Goal: Check status: Check status

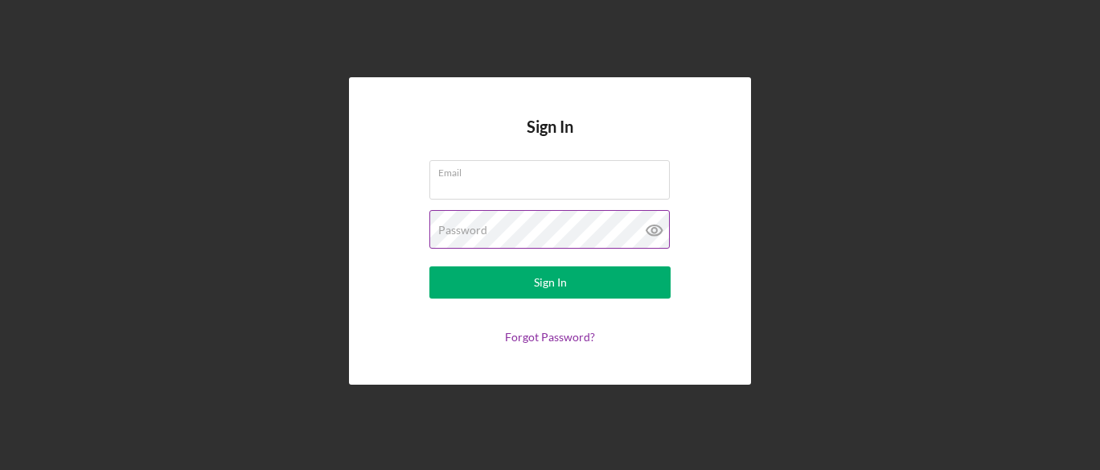
type input "[EMAIL_ADDRESS][DOMAIN_NAME]"
click at [650, 228] on icon at bounding box center [655, 230] width 40 height 40
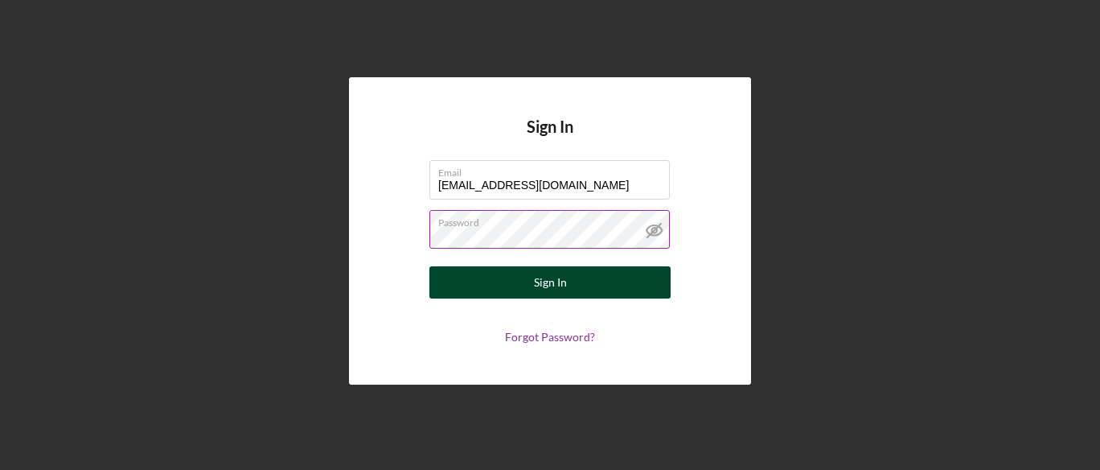
click at [566, 278] on button "Sign In" at bounding box center [550, 282] width 241 height 32
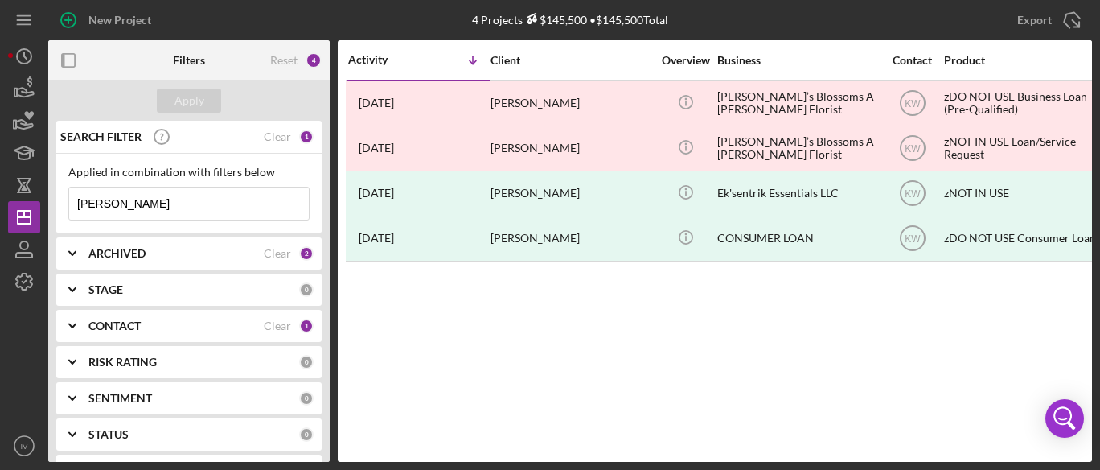
click at [274, 326] on div "Clear" at bounding box center [277, 325] width 27 height 13
click at [74, 326] on icon "Icon/Expander" at bounding box center [72, 326] width 40 height 40
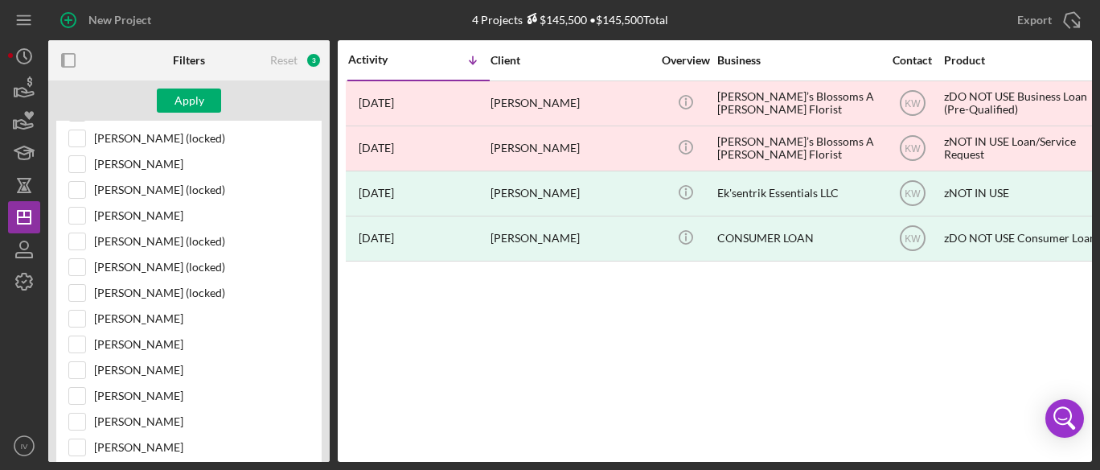
scroll to position [489, 0]
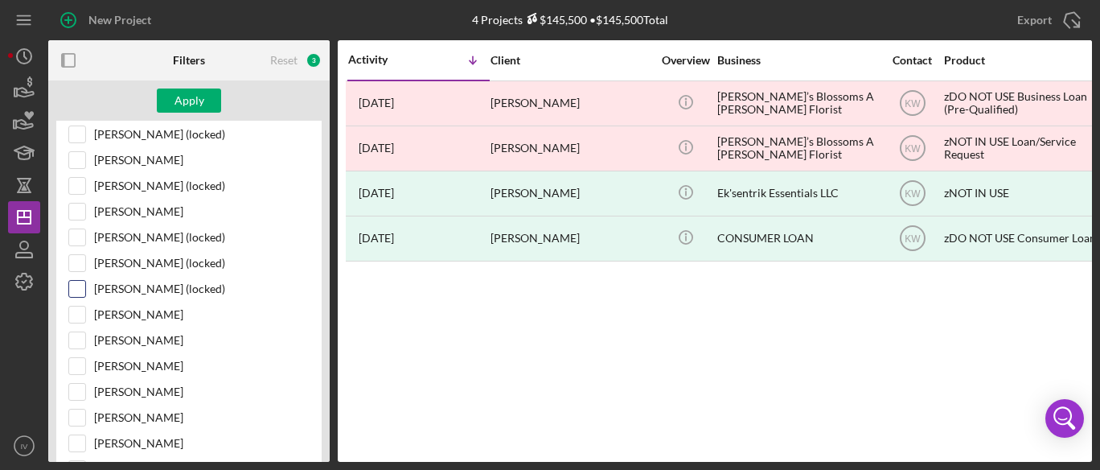
click at [73, 281] on input "[PERSON_NAME] (locked)" at bounding box center [77, 289] width 16 height 16
checkbox input "true"
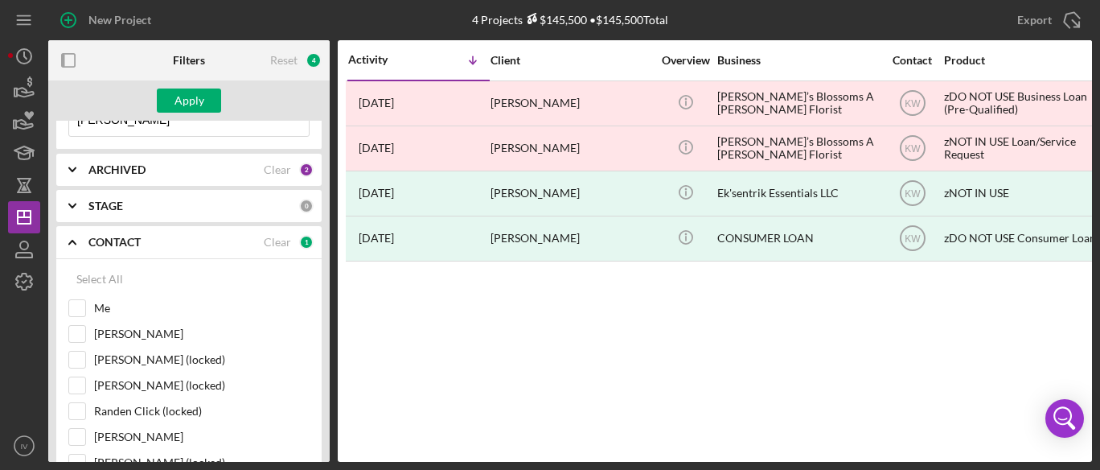
scroll to position [0, 0]
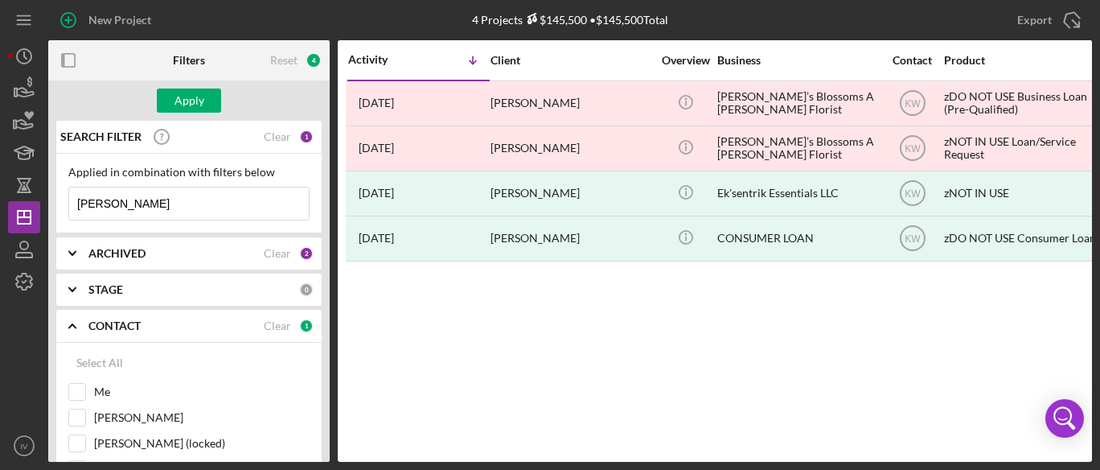
drag, startPoint x: 325, startPoint y: 234, endPoint x: 328, endPoint y: 89, distance: 144.8
click at [328, 89] on form "Apply SEARCH FILTER Clear 1 Applied in combination with filters below [PERSON_N…" at bounding box center [189, 270] width 282 height 381
click at [267, 195] on input "[PERSON_NAME]" at bounding box center [189, 203] width 240 height 32
drag, startPoint x: 173, startPoint y: 203, endPoint x: 23, endPoint y: 203, distance: 150.4
click at [23, 203] on div "New Project 4 Projects $145,500 • $145,500 Total [PERSON_NAME] Export Icon/Expo…" at bounding box center [550, 231] width 1084 height 462
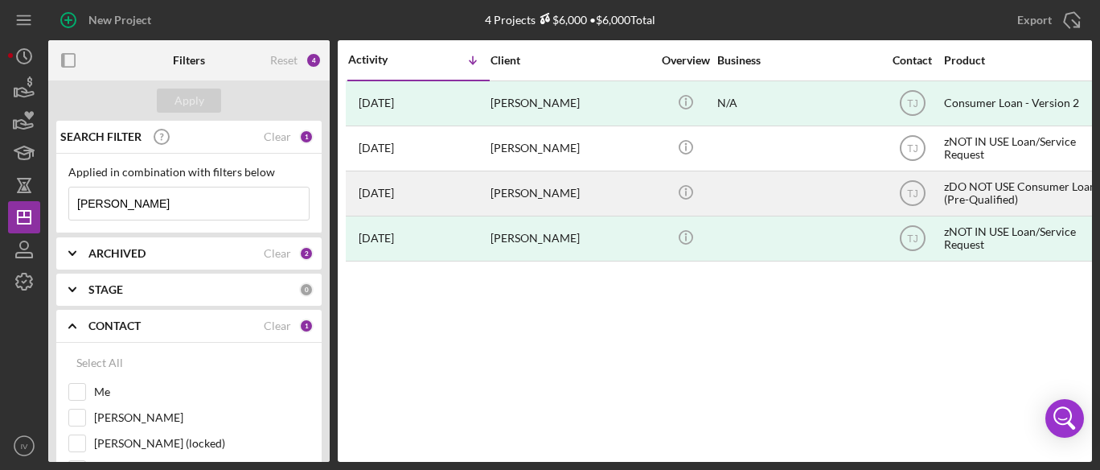
type input "[PERSON_NAME]"
click at [394, 196] on time "[DATE]" at bounding box center [376, 193] width 35 height 13
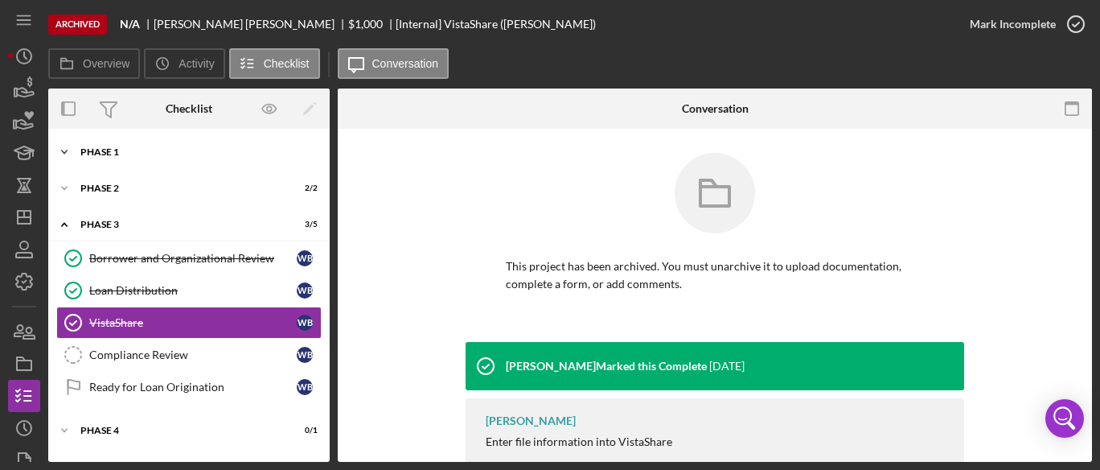
click at [68, 150] on icon "Icon/Expander" at bounding box center [64, 152] width 32 height 32
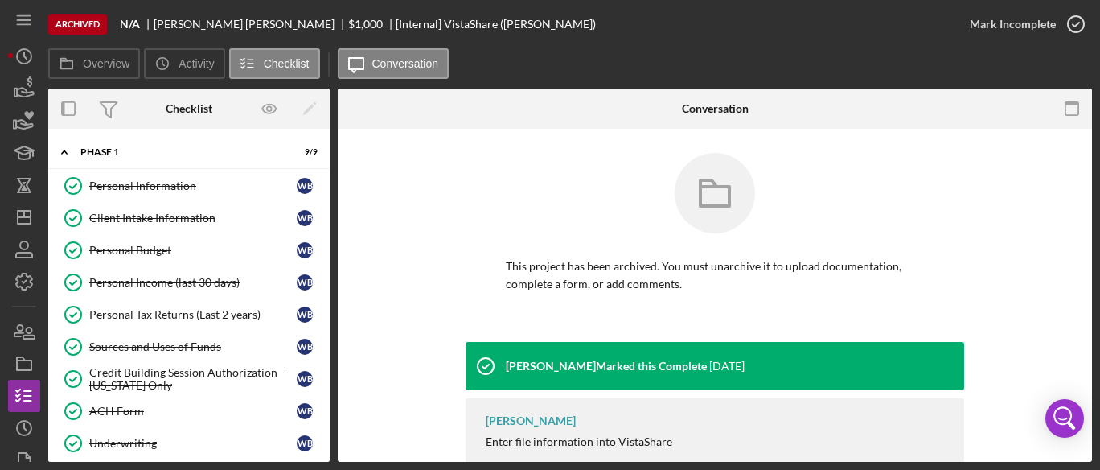
drag, startPoint x: 331, startPoint y: 191, endPoint x: 331, endPoint y: 278, distance: 86.9
click at [331, 278] on div "Overview Internal Workflow Stage Done Icon/Dropdown Arrow Icon/Archived Archive…" at bounding box center [570, 274] width 1044 height 373
drag, startPoint x: 330, startPoint y: 223, endPoint x: 321, endPoint y: 331, distance: 108.1
click at [322, 335] on div "Overview Internal Workflow Stage Done Icon/Dropdown Arrow Icon/Archived Archive…" at bounding box center [570, 274] width 1044 height 373
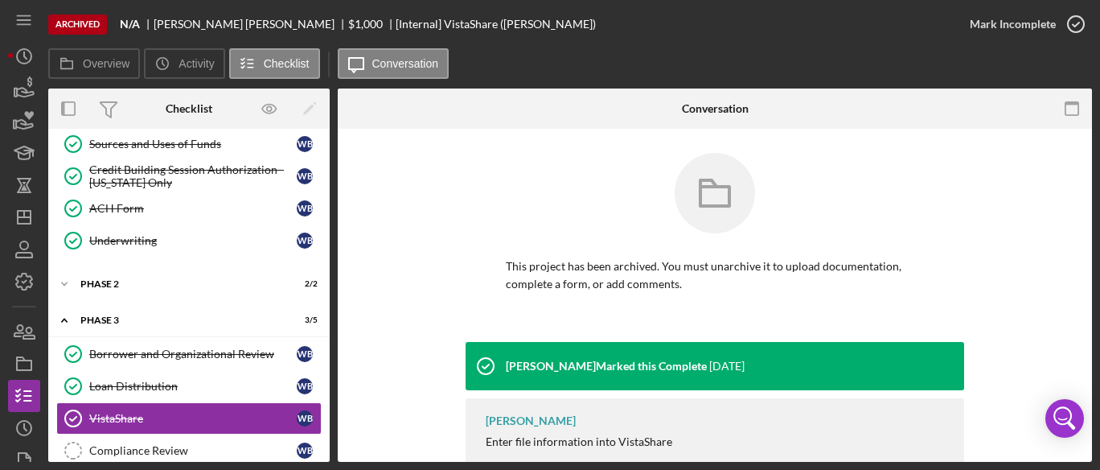
scroll to position [273, 0]
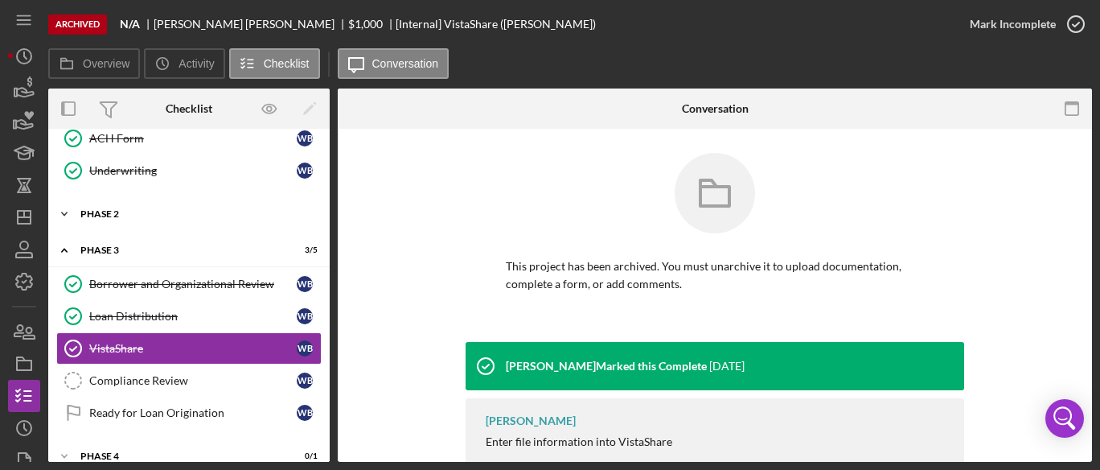
click at [110, 216] on div "Icon/Expander Phase 2 2 / 2" at bounding box center [189, 214] width 282 height 32
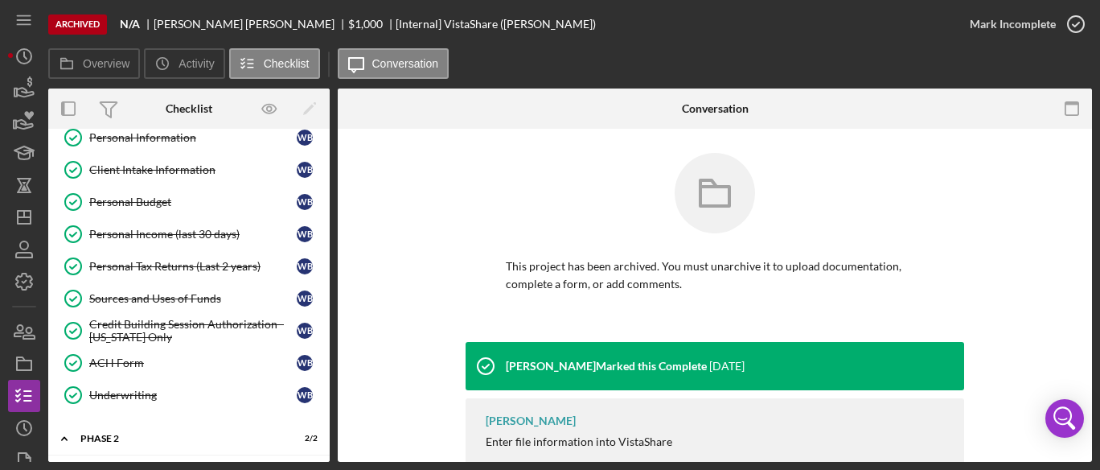
scroll to position [0, 0]
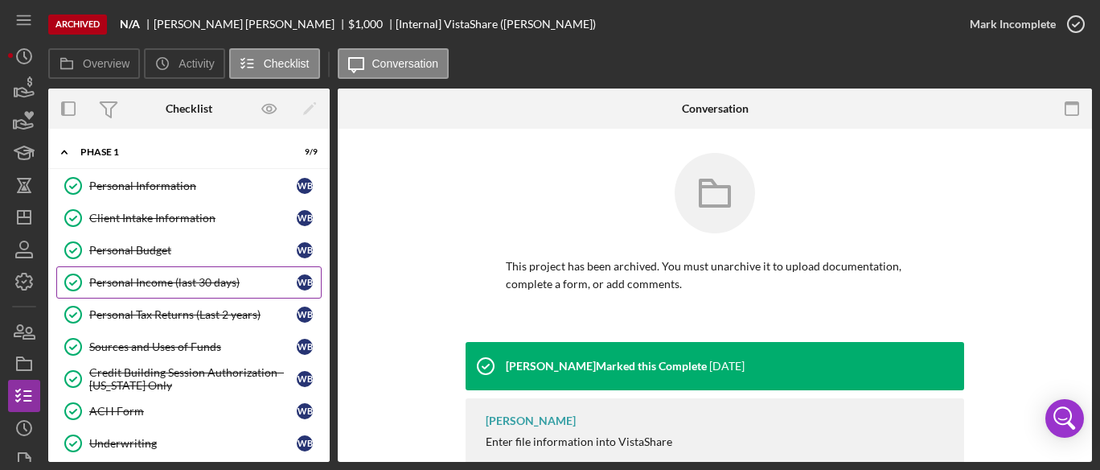
click at [126, 279] on div "Personal Income (last 30 days)" at bounding box center [193, 282] width 208 height 13
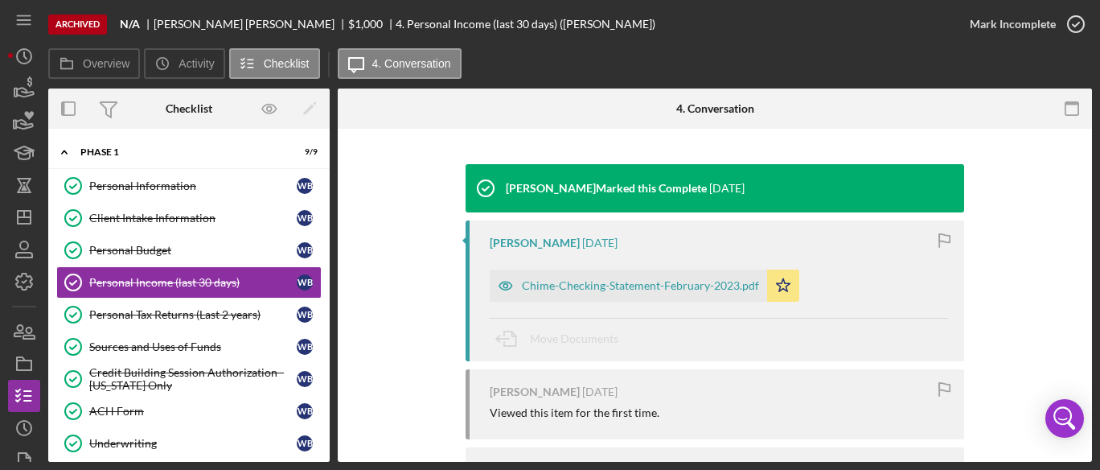
scroll to position [182, 0]
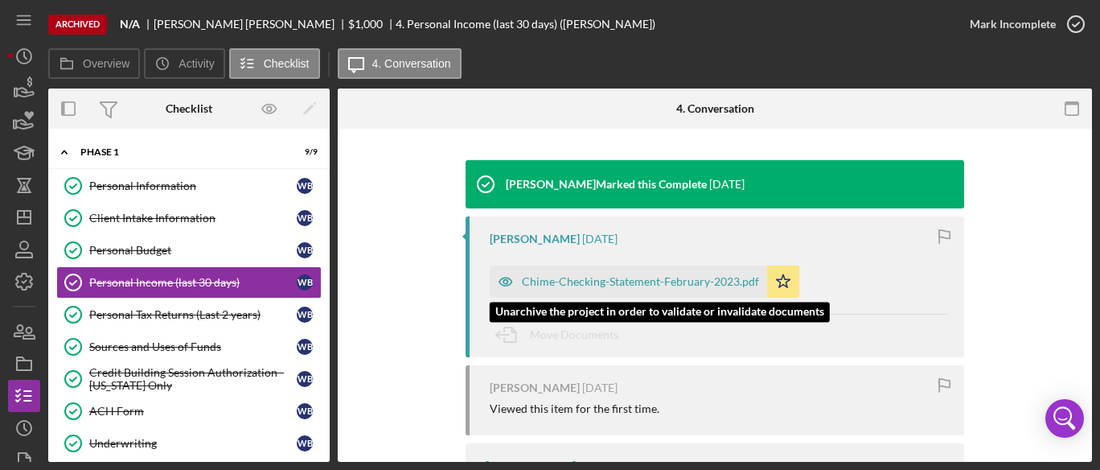
click at [702, 285] on div "Chime-Checking-Statement-February-2023.pdf" at bounding box center [640, 281] width 237 height 13
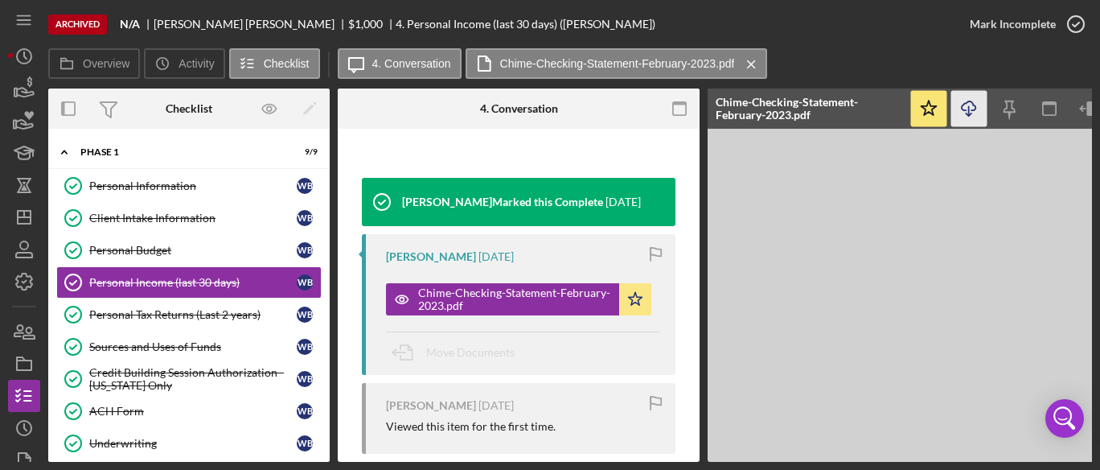
click at [970, 106] on icon "Icon/Download" at bounding box center [970, 109] width 36 height 36
drag, startPoint x: 330, startPoint y: 195, endPoint x: 323, endPoint y: 240, distance: 45.6
click at [328, 259] on div "Overview Internal Workflow Stage Done Icon/Dropdown Arrow Icon/Archived Archive…" at bounding box center [570, 274] width 1044 height 373
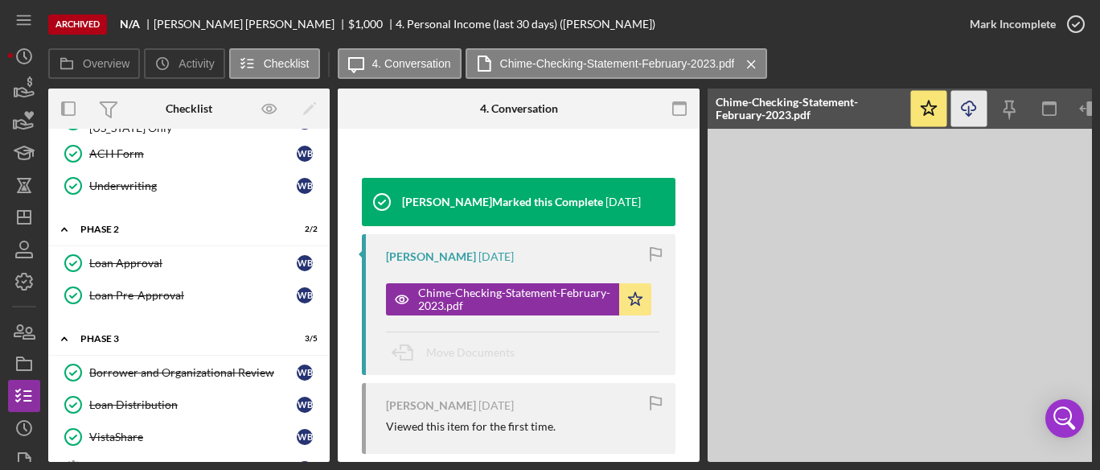
scroll to position [325, 0]
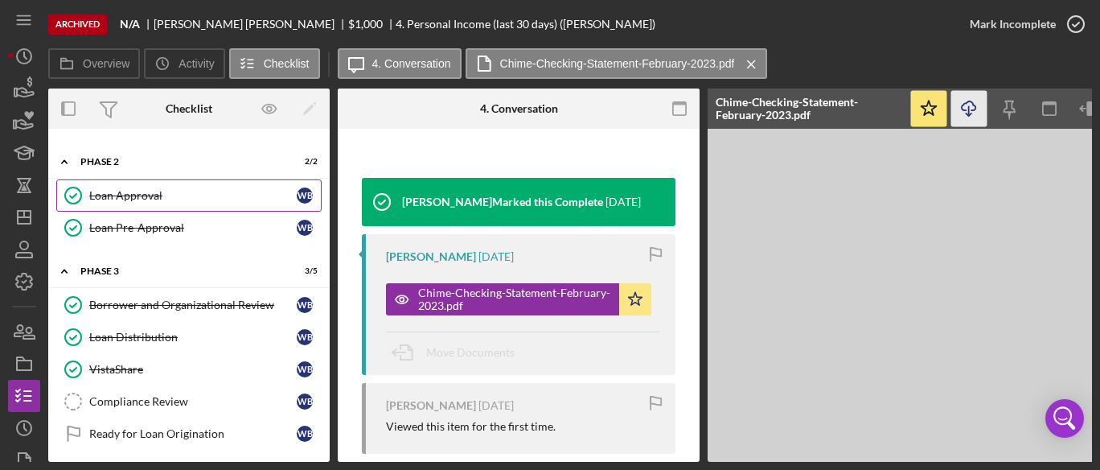
click at [154, 191] on div "Loan Approval" at bounding box center [193, 195] width 208 height 13
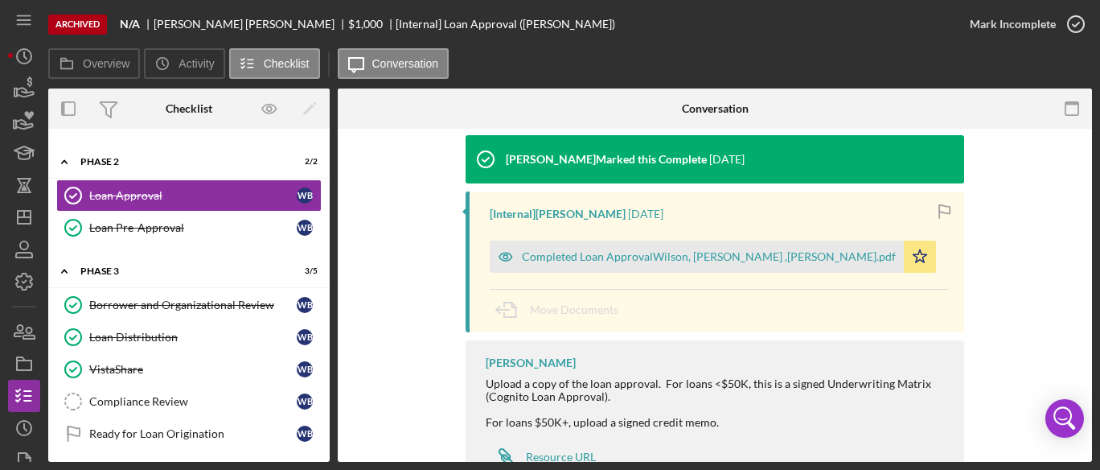
scroll to position [208, 0]
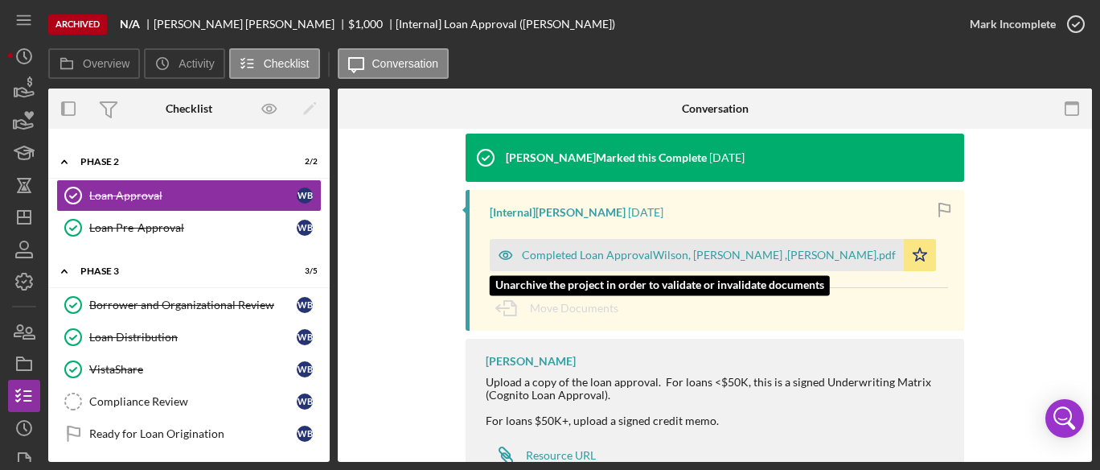
click at [660, 253] on div "Completed Loan ApprovalWilson, [PERSON_NAME] ,[PERSON_NAME].pdf" at bounding box center [709, 255] width 374 height 13
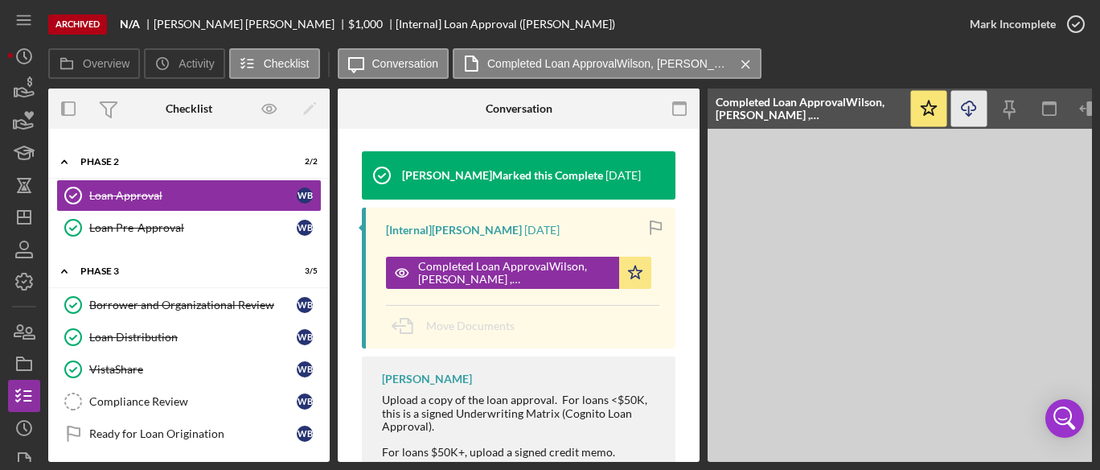
click at [970, 101] on icon "Icon/Download" at bounding box center [970, 109] width 36 height 36
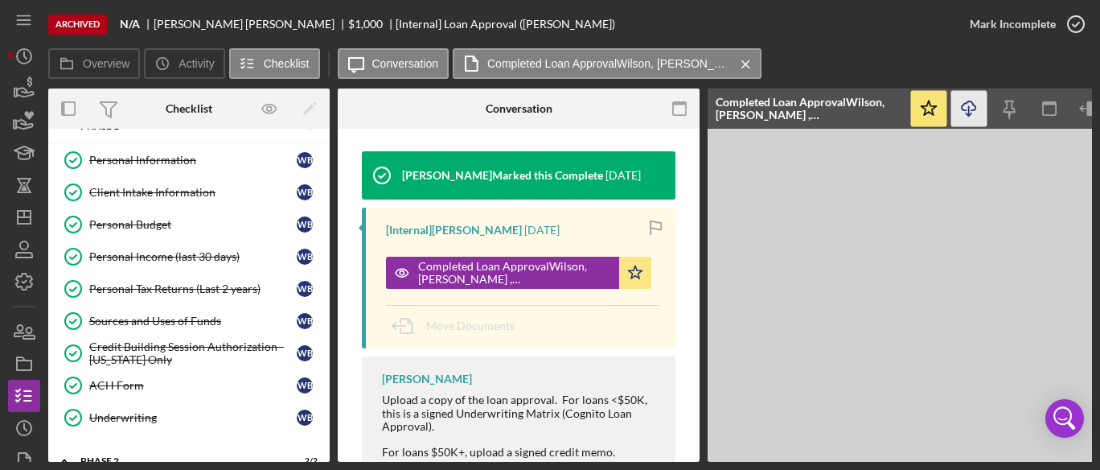
scroll to position [0, 0]
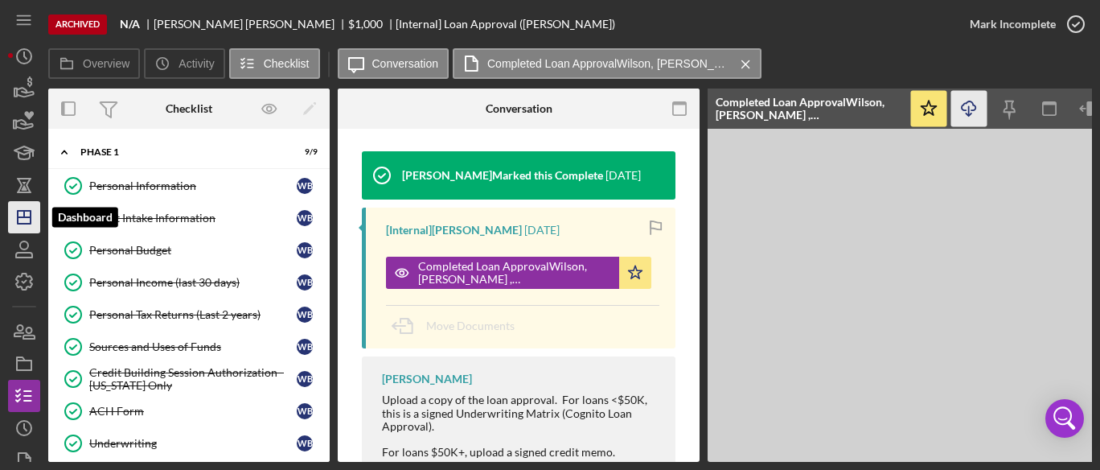
click at [25, 219] on icon "Icon/Dashboard" at bounding box center [24, 217] width 40 height 40
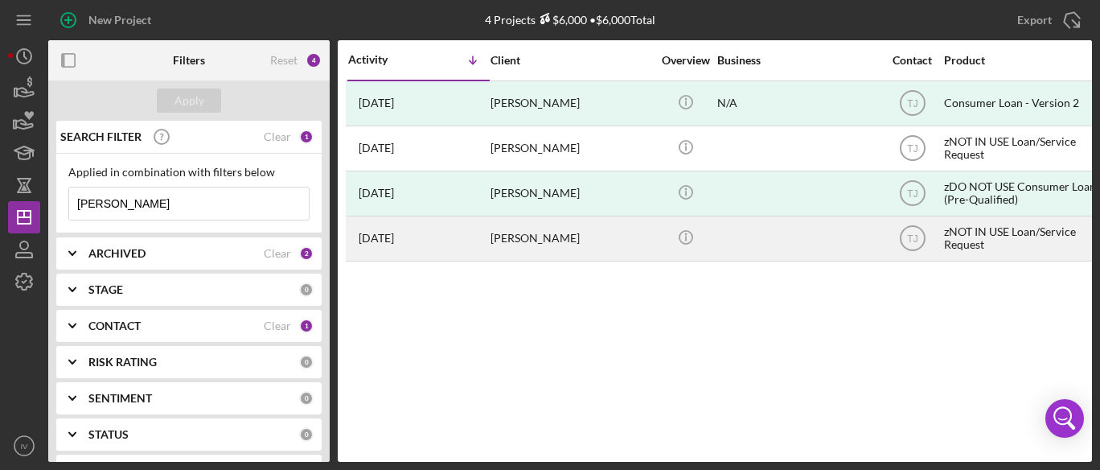
click at [415, 238] on div "[DATE] [PERSON_NAME]" at bounding box center [418, 238] width 141 height 43
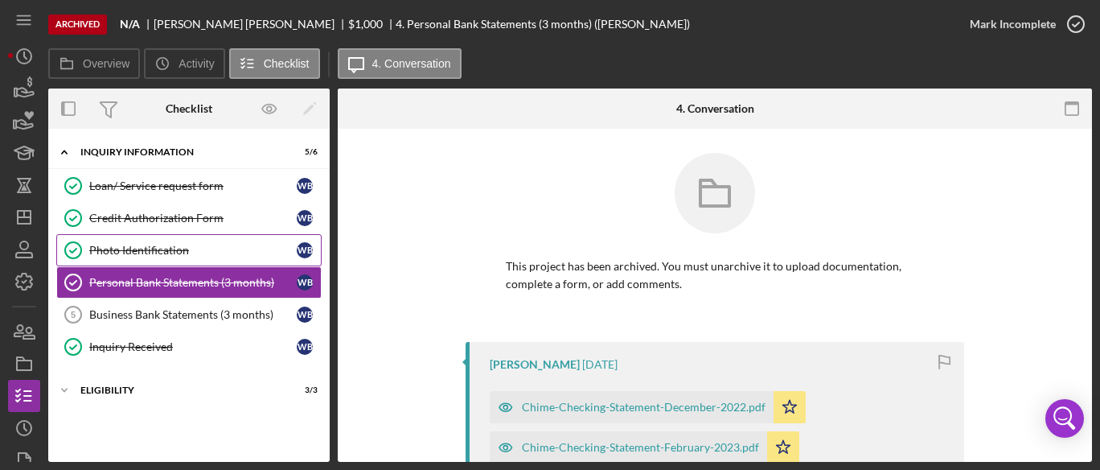
click at [175, 240] on link "Photo Identification Photo Identification W B" at bounding box center [188, 250] width 265 height 32
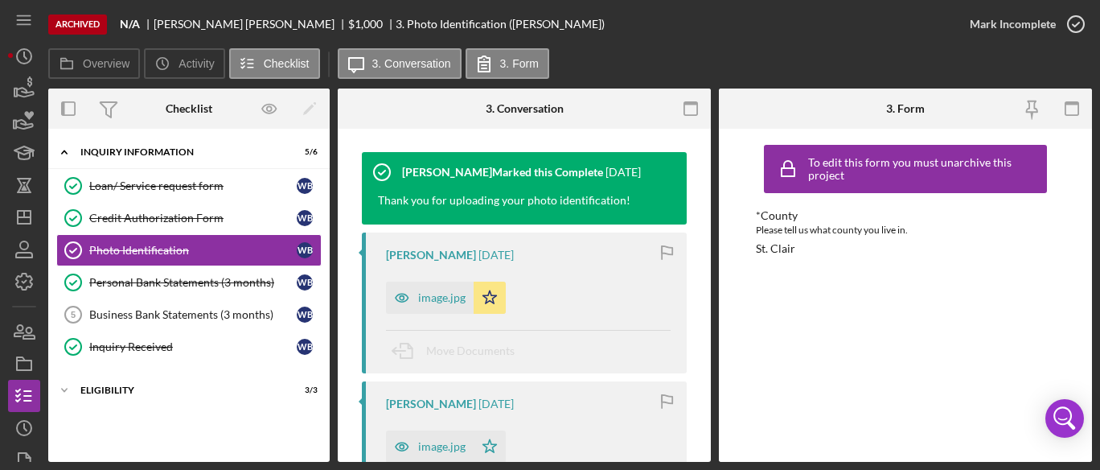
scroll to position [274, 0]
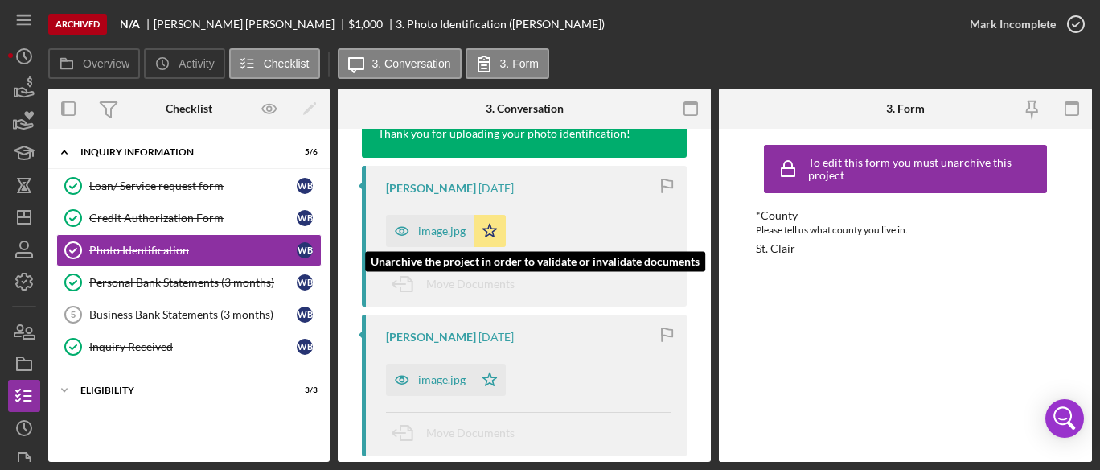
click at [438, 229] on div "image.jpg" at bounding box center [441, 230] width 47 height 13
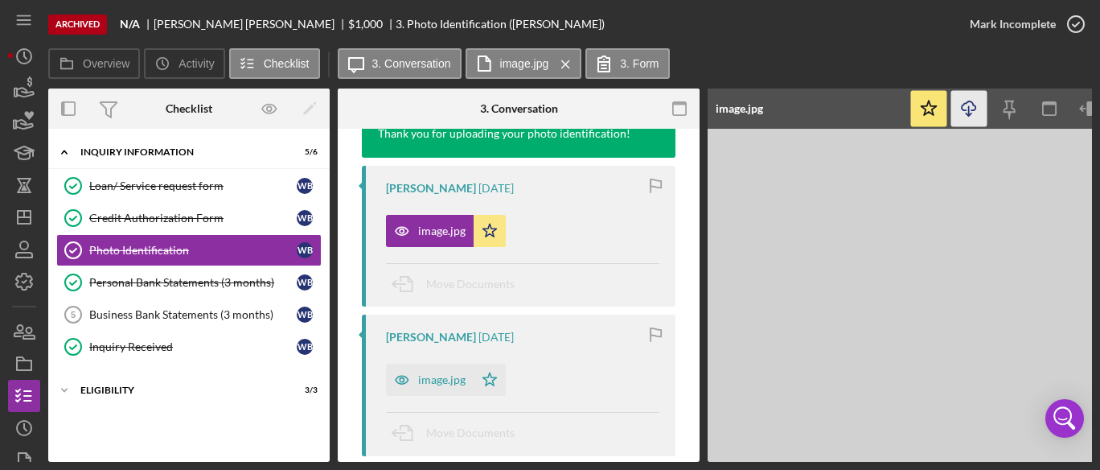
click at [969, 109] on line "button" at bounding box center [969, 110] width 0 height 9
click at [206, 286] on div "Personal Bank Statements (3 months)" at bounding box center [193, 282] width 208 height 13
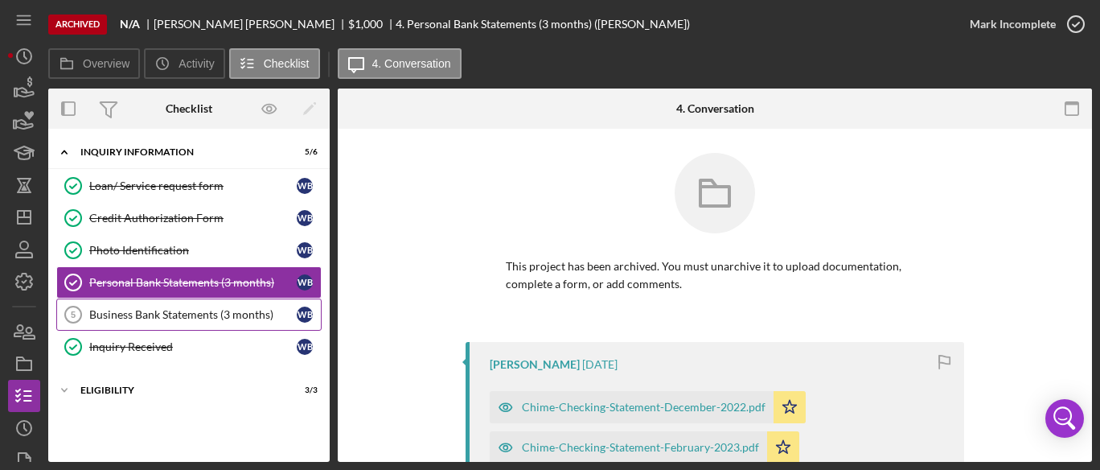
click at [167, 302] on link "Business Bank Statements (3 months) 5 Business Bank Statements (3 months) W B" at bounding box center [188, 314] width 265 height 32
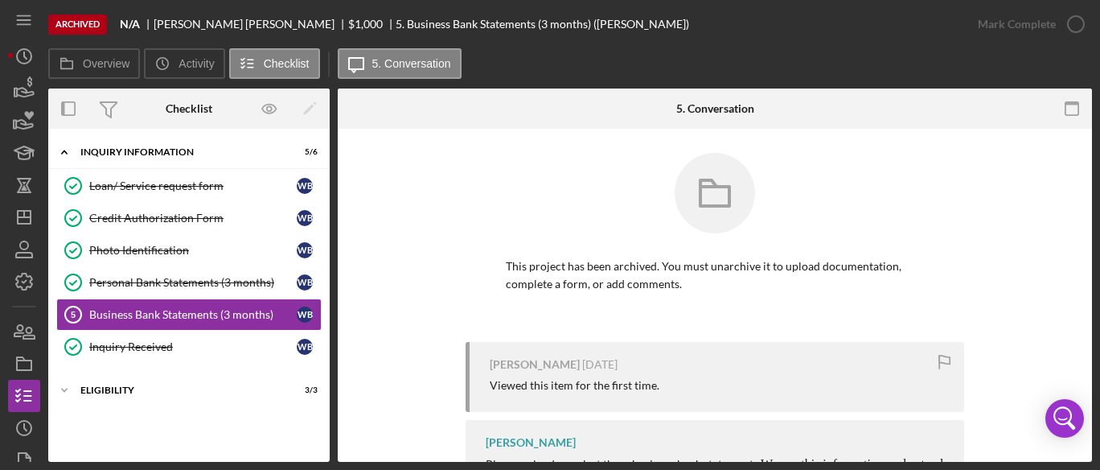
drag, startPoint x: 1085, startPoint y: 202, endPoint x: 1087, endPoint y: 224, distance: 21.9
click at [1087, 224] on div "This project has been archived. You must unarchive it to upload documentation, …" at bounding box center [715, 346] width 754 height 434
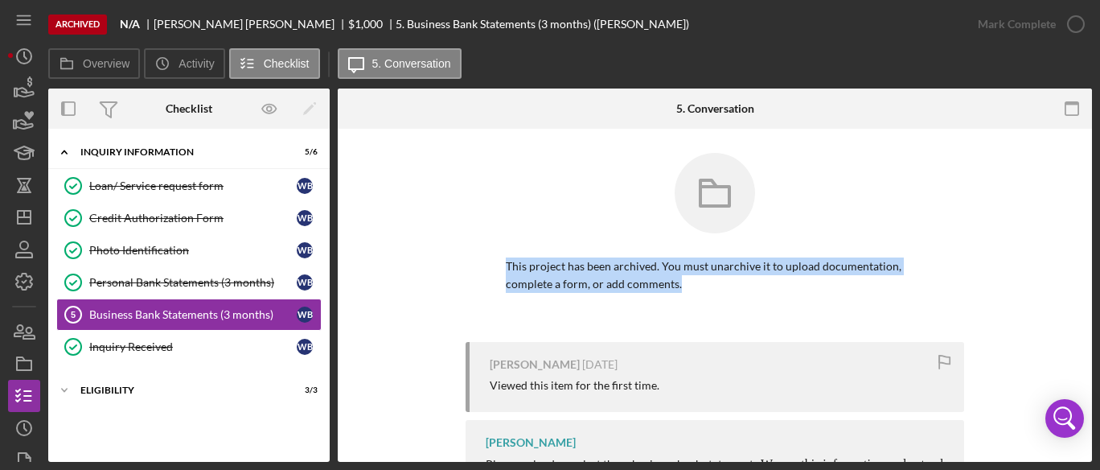
drag, startPoint x: 1087, startPoint y: 224, endPoint x: 989, endPoint y: 290, distance: 119.3
click at [1095, 307] on div "Archived N/A [PERSON_NAME] $1,000 5. Business Bank Statements (3 months) ([PERS…" at bounding box center [550, 235] width 1100 height 470
click at [221, 283] on div "Personal Bank Statements (3 months)" at bounding box center [193, 282] width 208 height 13
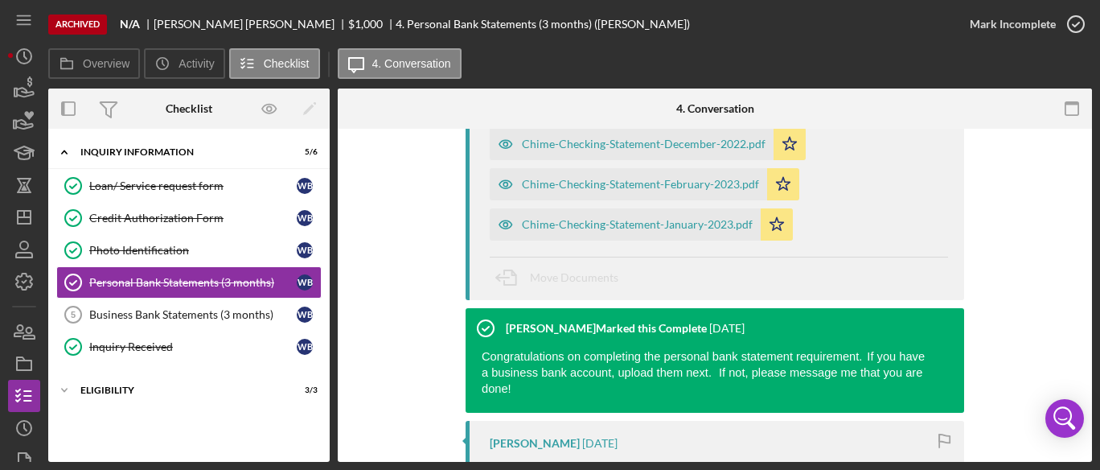
scroll to position [263, 0]
drag, startPoint x: 25, startPoint y: 216, endPoint x: 35, endPoint y: 215, distance: 10.6
click at [25, 217] on line "button" at bounding box center [24, 217] width 13 height 0
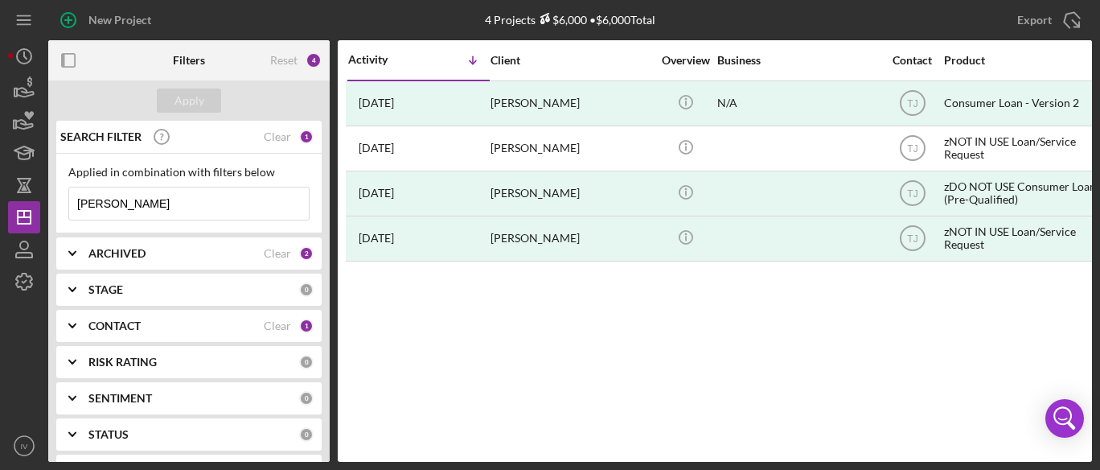
click at [241, 319] on div "CONTACT" at bounding box center [175, 325] width 175 height 13
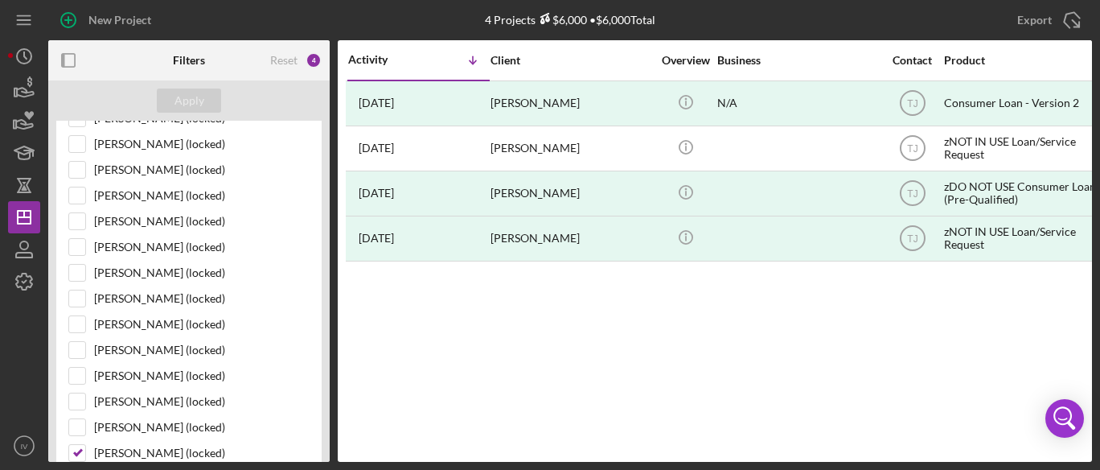
scroll to position [917, 0]
click at [76, 290] on input "[PERSON_NAME] (locked)" at bounding box center [77, 298] width 16 height 16
checkbox input "true"
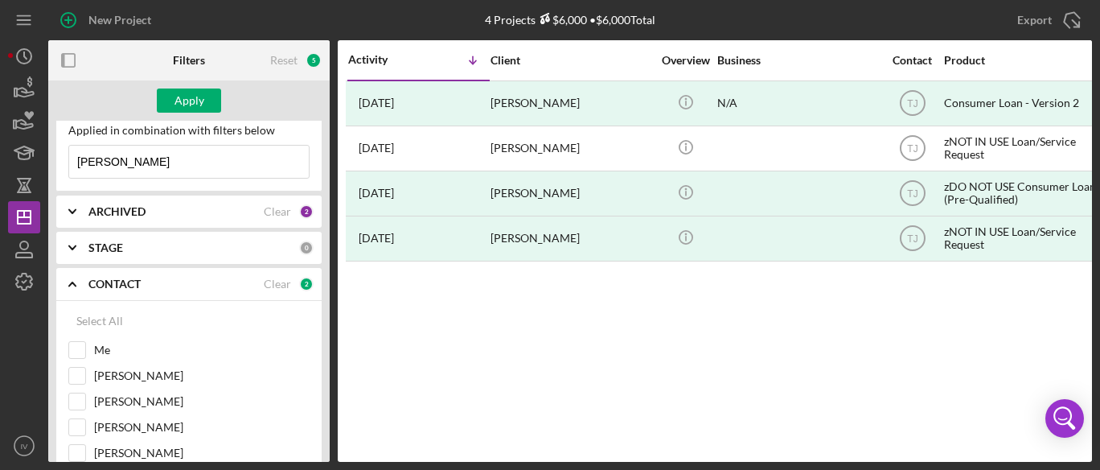
scroll to position [0, 0]
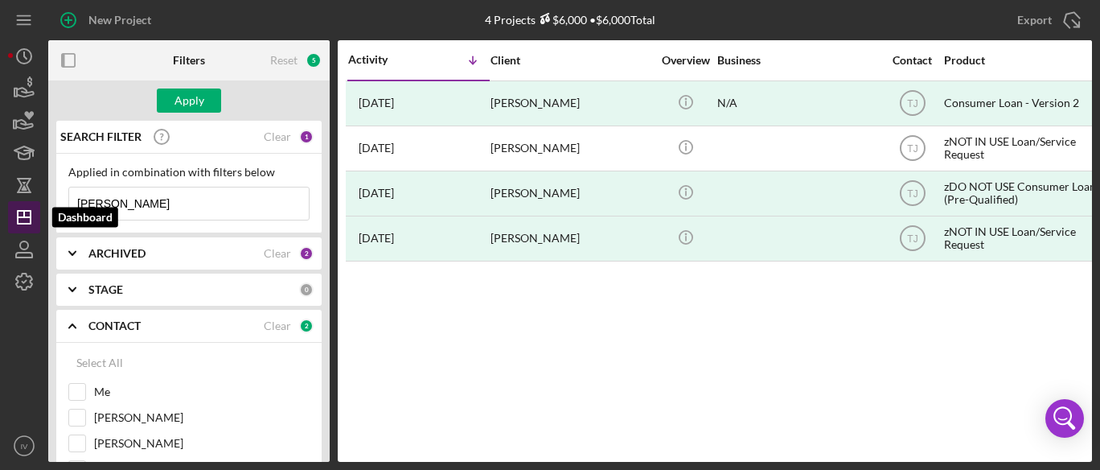
drag, startPoint x: 159, startPoint y: 198, endPoint x: 29, endPoint y: 202, distance: 130.4
click at [29, 202] on div "New Project 4 Projects $6,000 • $6,000 Total [PERSON_NAME] Export Icon/Export F…" at bounding box center [550, 231] width 1084 height 462
paste input "[PERSON_NAME]"
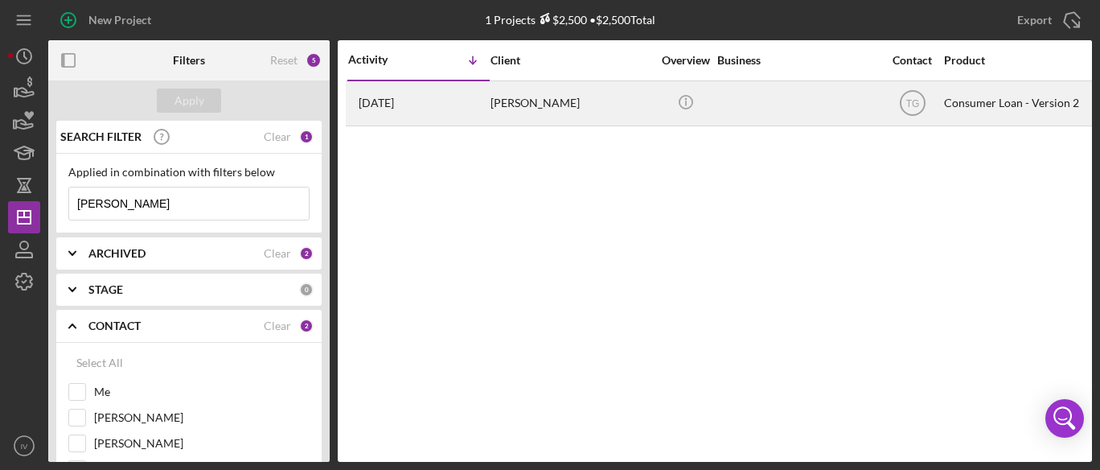
type input "[PERSON_NAME]"
click at [527, 98] on div "[PERSON_NAME]" at bounding box center [571, 103] width 161 height 43
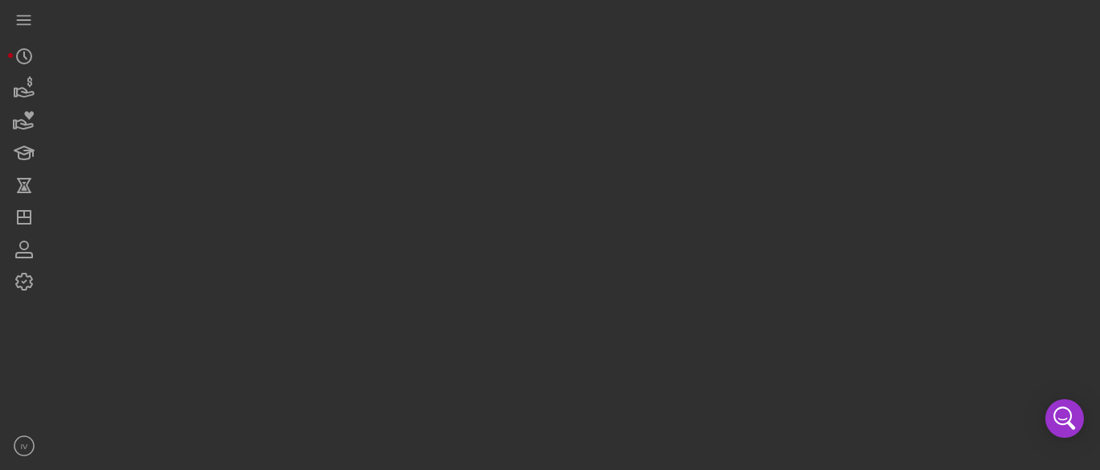
click at [527, 98] on div at bounding box center [570, 231] width 1044 height 462
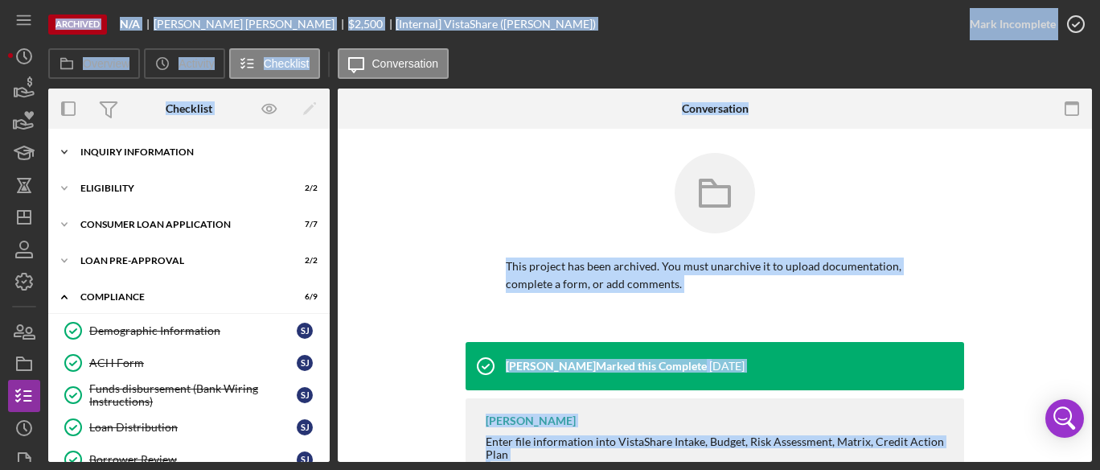
click at [176, 147] on div "Inquiry Information" at bounding box center [194, 152] width 229 height 10
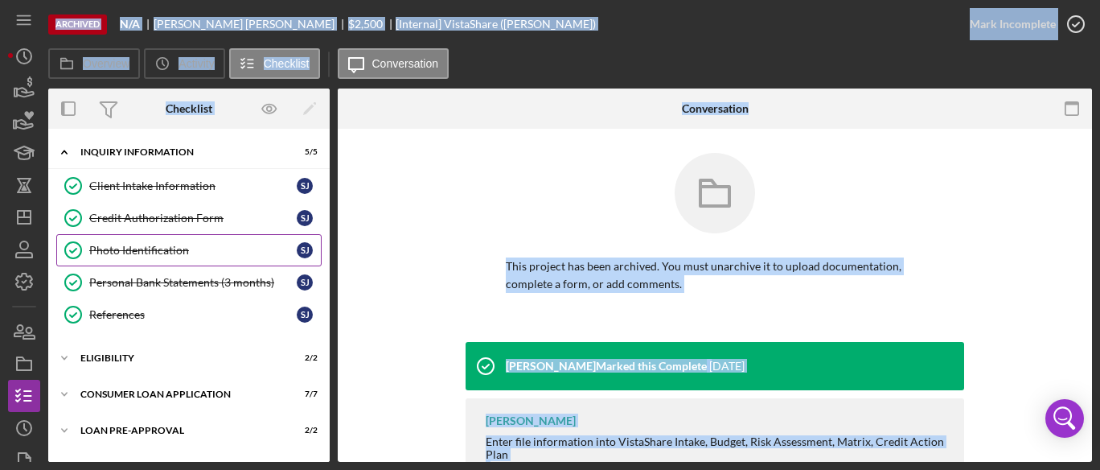
click at [146, 244] on div "Photo Identification" at bounding box center [193, 250] width 208 height 13
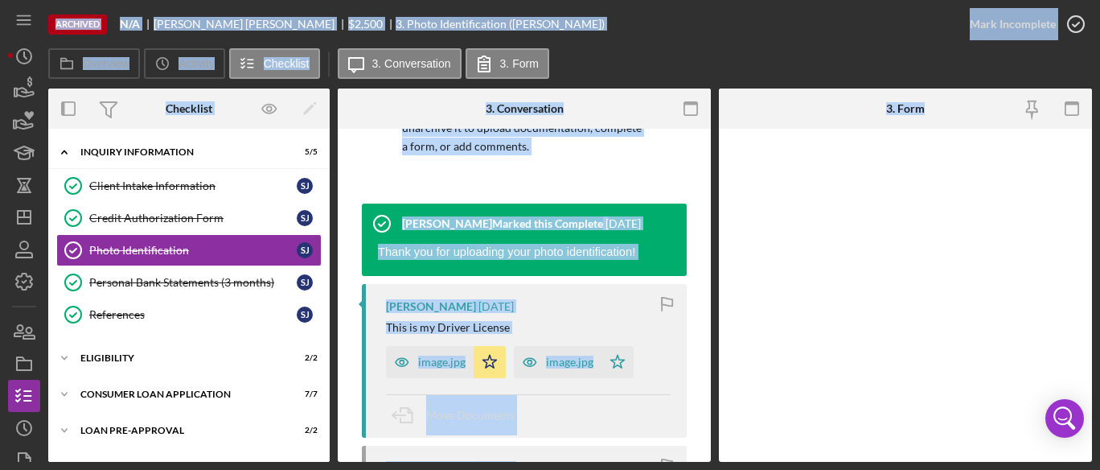
scroll to position [193, 0]
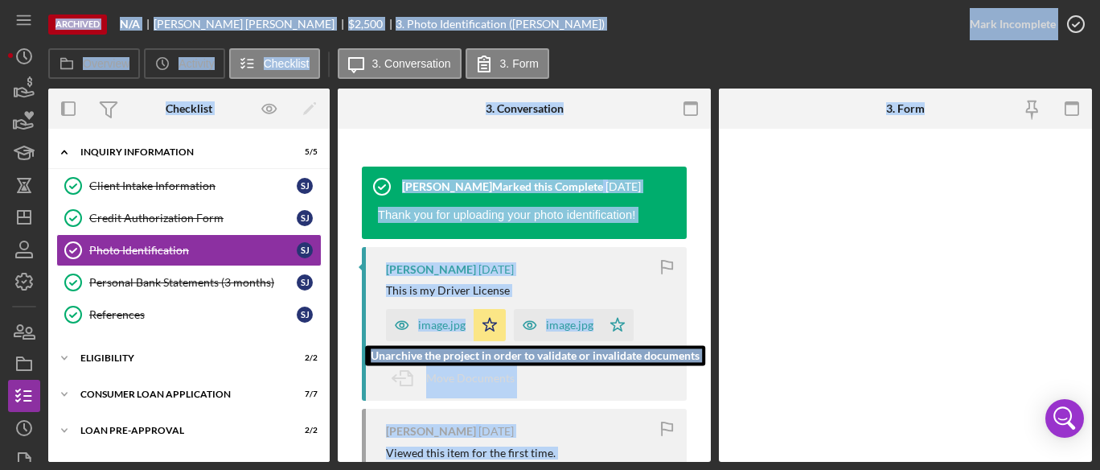
click at [439, 320] on div "image.jpg" at bounding box center [441, 325] width 47 height 13
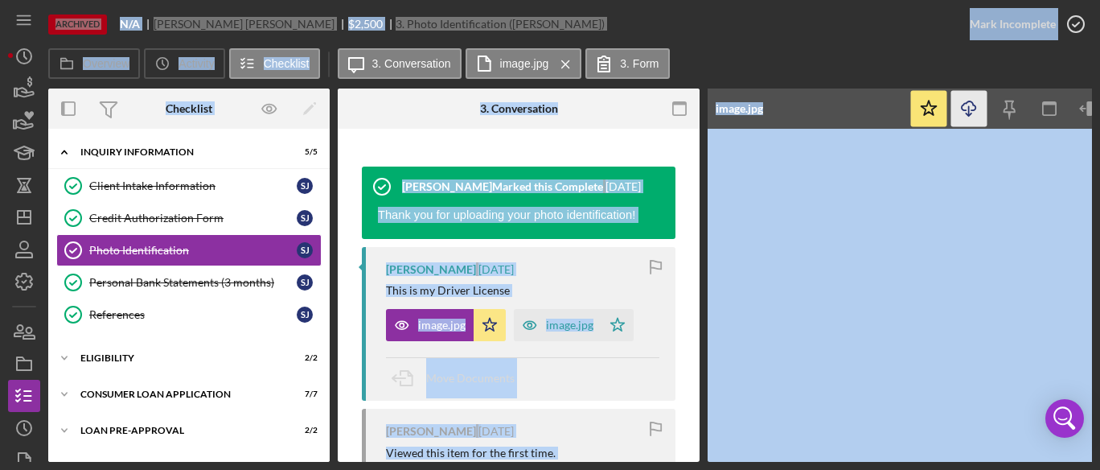
click at [971, 113] on icon "Icon/Download" at bounding box center [970, 109] width 36 height 36
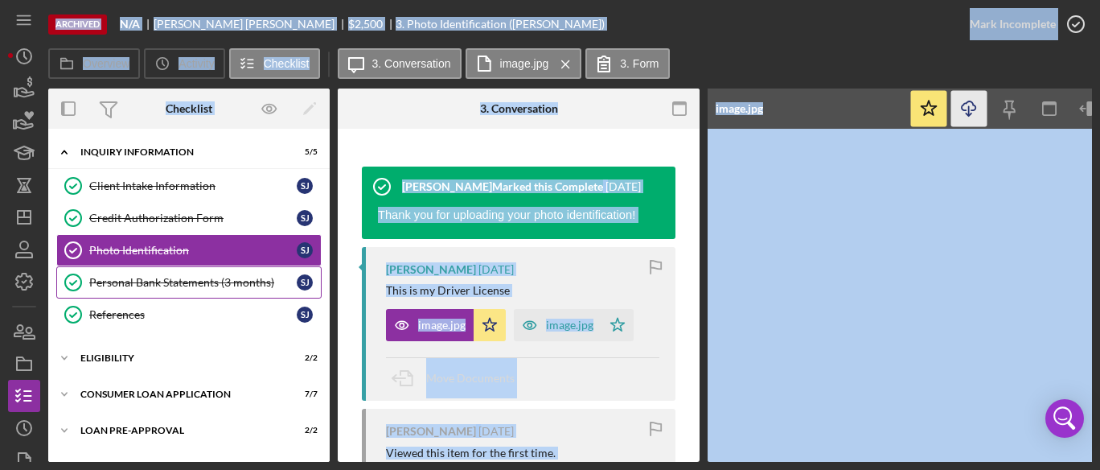
click at [158, 277] on div "Personal Bank Statements (3 months)" at bounding box center [193, 282] width 208 height 13
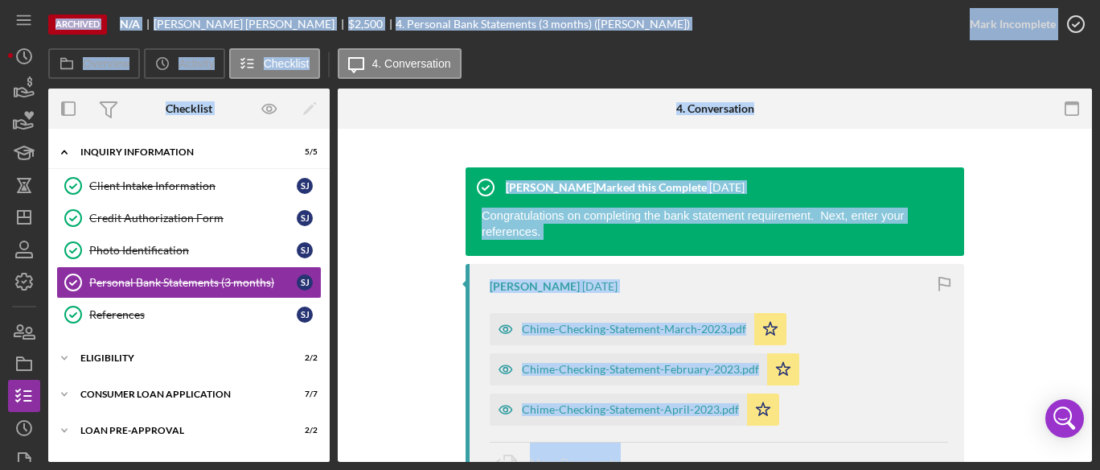
scroll to position [253, 0]
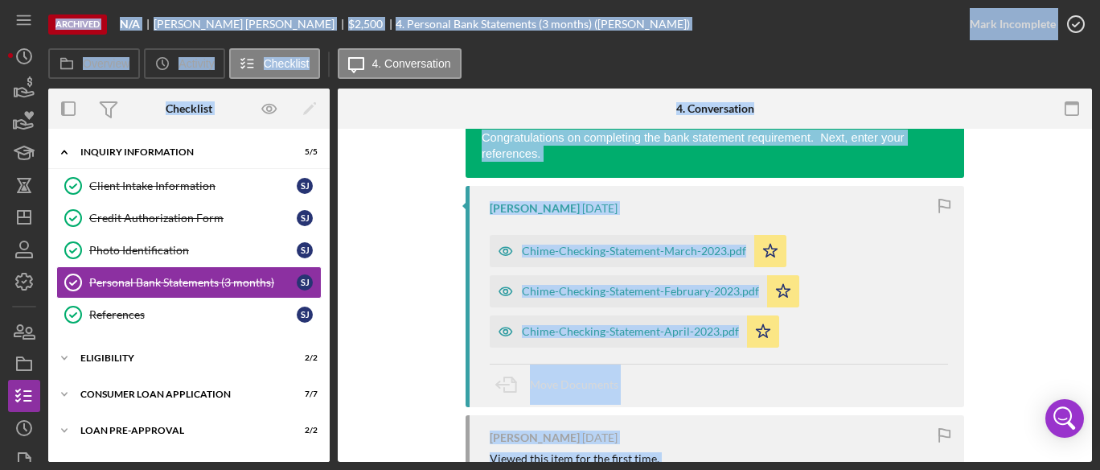
click at [921, 289] on div "Chime-Checking-Statement-March-2023.pdf Icon/Star Chime-Checking-Statement-Febr…" at bounding box center [719, 287] width 458 height 121
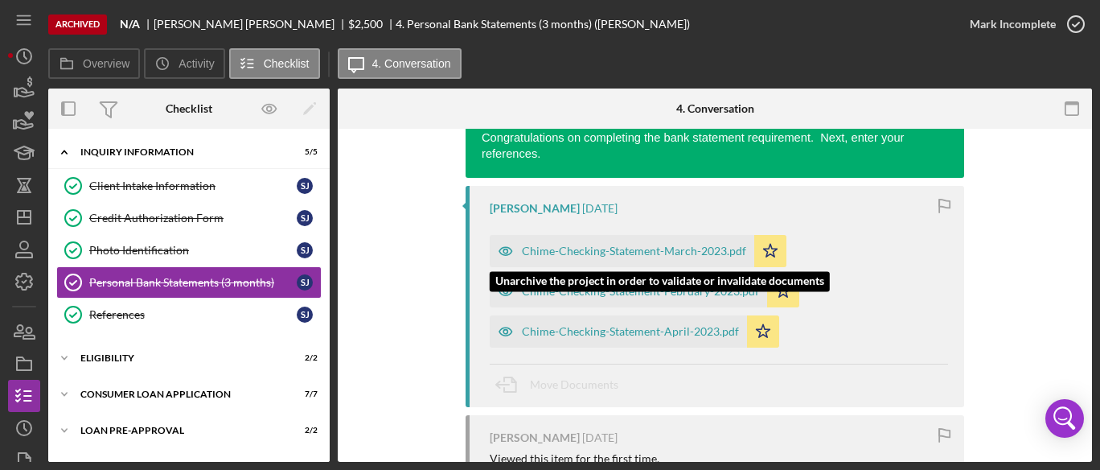
click at [643, 245] on div "Chime-Checking-Statement-March-2023.pdf" at bounding box center [634, 251] width 224 height 13
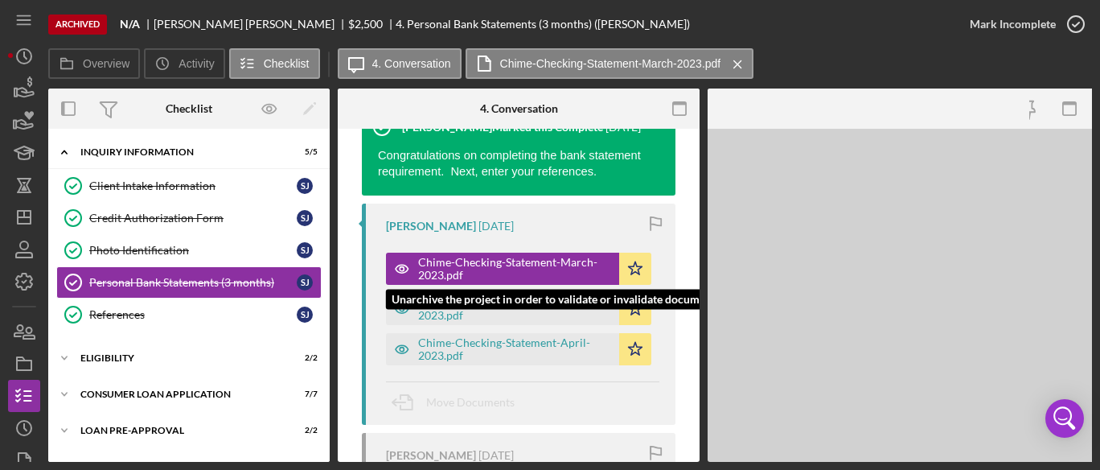
scroll to position [270, 0]
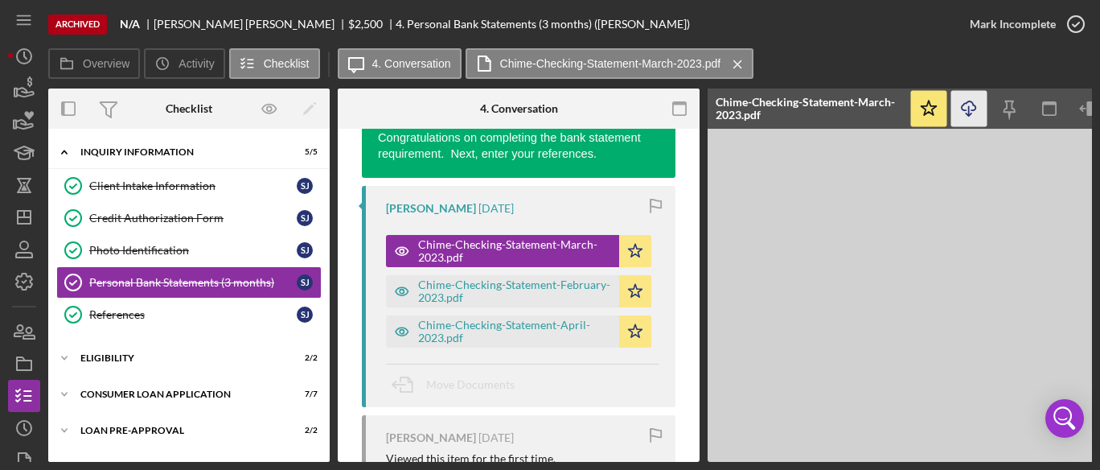
click at [972, 103] on icon "Icon/Download" at bounding box center [970, 109] width 36 height 36
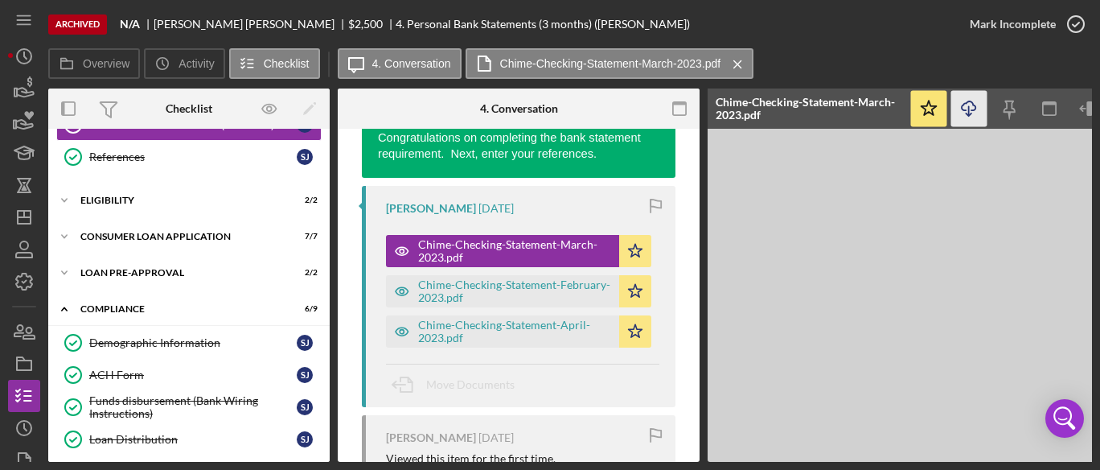
scroll to position [158, 0]
click at [138, 201] on div "Eligibility" at bounding box center [194, 200] width 229 height 10
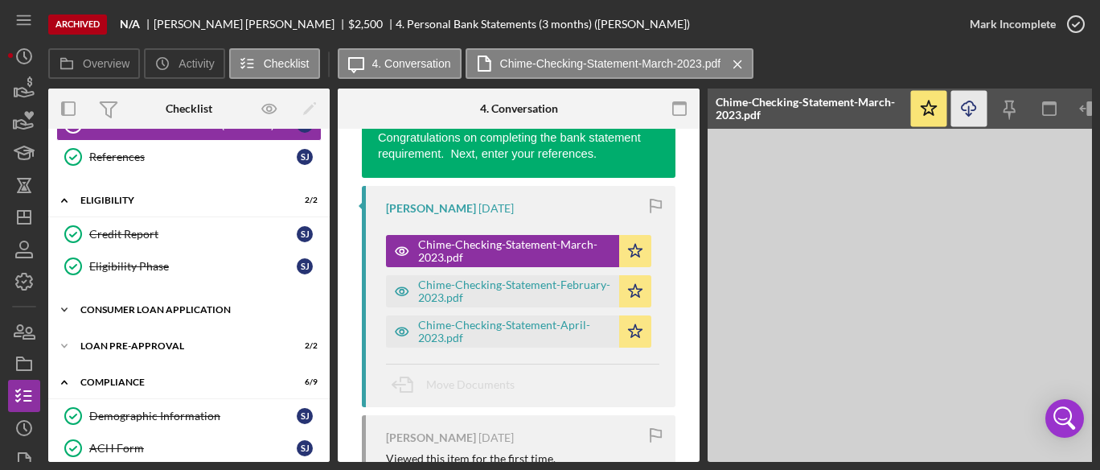
click at [135, 305] on div "Consumer Loan Application" at bounding box center [194, 310] width 229 height 10
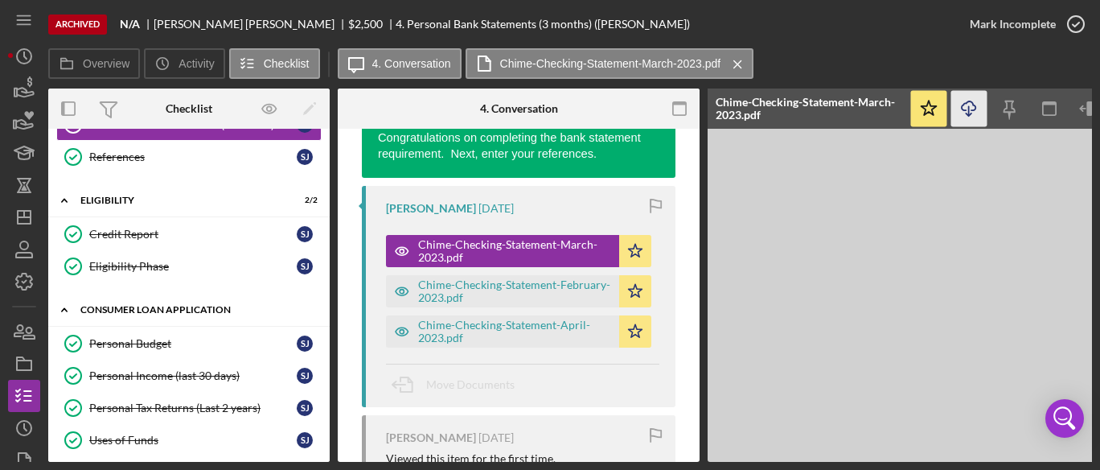
drag, startPoint x: 330, startPoint y: 240, endPoint x: 317, endPoint y: 311, distance: 72.7
click at [317, 318] on div "Overview Internal Workflow Stage Done Icon/Dropdown Arrow Icon/Archived Archive…" at bounding box center [570, 274] width 1044 height 373
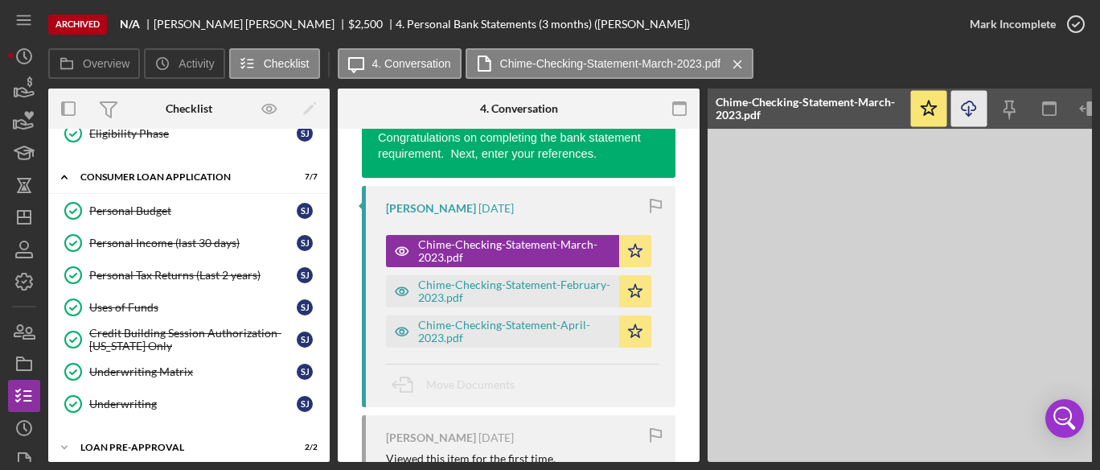
scroll to position [318, 0]
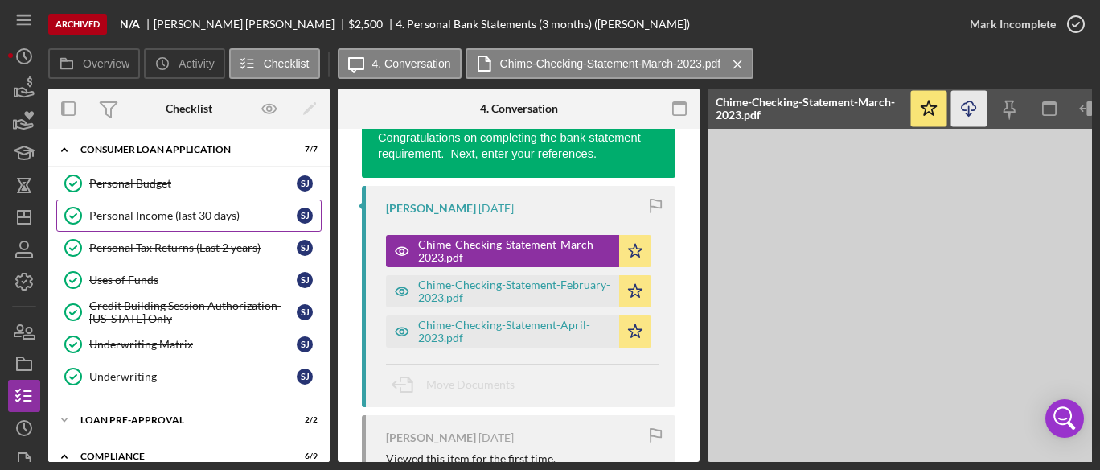
click at [187, 202] on link "Personal Income (last 30 days) Personal Income (last 30 days) [PERSON_NAME]" at bounding box center [188, 215] width 265 height 32
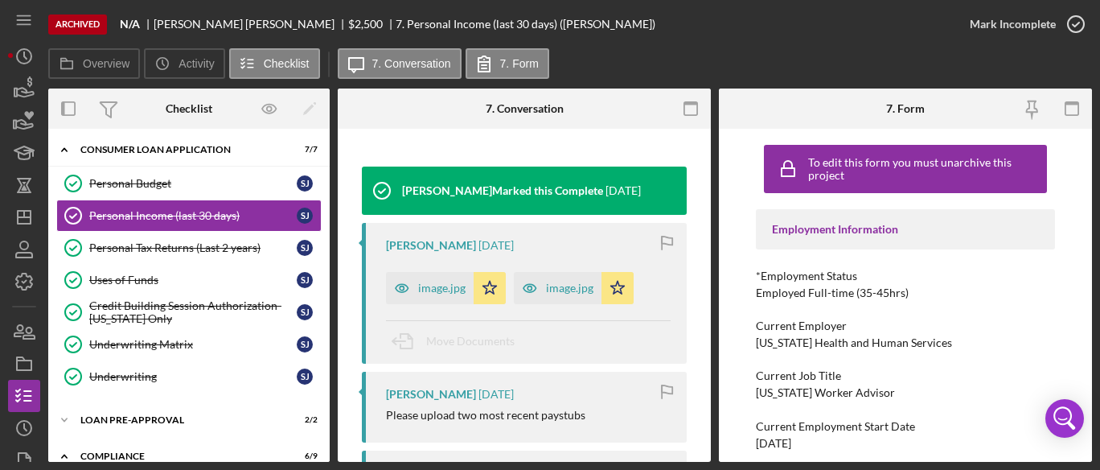
scroll to position [195, 0]
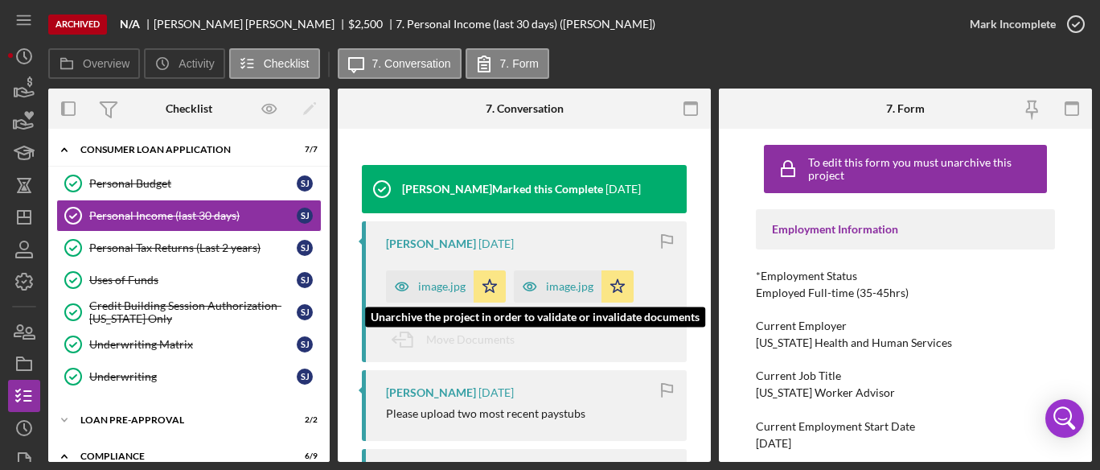
click at [441, 286] on div "image.jpg" at bounding box center [441, 286] width 47 height 13
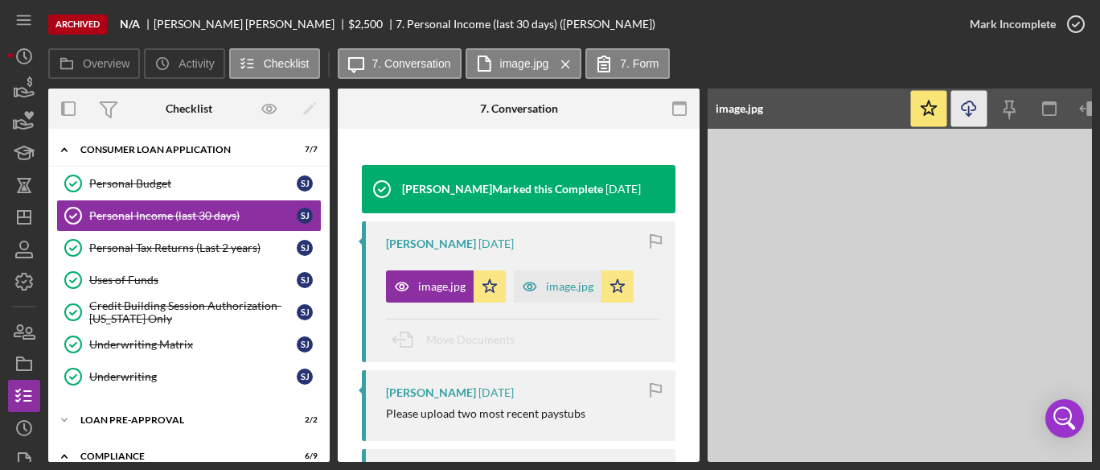
click at [968, 112] on icon "Icon/Download" at bounding box center [970, 109] width 36 height 36
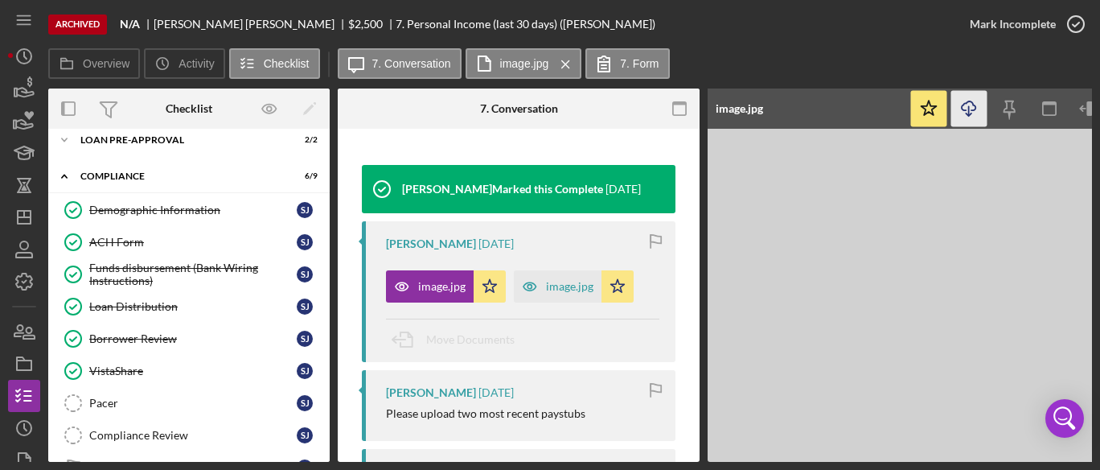
scroll to position [512, 0]
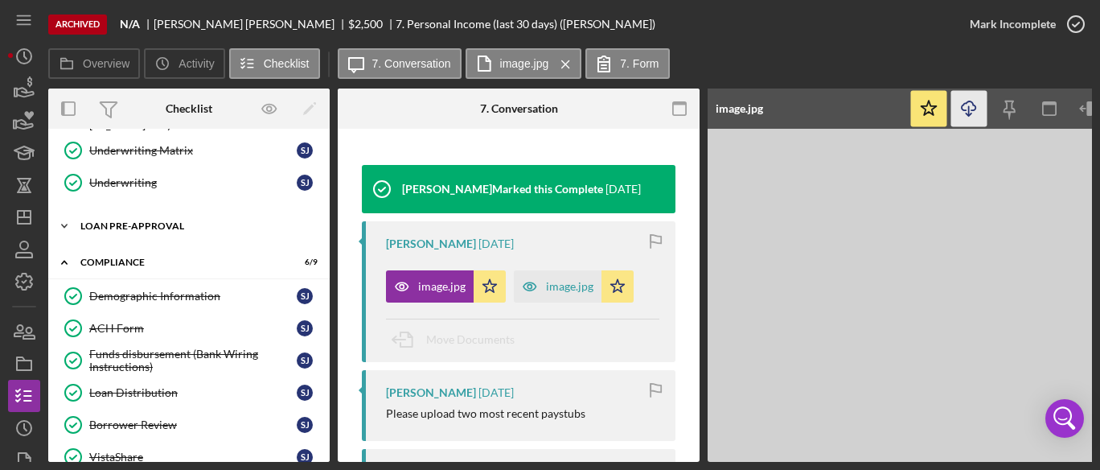
click at [151, 221] on div "Loan Pre-Approval" at bounding box center [194, 226] width 229 height 10
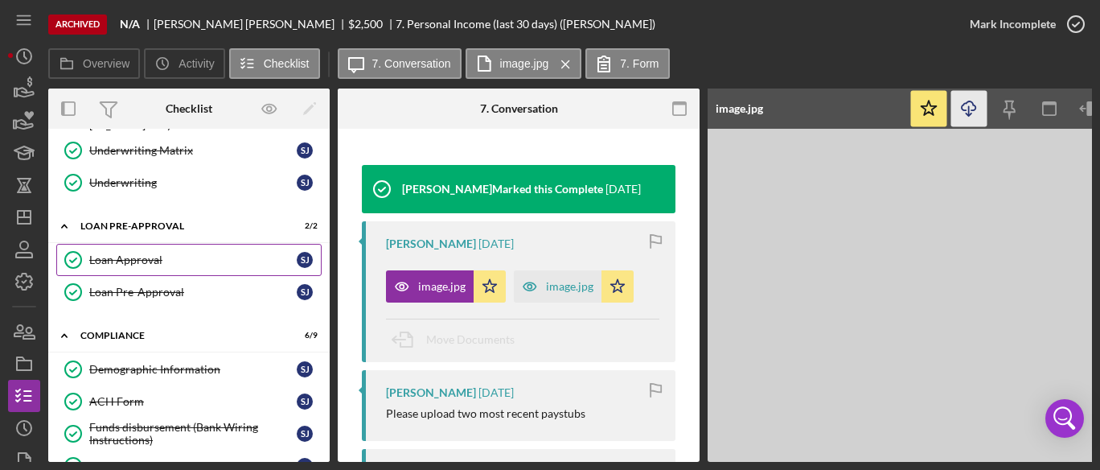
click at [143, 255] on div "Loan Approval" at bounding box center [193, 259] width 208 height 13
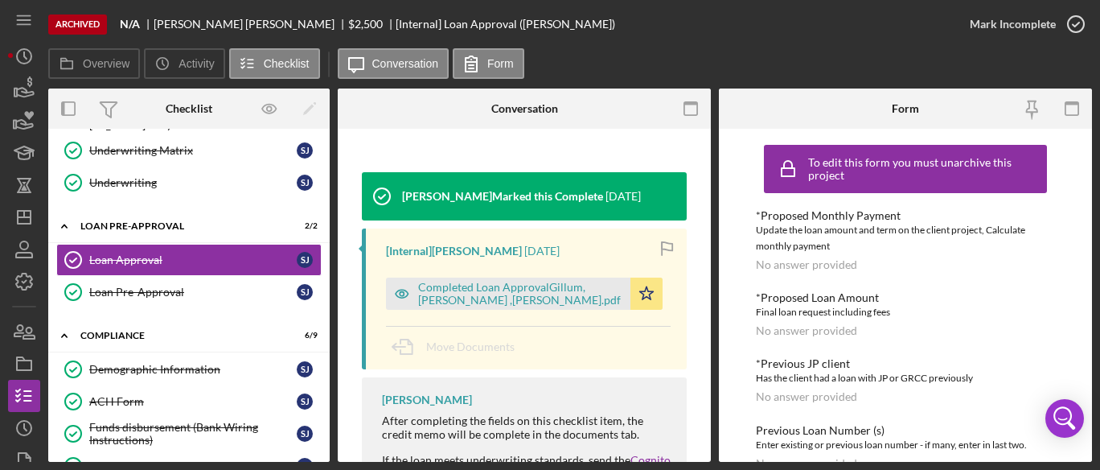
scroll to position [188, 0]
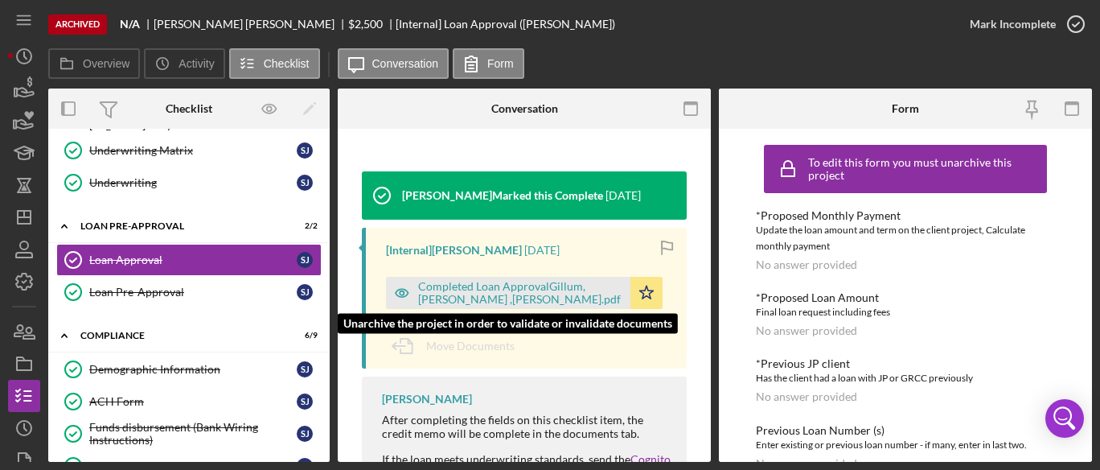
click at [488, 284] on div "Completed Loan ApprovalGillum, [PERSON_NAME] ,[PERSON_NAME].pdf" at bounding box center [520, 293] width 204 height 26
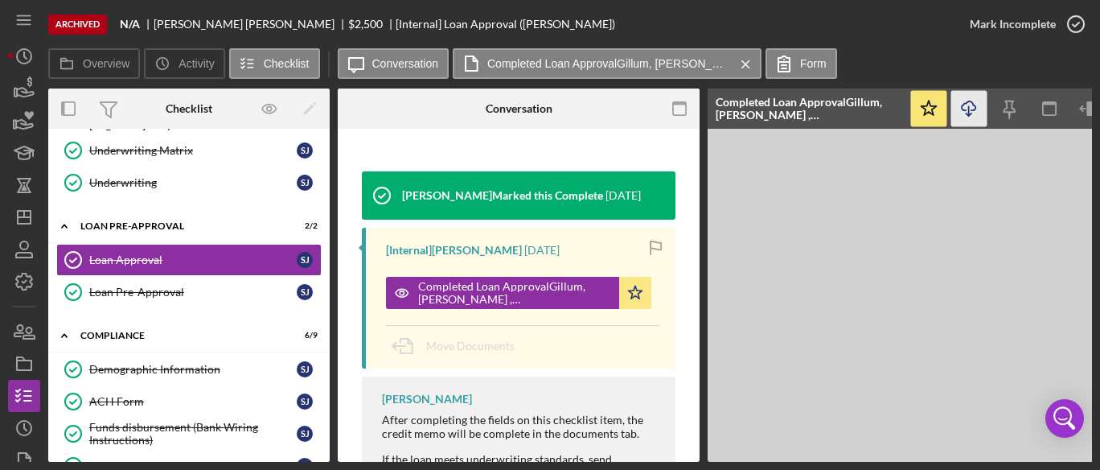
click at [966, 115] on icon "Icon/Download" at bounding box center [970, 109] width 36 height 36
click at [26, 219] on icon "Icon/Dashboard" at bounding box center [24, 217] width 40 height 40
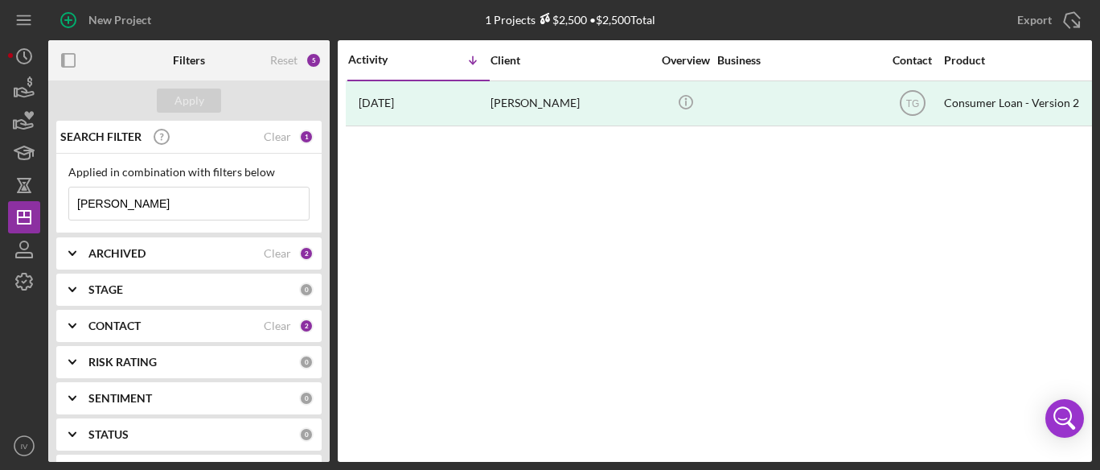
click at [275, 321] on div "Clear" at bounding box center [277, 325] width 27 height 13
click at [72, 323] on icon "Icon/Expander" at bounding box center [72, 326] width 40 height 40
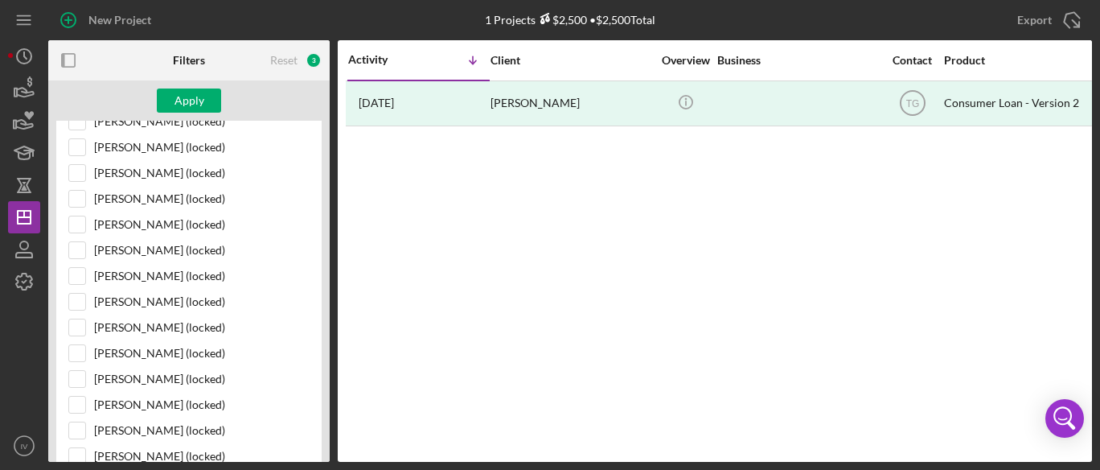
scroll to position [910, 0]
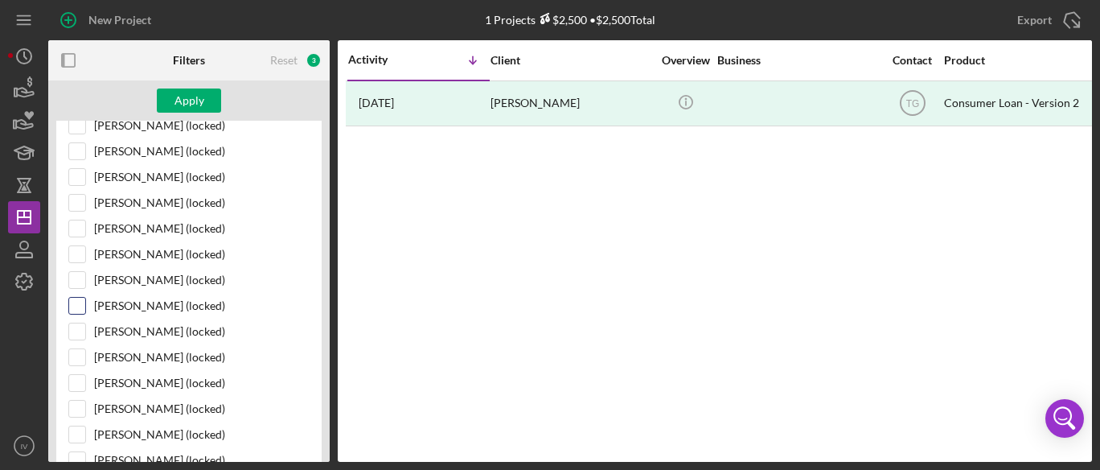
click at [68, 297] on div at bounding box center [77, 306] width 18 height 18
click at [76, 298] on input "[PERSON_NAME] (locked)" at bounding box center [77, 306] width 16 height 16
checkbox input "true"
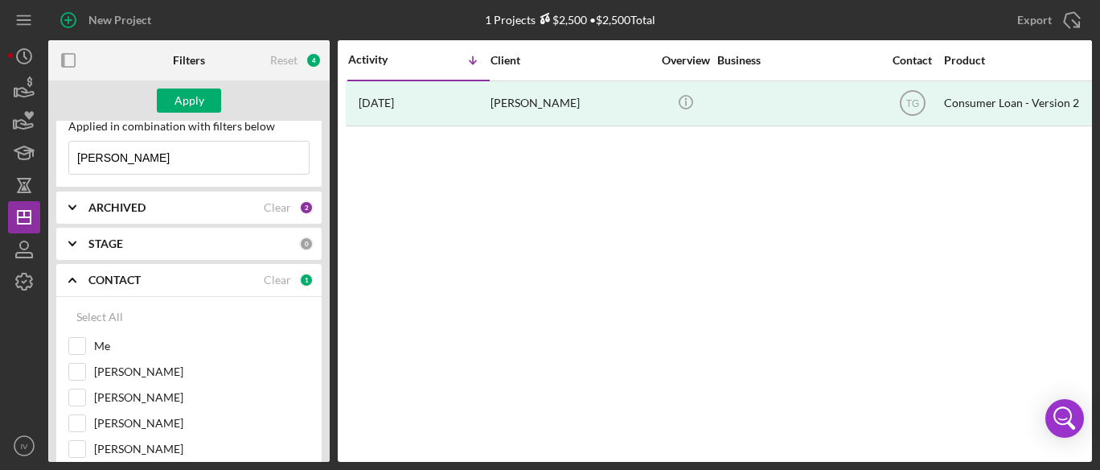
scroll to position [0, 0]
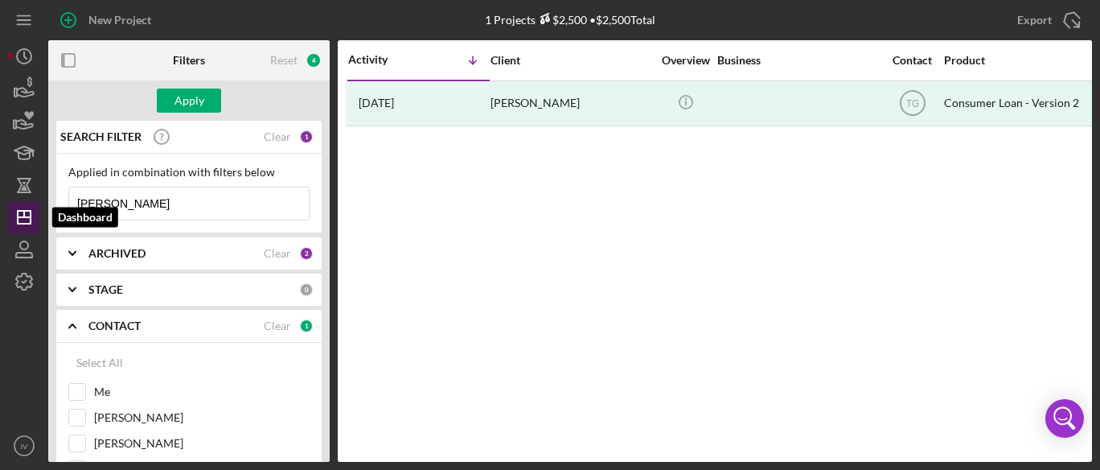
drag, startPoint x: 175, startPoint y: 203, endPoint x: 28, endPoint y: 207, distance: 146.4
click at [28, 207] on div "New Project 1 Projects $2,500 • $2,500 Total [PERSON_NAME] Export Icon/Export F…" at bounding box center [550, 231] width 1084 height 462
paste input "[PERSON_NAME][GEOGRAPHIC_DATA]"
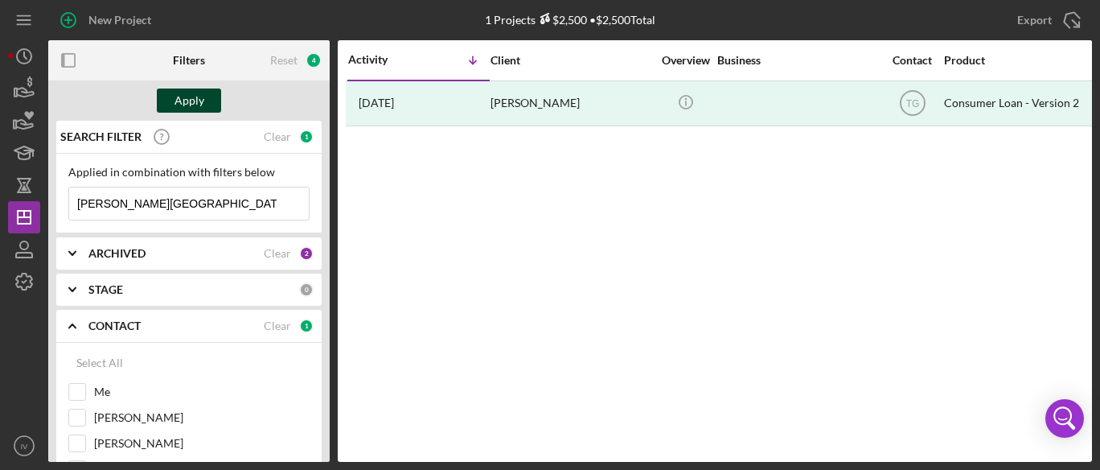
type input "[PERSON_NAME][GEOGRAPHIC_DATA]"
click at [200, 100] on div "Apply" at bounding box center [190, 100] width 30 height 24
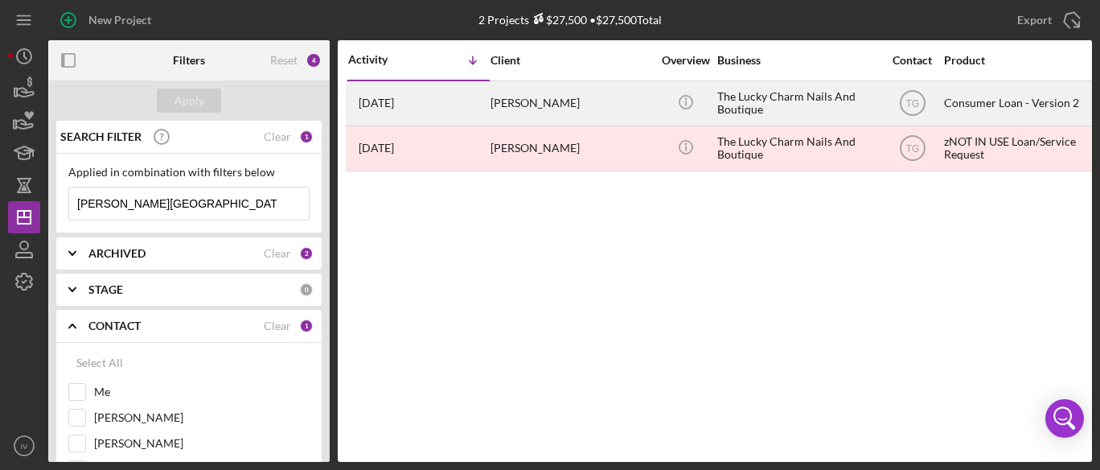
click at [556, 105] on div "[PERSON_NAME]" at bounding box center [571, 103] width 161 height 43
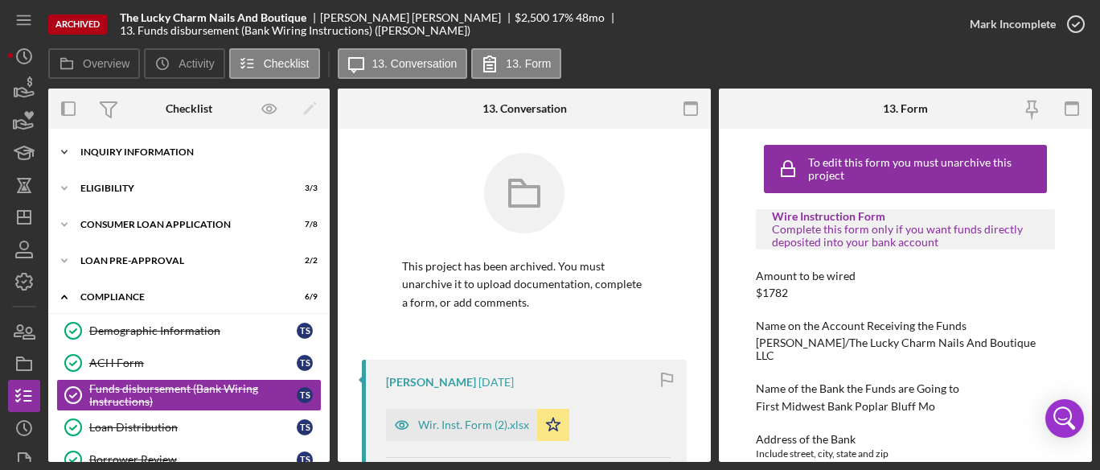
click at [178, 149] on div "Inquiry Information" at bounding box center [194, 152] width 229 height 10
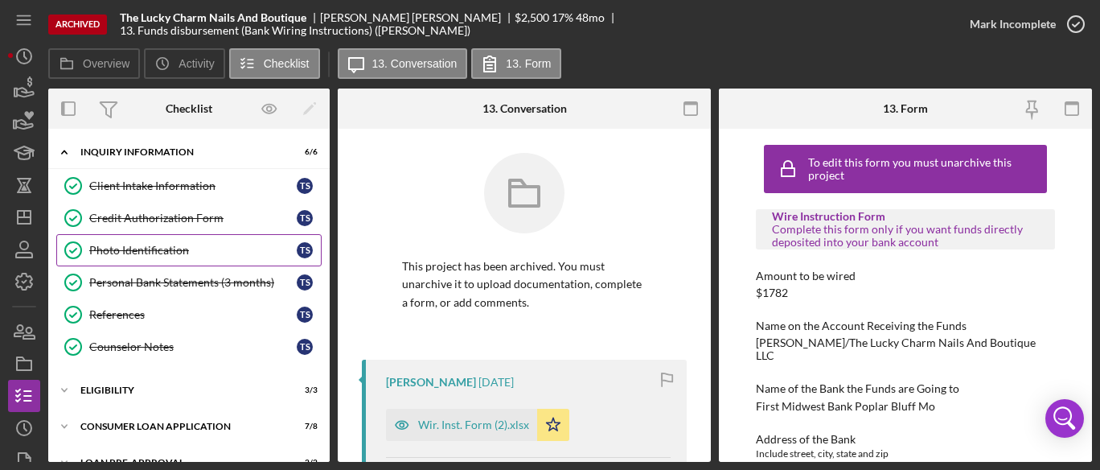
click at [160, 244] on div "Photo Identification" at bounding box center [193, 250] width 208 height 13
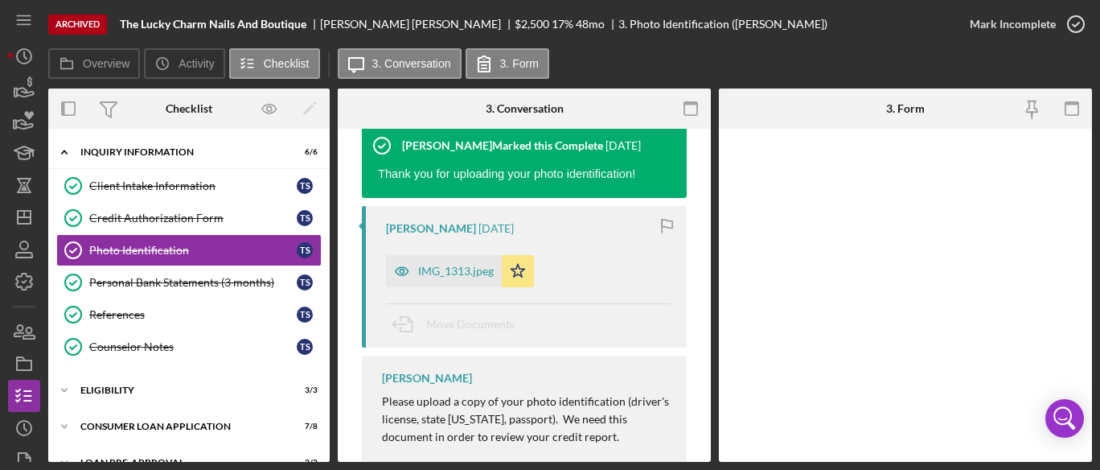
scroll to position [313, 0]
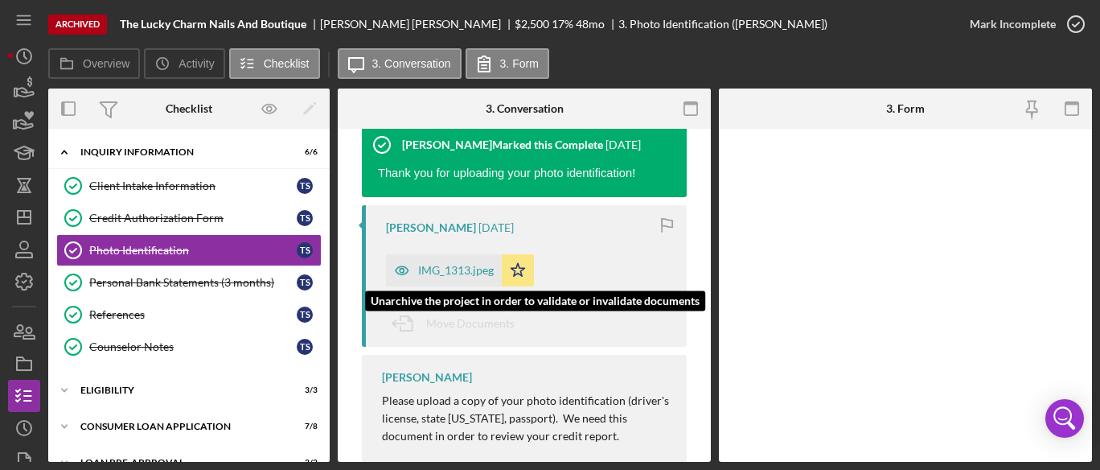
click at [450, 272] on div "IMG_1313.jpeg" at bounding box center [456, 270] width 76 height 13
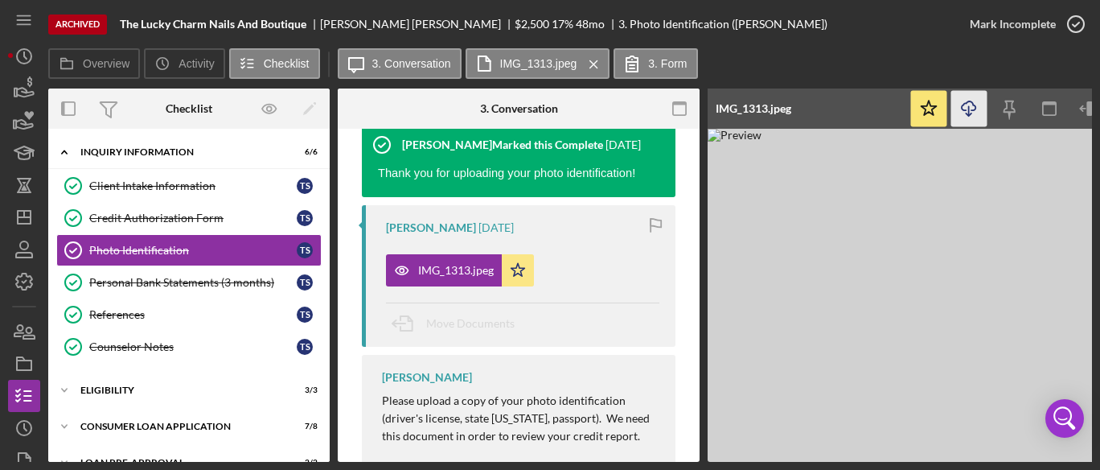
click at [960, 111] on icon "Icon/Download" at bounding box center [970, 109] width 36 height 36
click at [155, 276] on div "Personal Bank Statements (3 months)" at bounding box center [193, 282] width 208 height 13
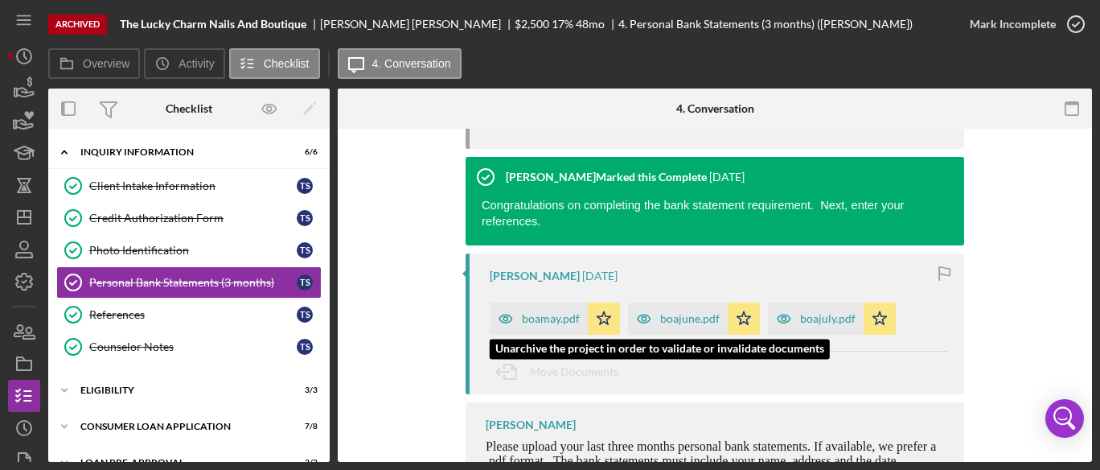
click at [529, 312] on div "boamay.pdf" at bounding box center [551, 318] width 58 height 13
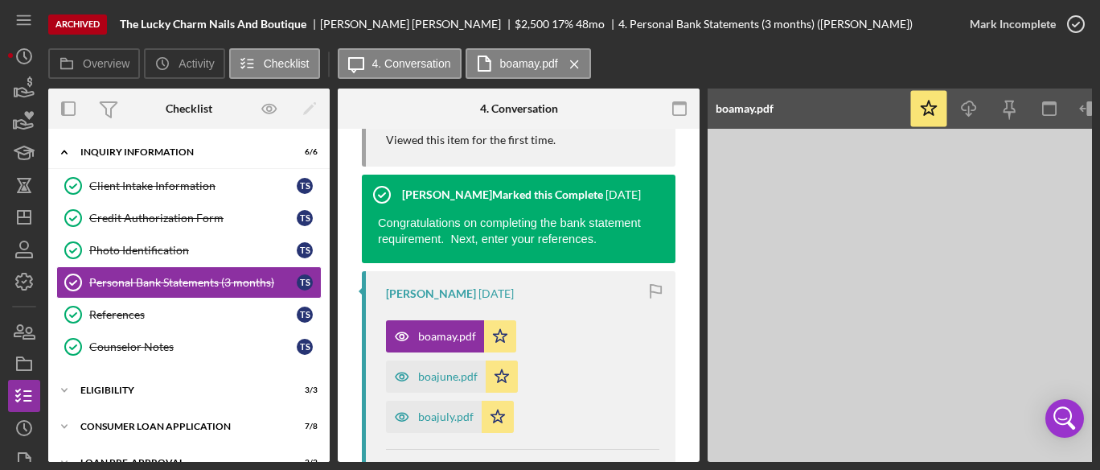
scroll to position [281, 0]
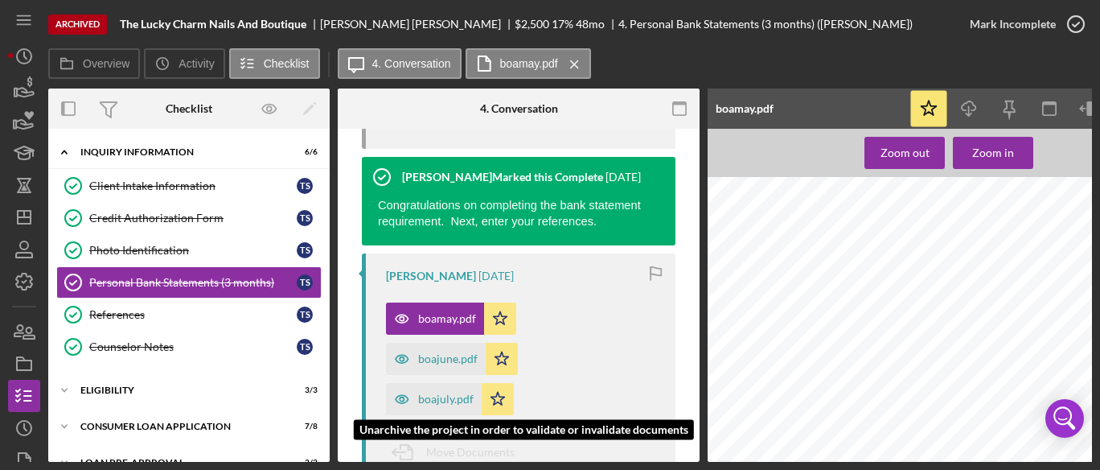
click at [455, 392] on div "boajuly.pdf" at bounding box center [434, 399] width 96 height 32
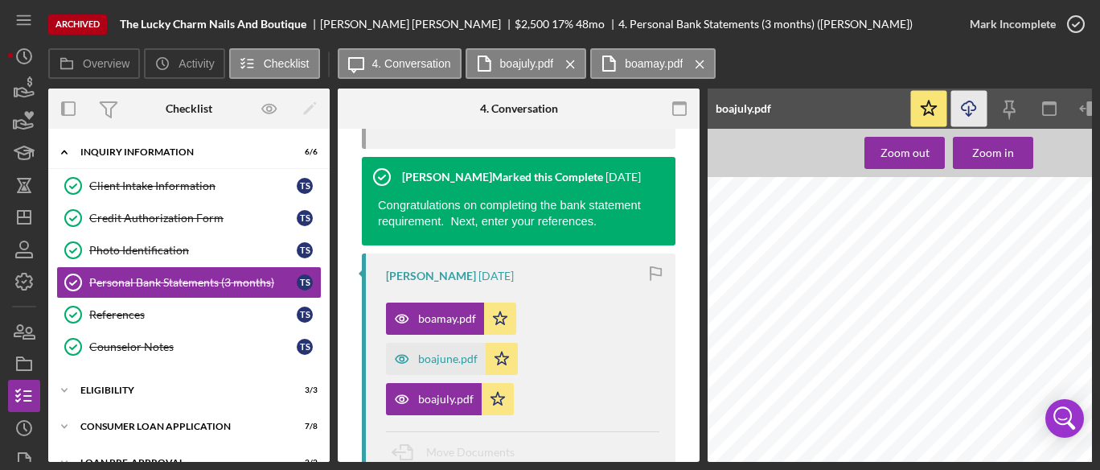
click at [970, 106] on icon "Icon/Download" at bounding box center [970, 109] width 36 height 36
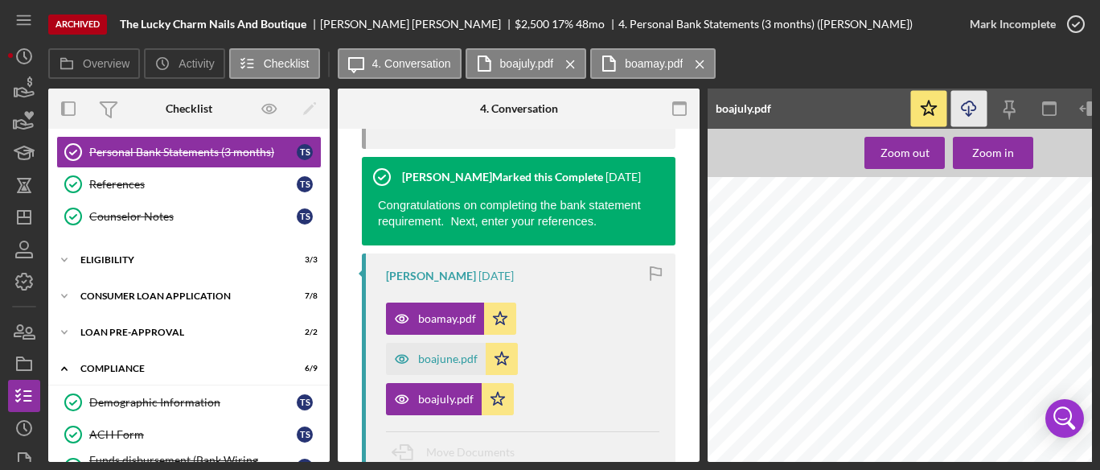
scroll to position [136, 0]
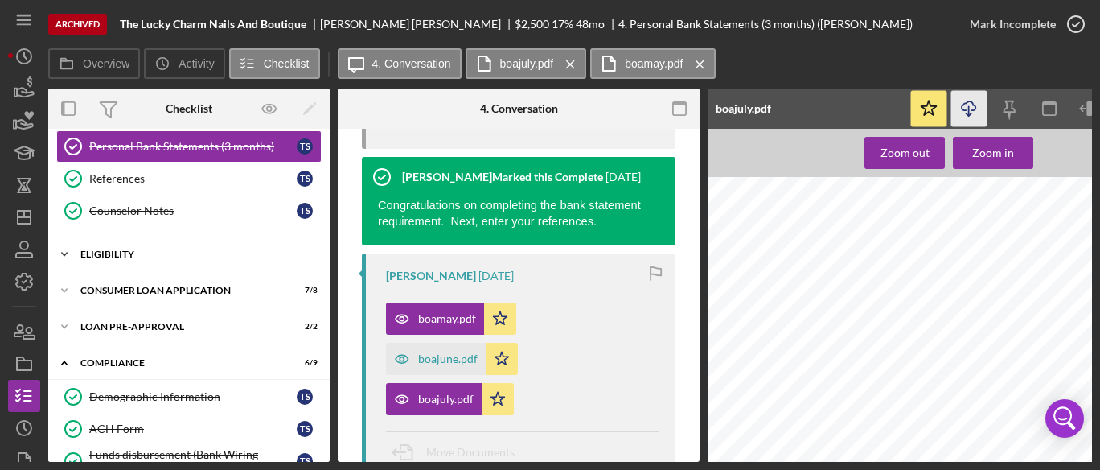
click at [144, 250] on div "Eligibility" at bounding box center [194, 254] width 229 height 10
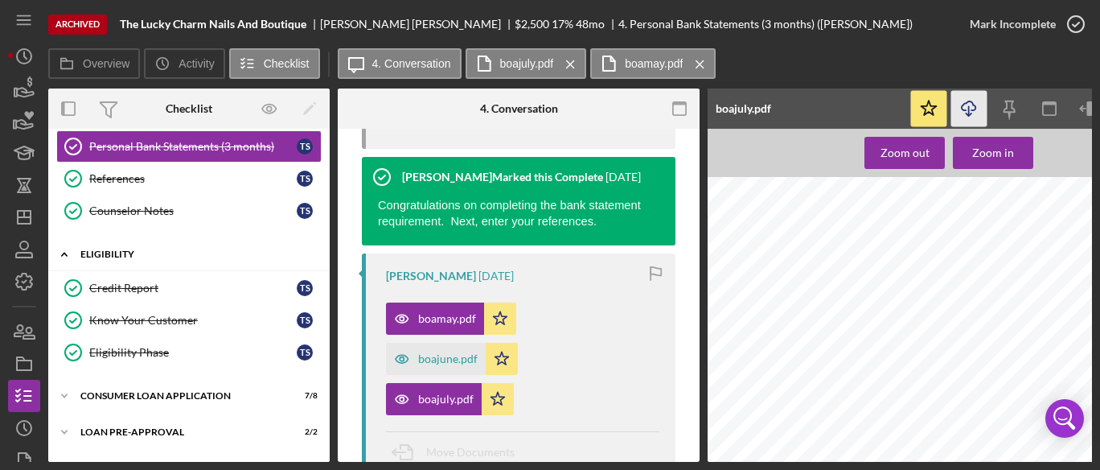
click at [144, 250] on div "Eligibility" at bounding box center [194, 254] width 229 height 10
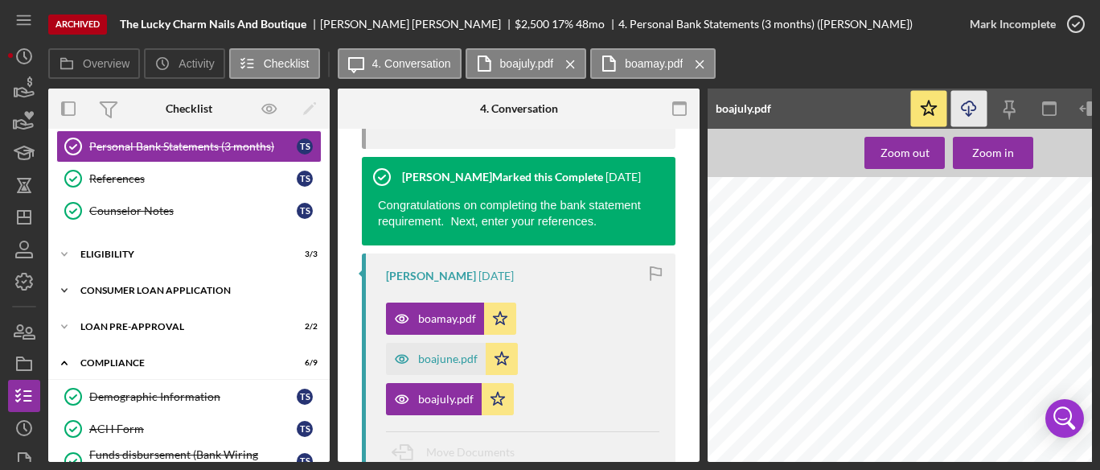
click at [149, 286] on div "Consumer Loan Application" at bounding box center [194, 291] width 229 height 10
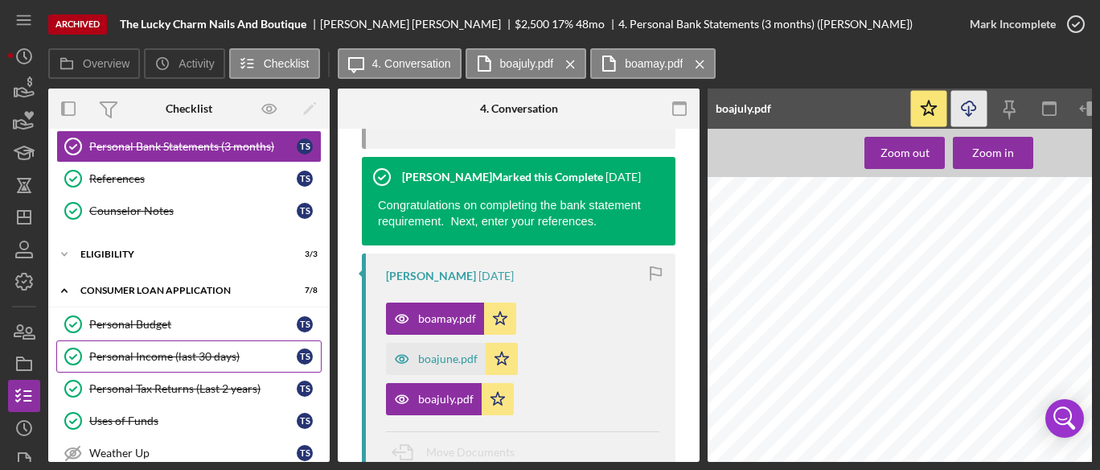
click at [162, 354] on div "Personal Income (last 30 days)" at bounding box center [193, 356] width 208 height 13
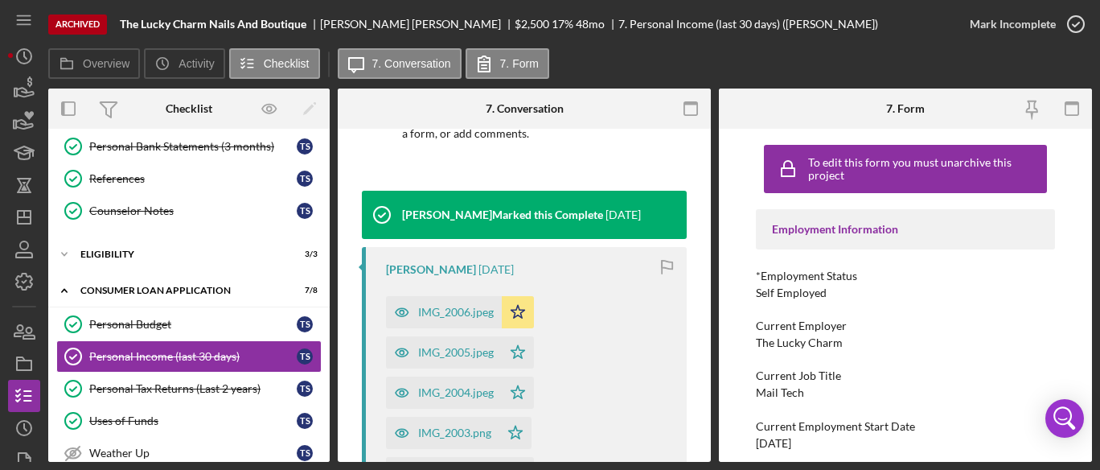
scroll to position [160, 0]
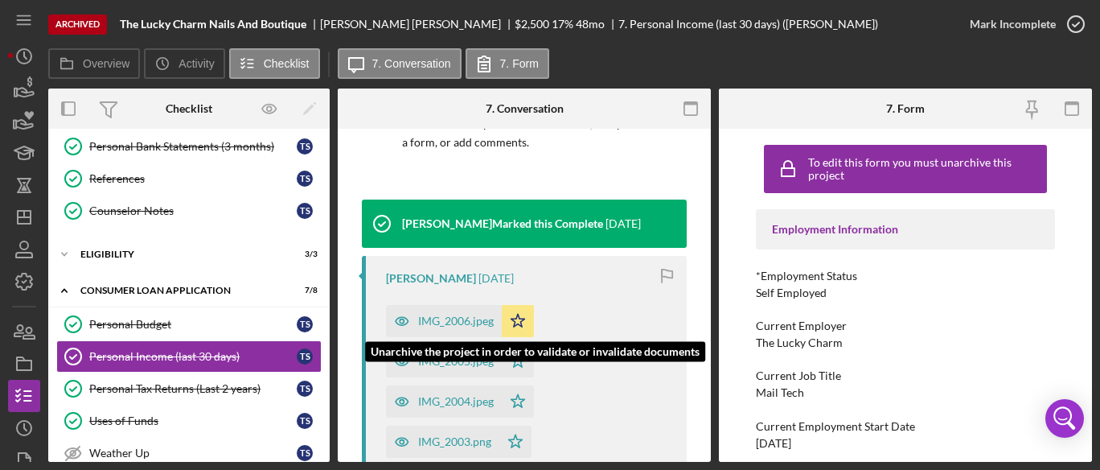
click at [446, 311] on div "IMG_2006.jpeg" at bounding box center [444, 321] width 116 height 32
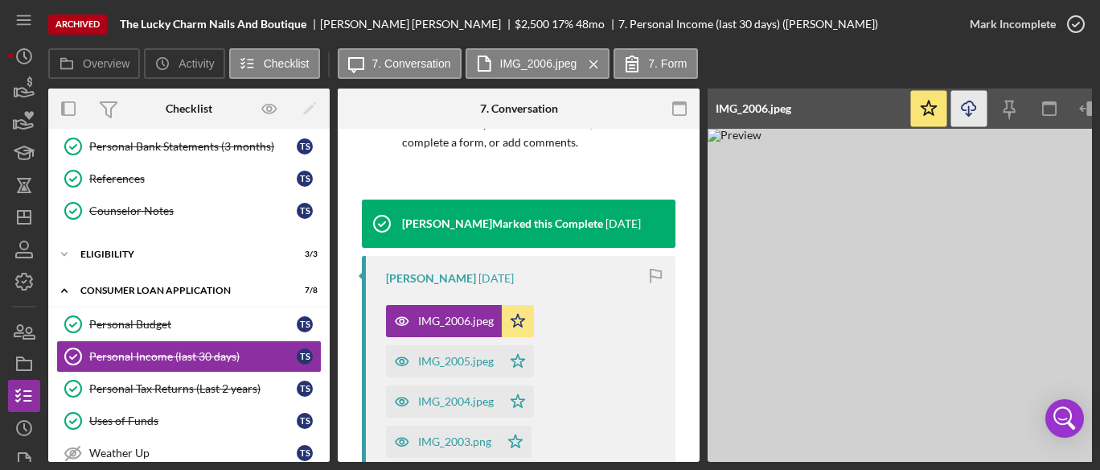
click at [969, 110] on icon "Icon/Download" at bounding box center [970, 109] width 36 height 36
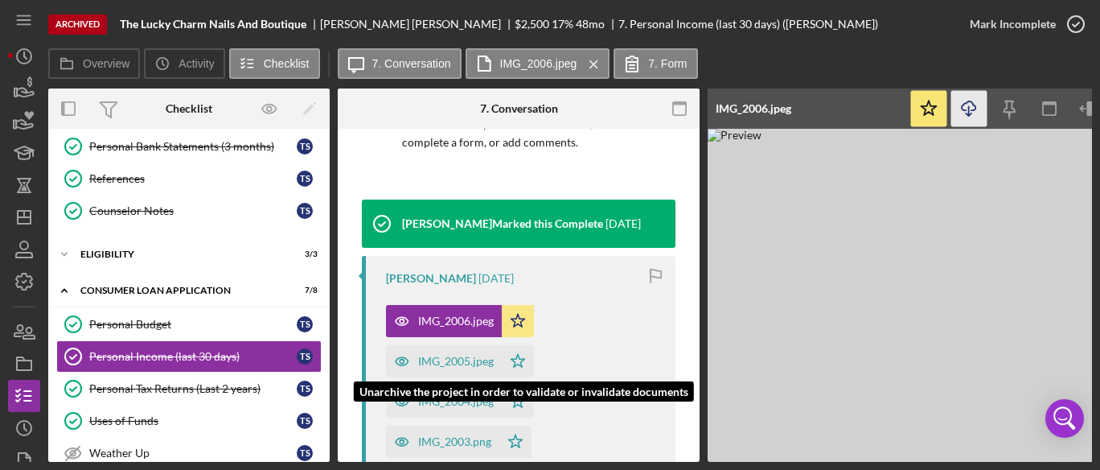
click at [467, 356] on div "IMG_2005.jpeg" at bounding box center [456, 361] width 76 height 13
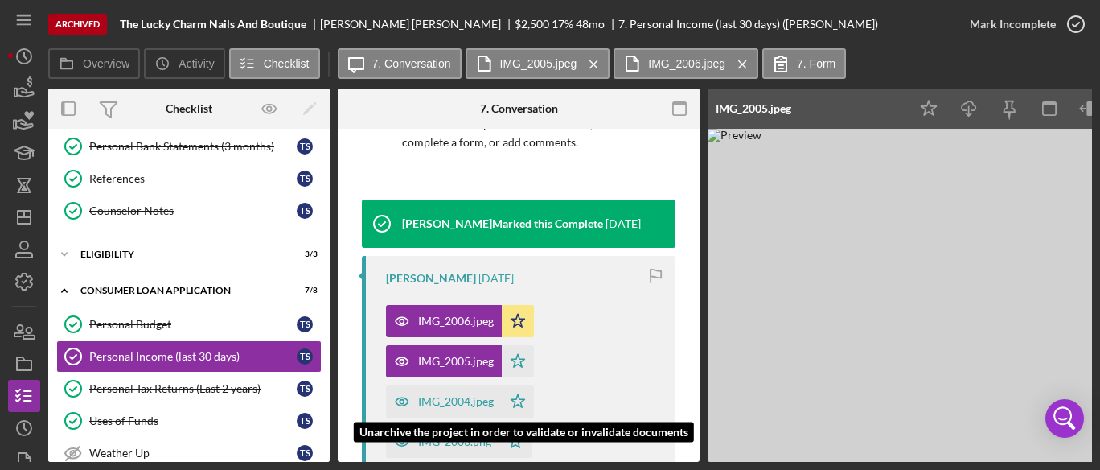
click at [450, 393] on div "IMG_2004.jpeg" at bounding box center [444, 401] width 116 height 32
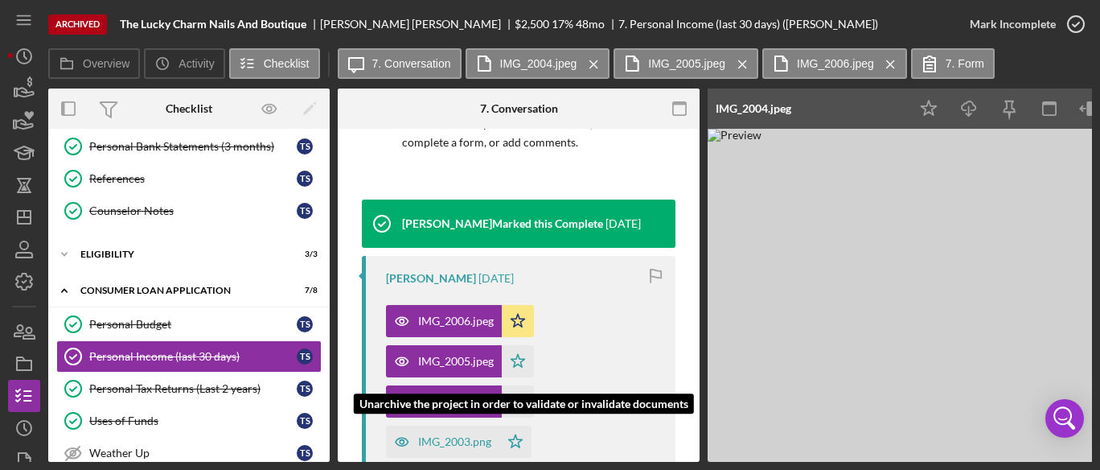
click at [454, 430] on div "IMG_2003.png" at bounding box center [442, 441] width 113 height 32
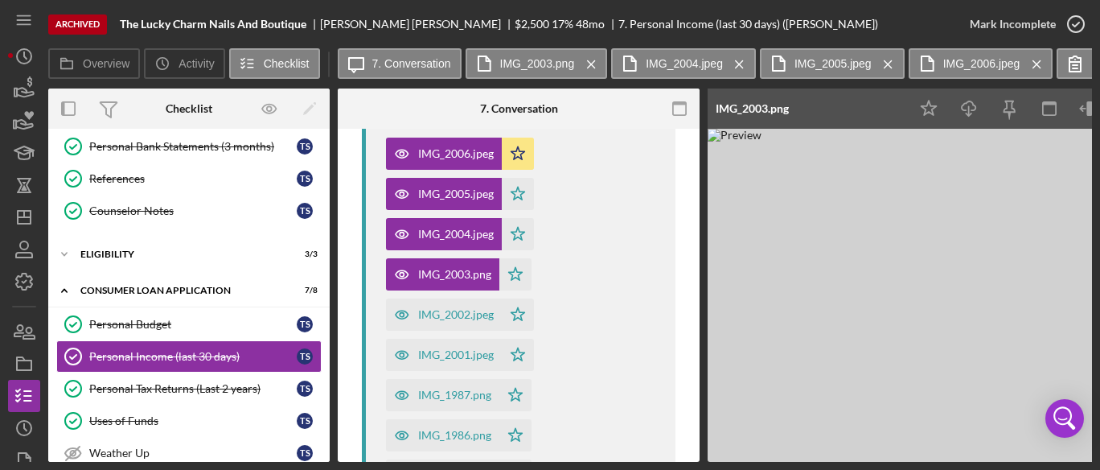
scroll to position [331, 0]
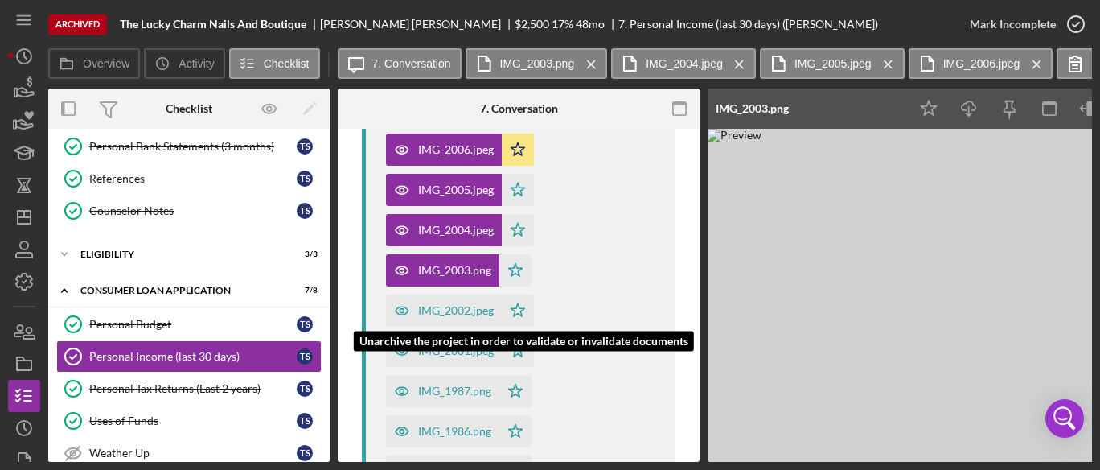
click at [463, 315] on div "IMG_2002.jpeg" at bounding box center [456, 310] width 76 height 13
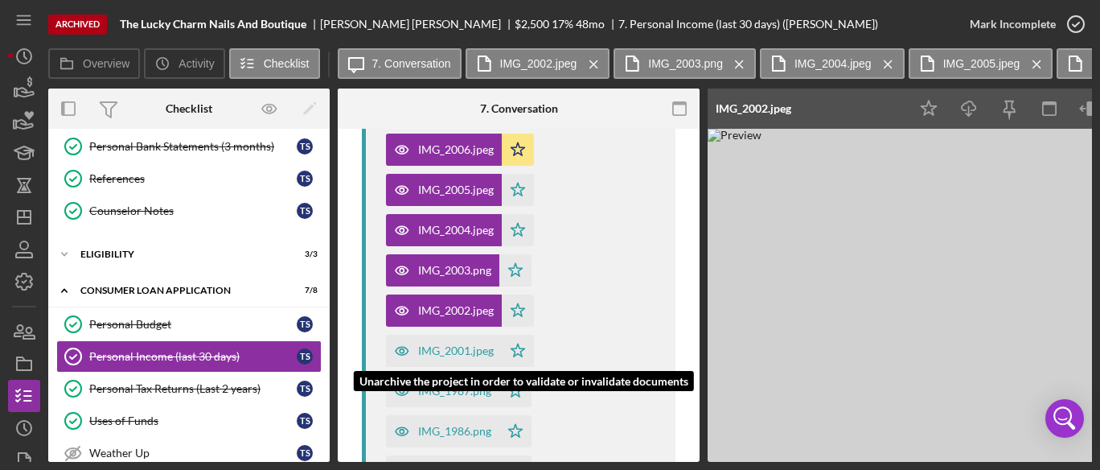
click at [476, 353] on div "IMG_2001.jpeg" at bounding box center [456, 350] width 76 height 13
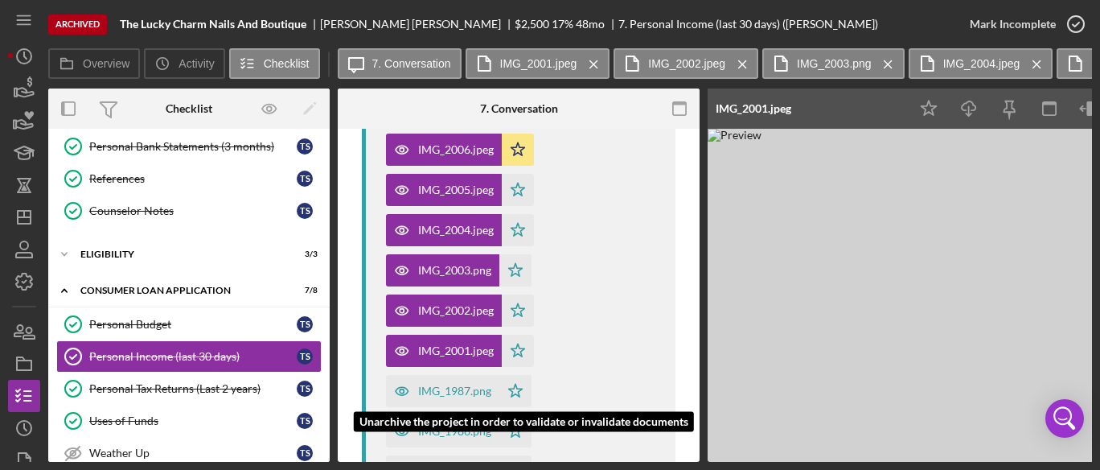
click at [474, 388] on div "IMG_1987.png" at bounding box center [454, 390] width 73 height 13
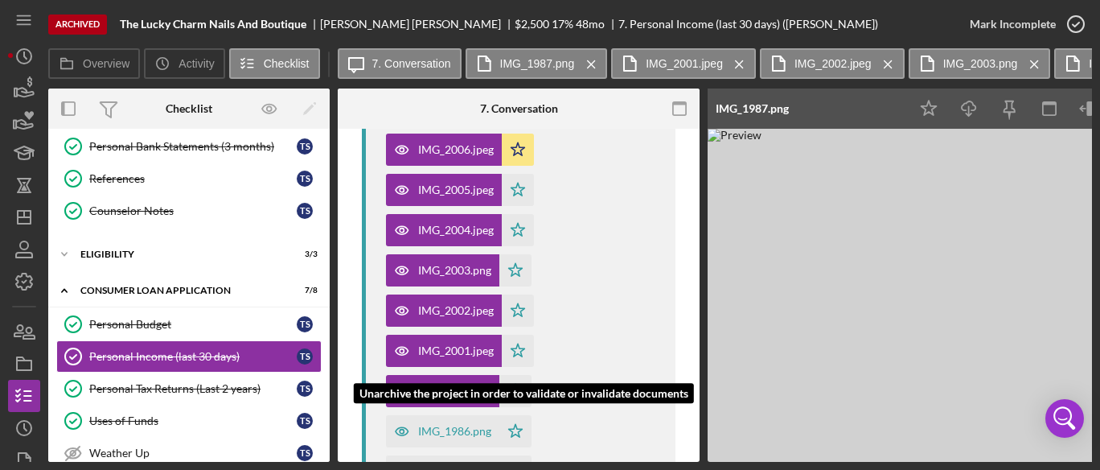
click at [467, 425] on div "IMG_1986.png" at bounding box center [454, 431] width 73 height 13
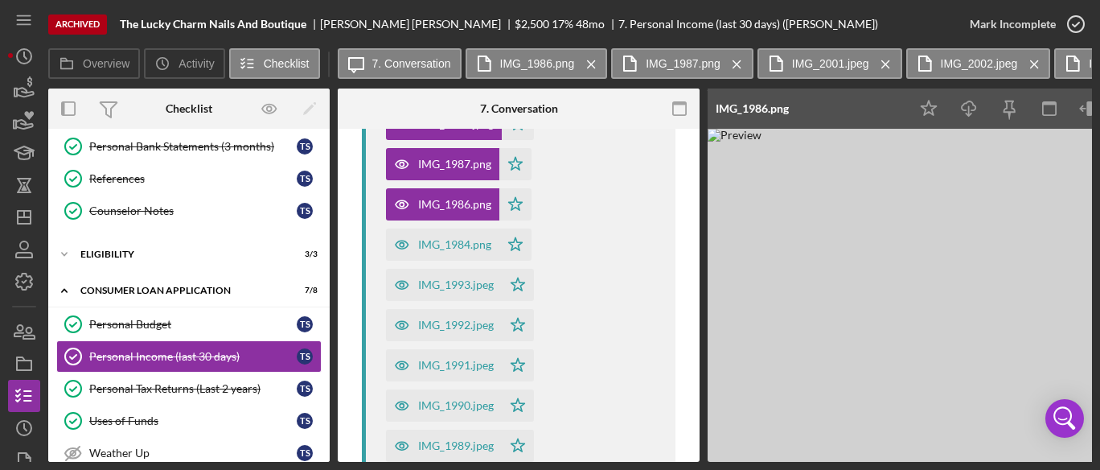
scroll to position [571, 0]
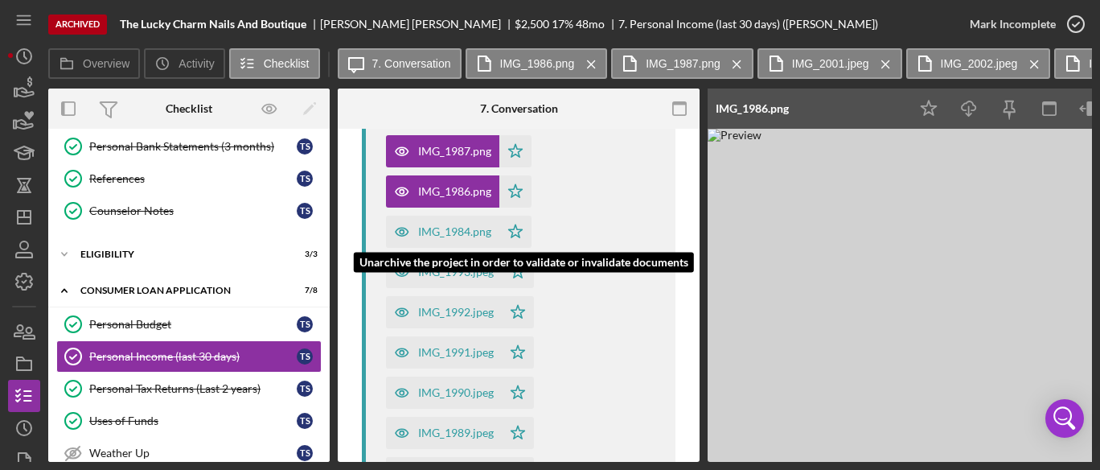
click at [452, 236] on div "IMG_1984.png" at bounding box center [454, 231] width 73 height 13
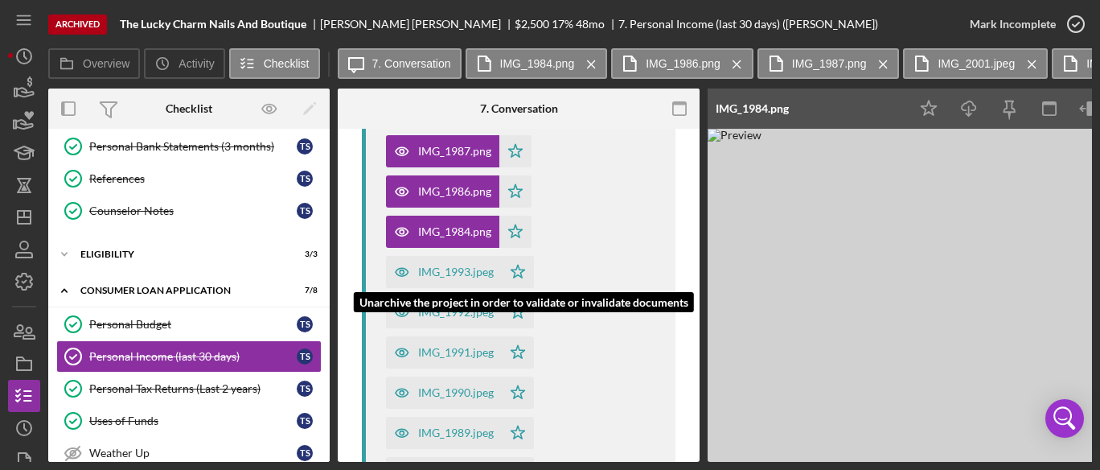
click at [454, 263] on div "IMG_1993.jpeg" at bounding box center [444, 272] width 116 height 32
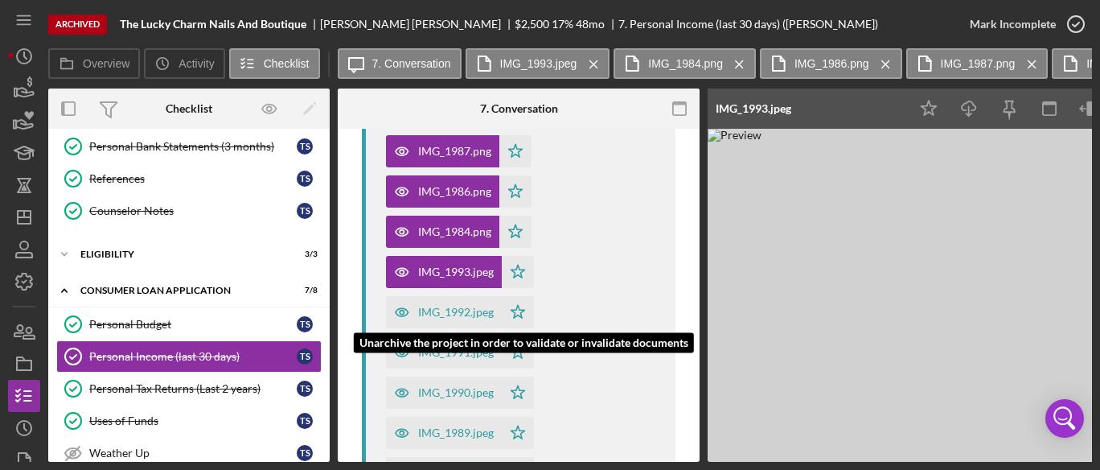
click at [458, 301] on div "IMG_1992.jpeg" at bounding box center [444, 312] width 116 height 32
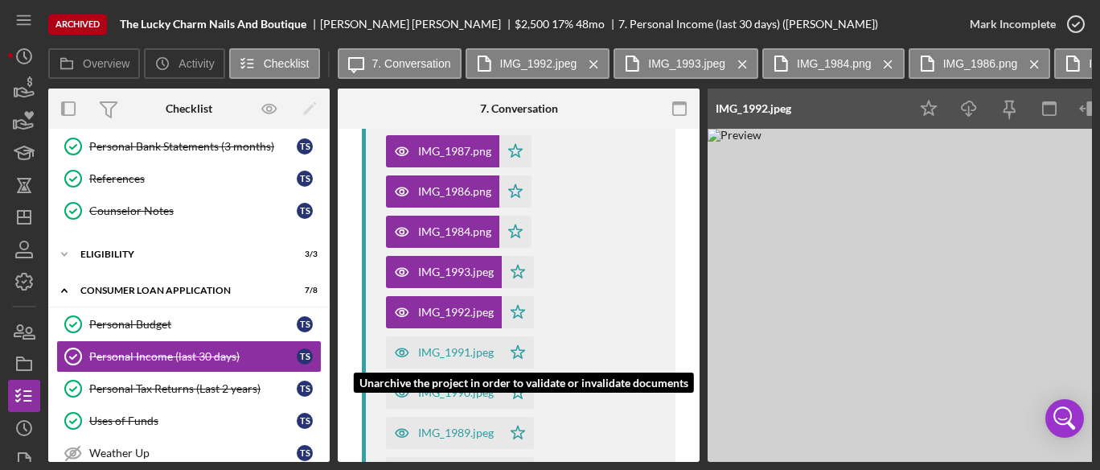
click at [459, 349] on div "IMG_1991.jpeg" at bounding box center [456, 352] width 76 height 13
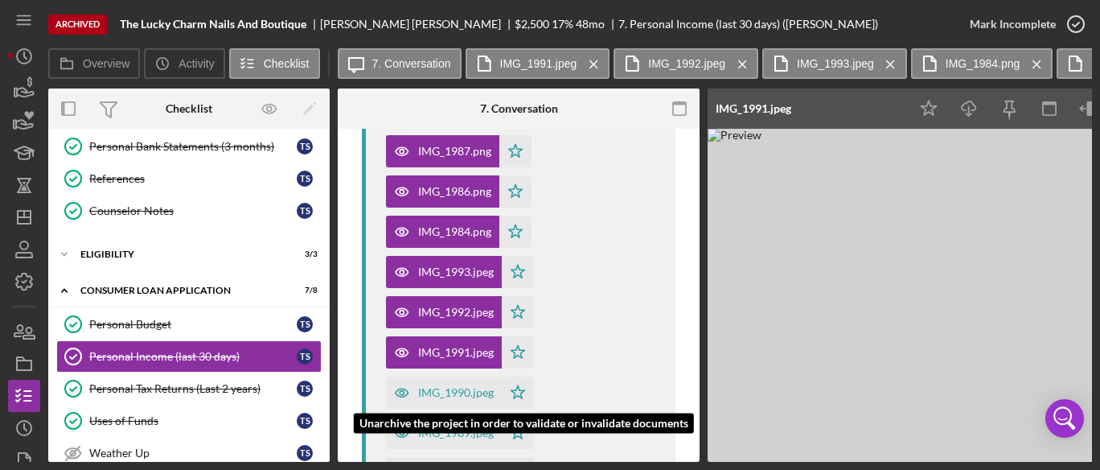
click at [462, 388] on div "IMG_1990.jpeg" at bounding box center [456, 392] width 76 height 13
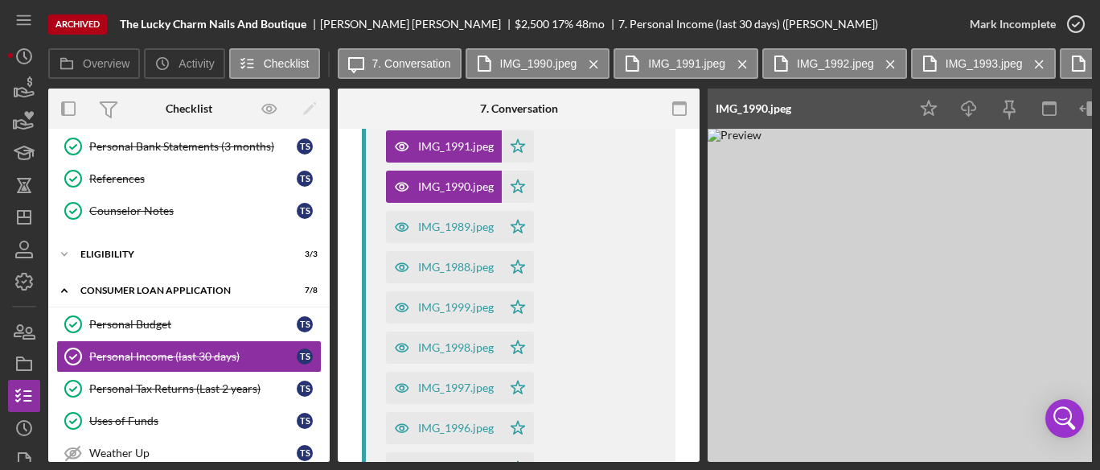
scroll to position [798, 0]
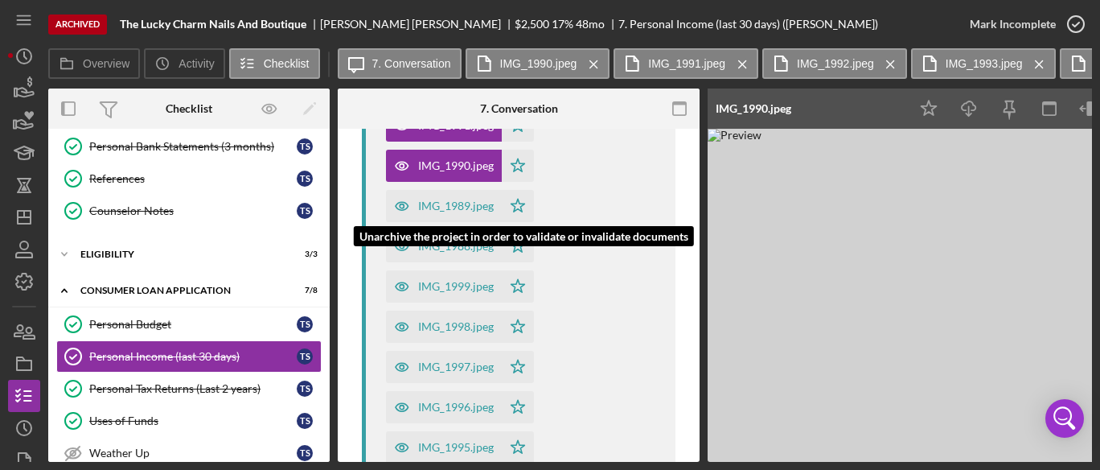
click at [476, 209] on div "IMG_1989.jpeg" at bounding box center [456, 205] width 76 height 13
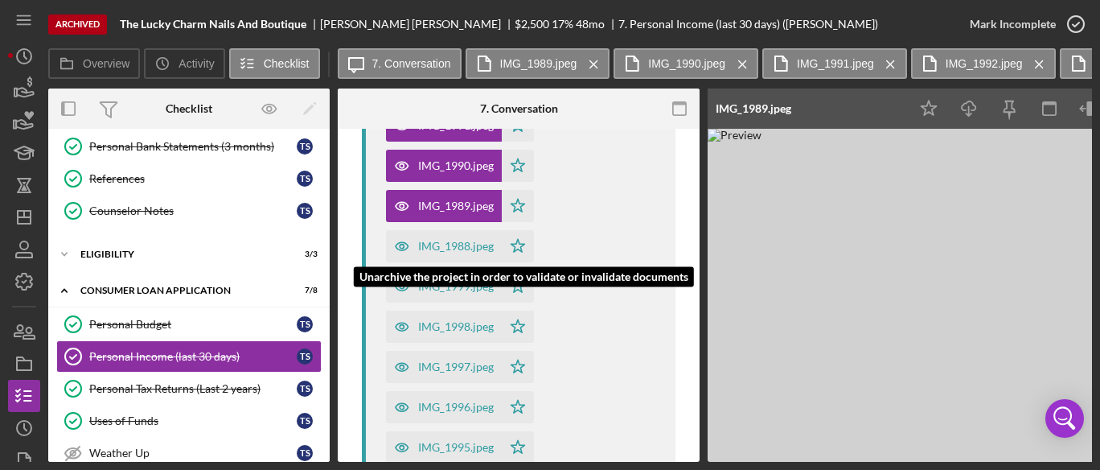
click at [475, 234] on div "IMG_1988.jpeg" at bounding box center [444, 246] width 116 height 32
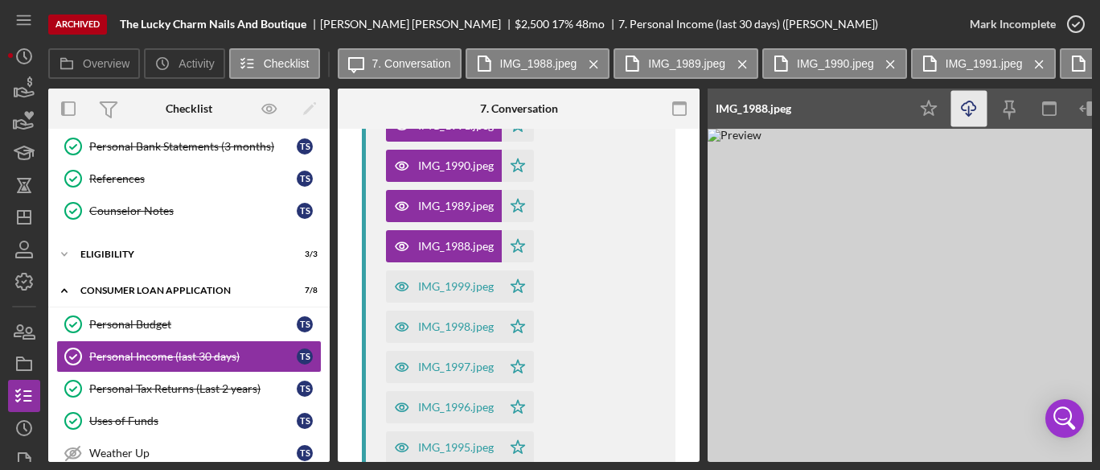
click at [970, 106] on icon "Icon/Download" at bounding box center [970, 109] width 36 height 36
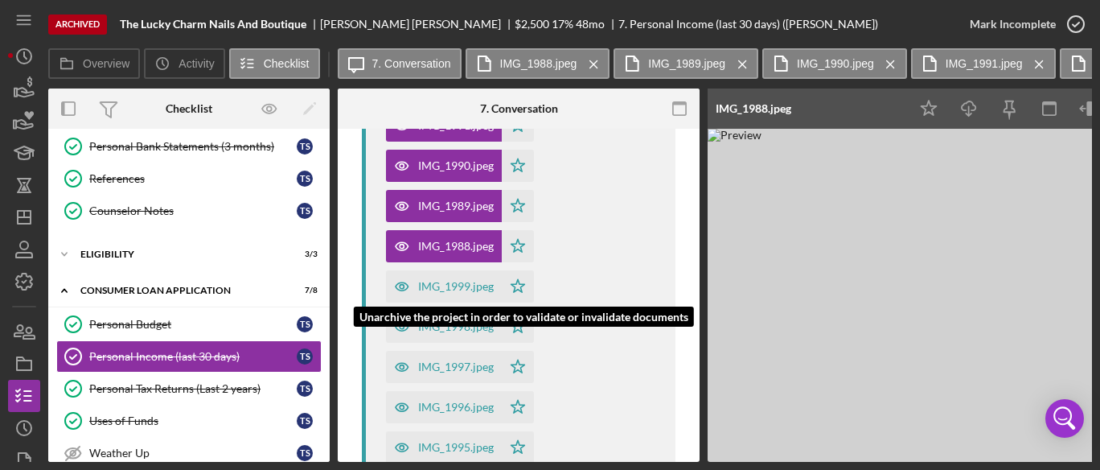
click at [444, 282] on div "IMG_1999.jpeg" at bounding box center [456, 286] width 76 height 13
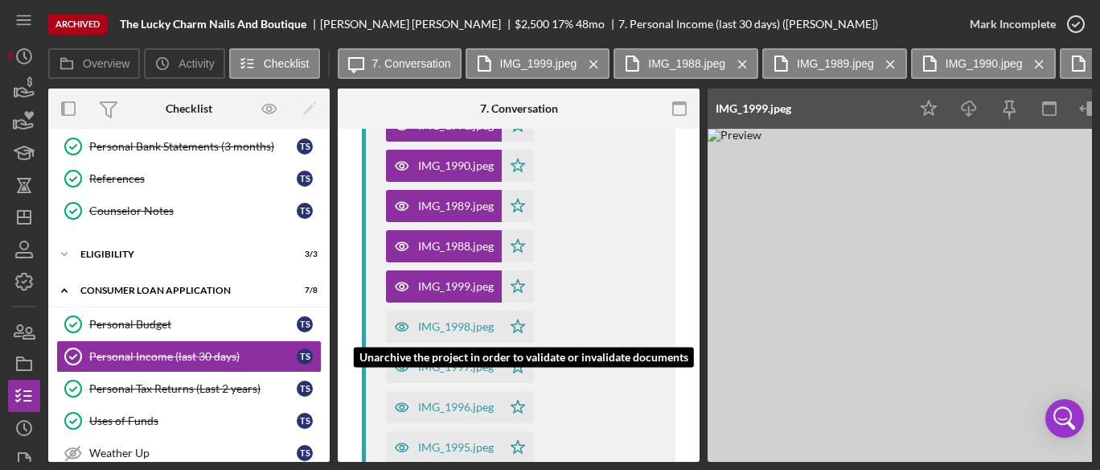
click at [441, 320] on div "IMG_1998.jpeg" at bounding box center [456, 326] width 76 height 13
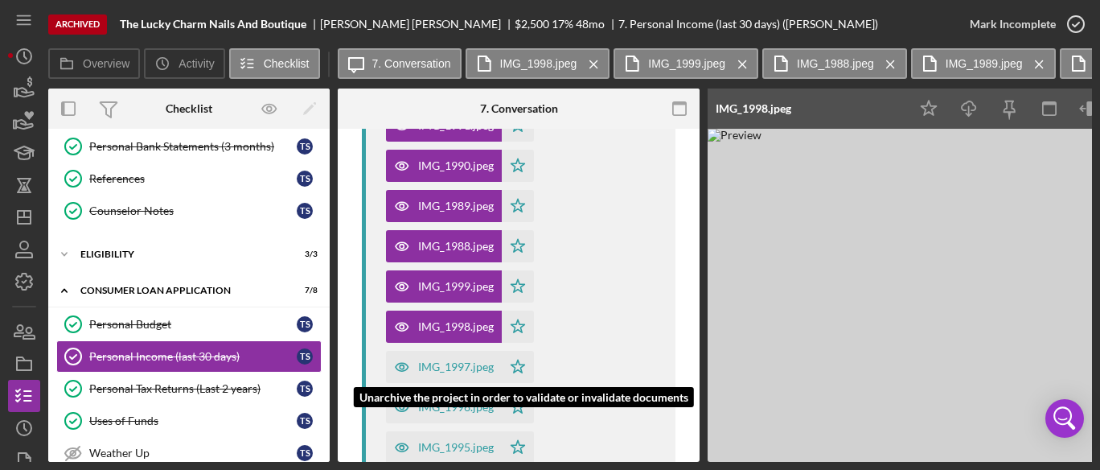
click at [444, 353] on div "IMG_1997.jpeg" at bounding box center [444, 367] width 116 height 32
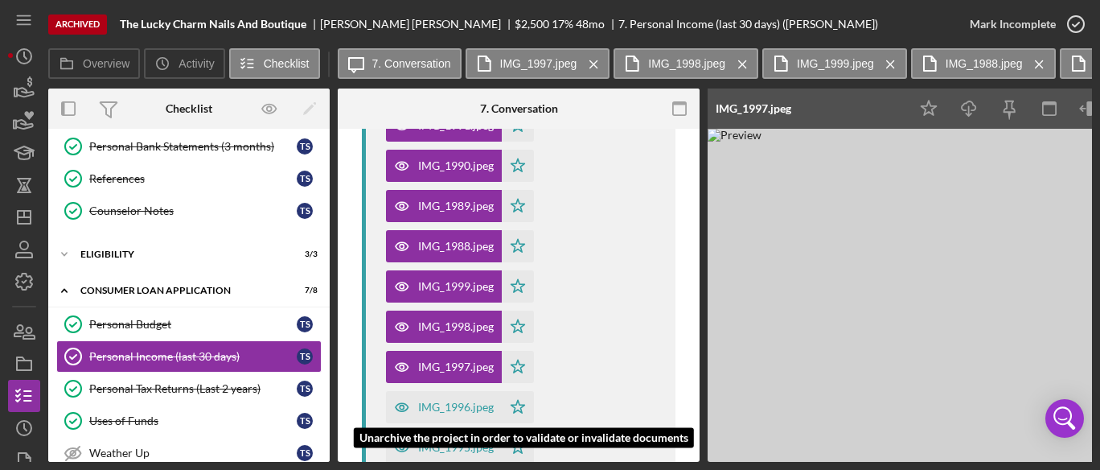
click at [447, 385] on div "IMG_1996.jpeg Icon/Star" at bounding box center [464, 403] width 156 height 40
click at [450, 398] on div "IMG_1996.jpeg" at bounding box center [444, 407] width 116 height 32
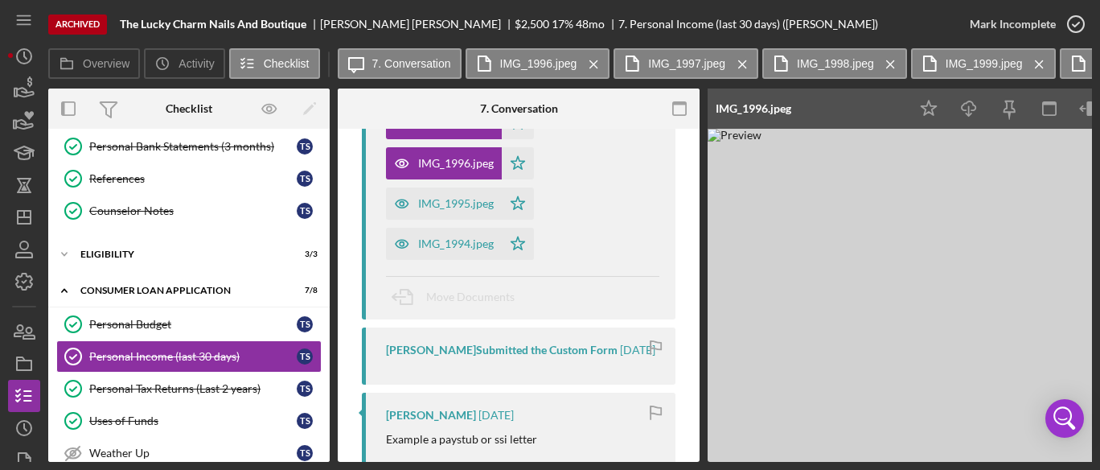
scroll to position [1046, 0]
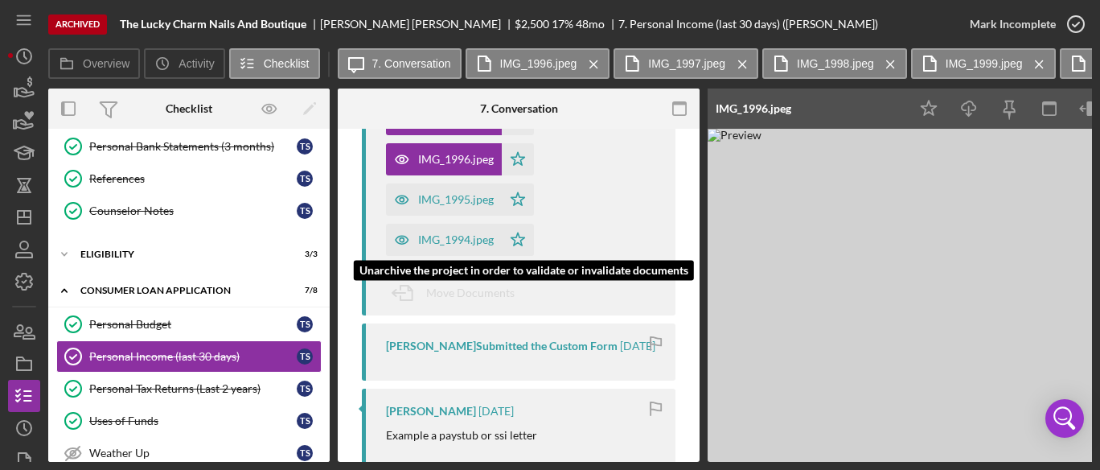
click at [468, 195] on div "IMG_1995.jpeg" at bounding box center [456, 199] width 76 height 13
click at [470, 233] on div "IMG_1994.jpeg" at bounding box center [456, 239] width 76 height 13
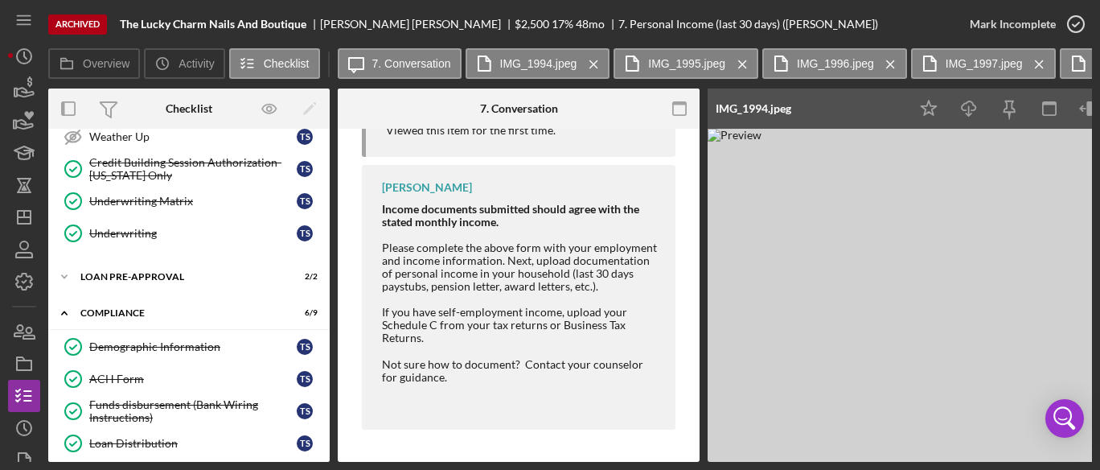
scroll to position [495, 0]
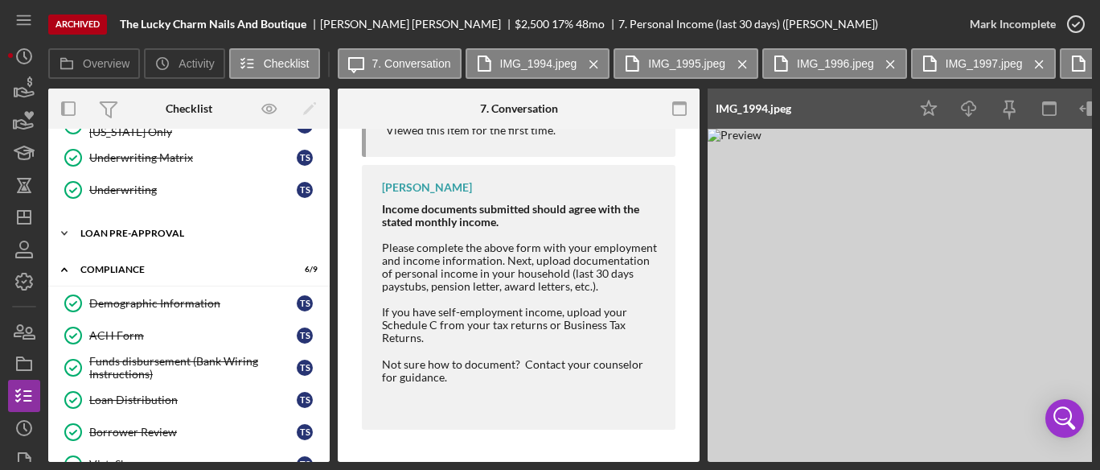
click at [123, 232] on div "Loan Pre-Approval" at bounding box center [194, 233] width 229 height 10
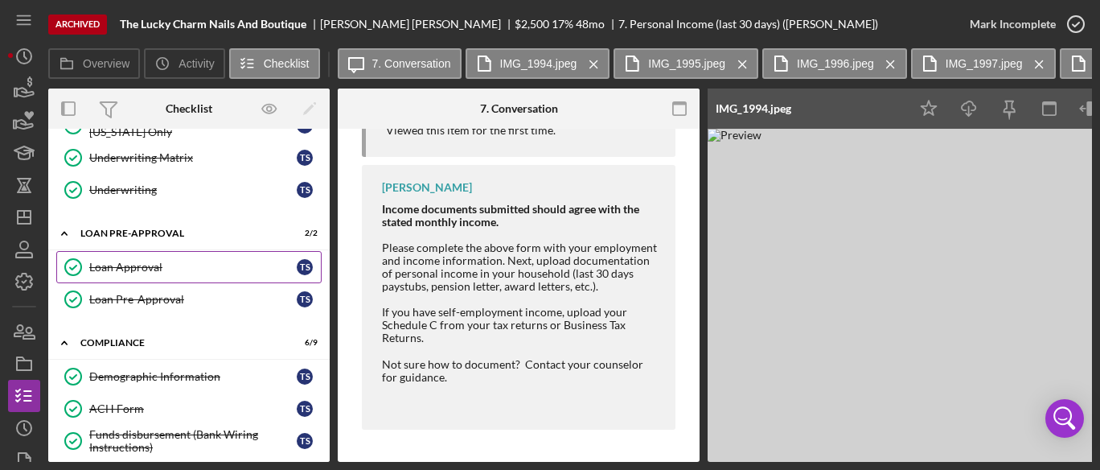
click at [125, 264] on div "Loan Approval" at bounding box center [193, 267] width 208 height 13
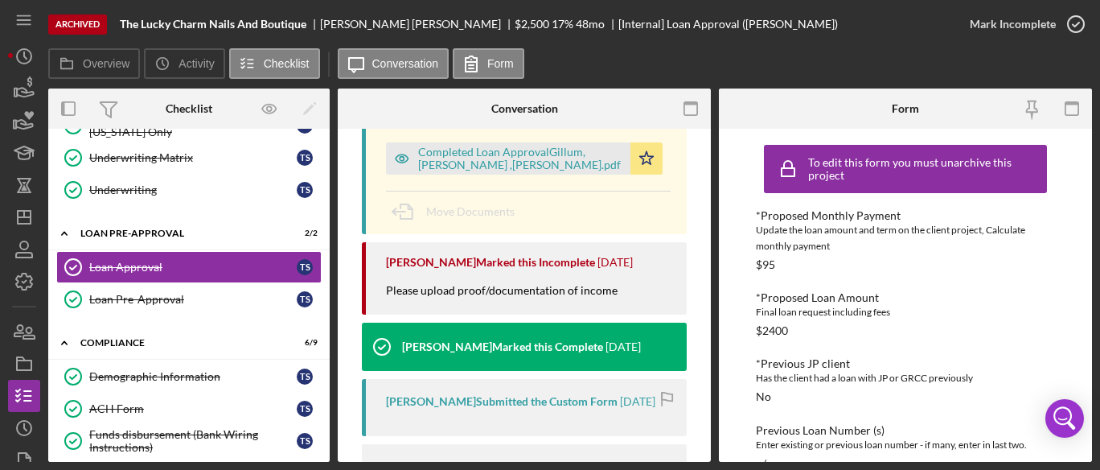
scroll to position [317, 0]
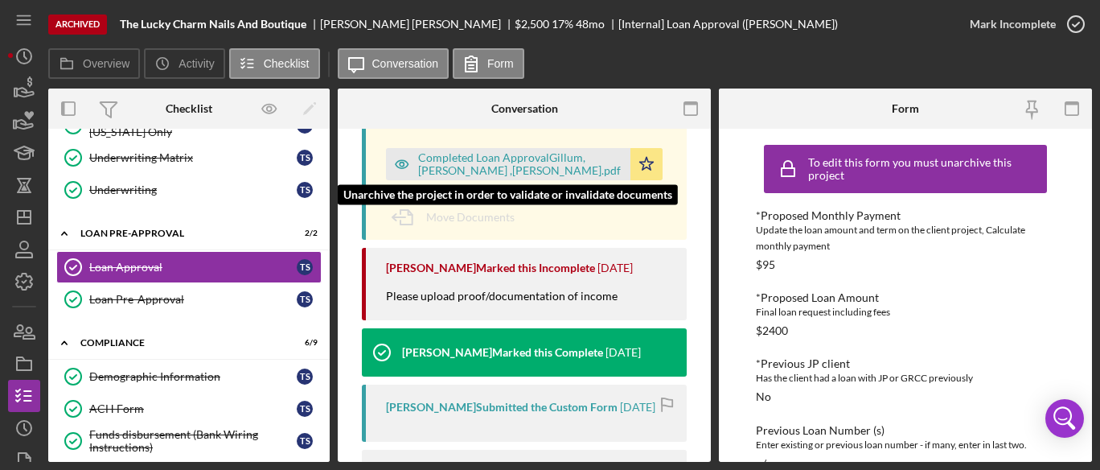
click at [544, 166] on div "Completed Loan ApprovalGillum, [PERSON_NAME] ,[PERSON_NAME].pdf" at bounding box center [520, 164] width 204 height 26
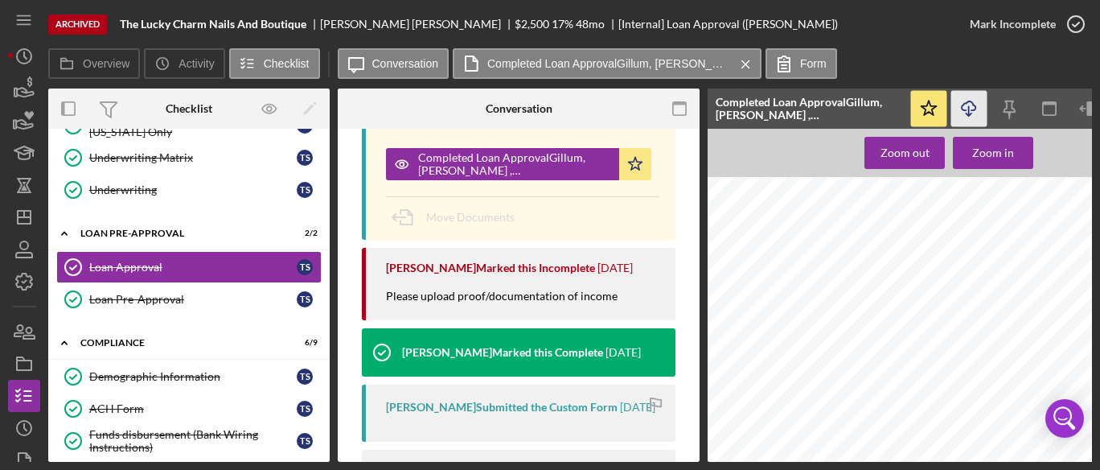
click at [971, 109] on icon "Icon/Download" at bounding box center [970, 109] width 36 height 36
drag, startPoint x: 325, startPoint y: 299, endPoint x: 323, endPoint y: 347, distance: 47.5
click at [323, 347] on div "Icon/Expander Inquiry Information 6 / 6 Client Intake Information Client Intake…" at bounding box center [189, 167] width 282 height 1053
click at [10, 222] on icon "Icon/Dashboard" at bounding box center [24, 217] width 40 height 40
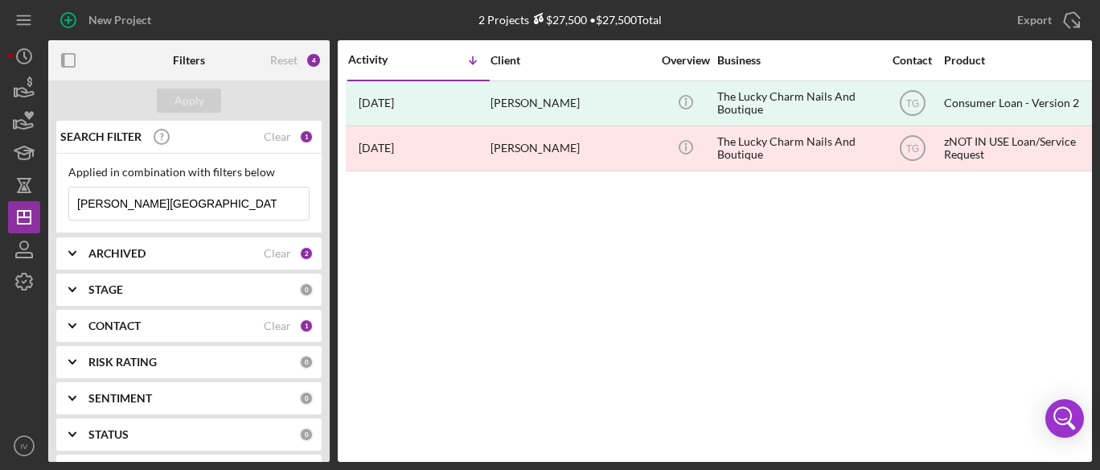
click at [270, 323] on div "Clear" at bounding box center [277, 325] width 27 height 13
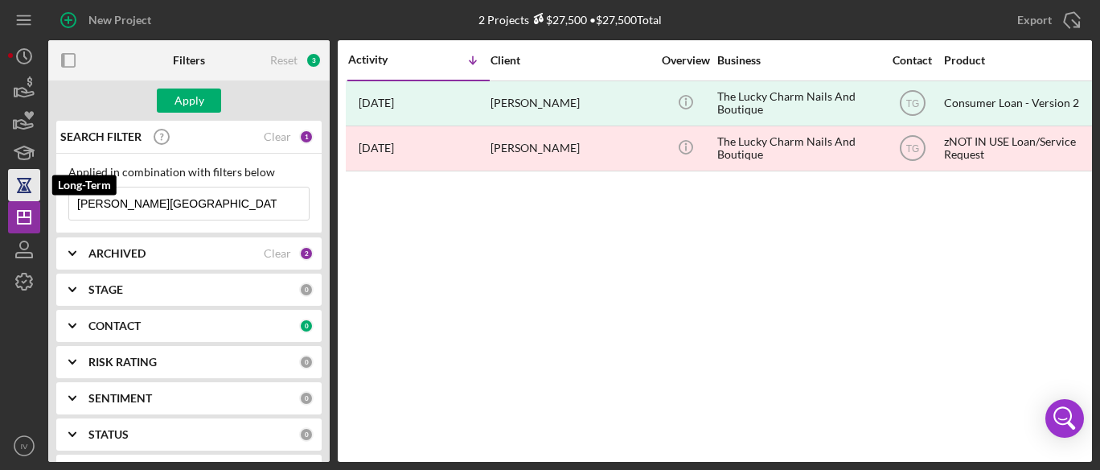
drag, startPoint x: 191, startPoint y: 201, endPoint x: 10, endPoint y: 199, distance: 180.2
click at [10, 199] on div "New Project 2 Projects $27,500 • $27,500 Total [PERSON_NAME] Export Icon/Export…" at bounding box center [550, 231] width 1084 height 462
paste input "[PERSON_NAME]"
type input "[PERSON_NAME]"
click at [66, 323] on icon "Icon/Expander" at bounding box center [72, 326] width 40 height 40
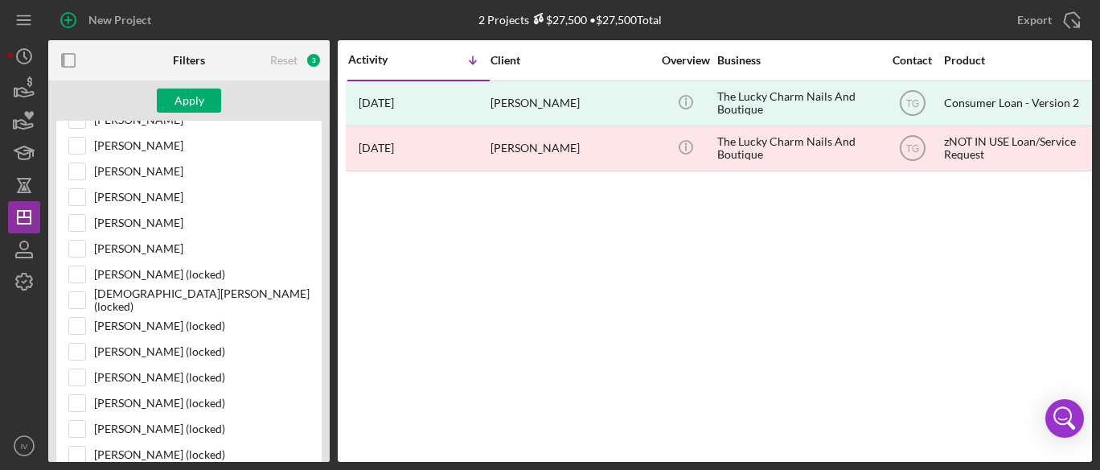
scroll to position [614, 0]
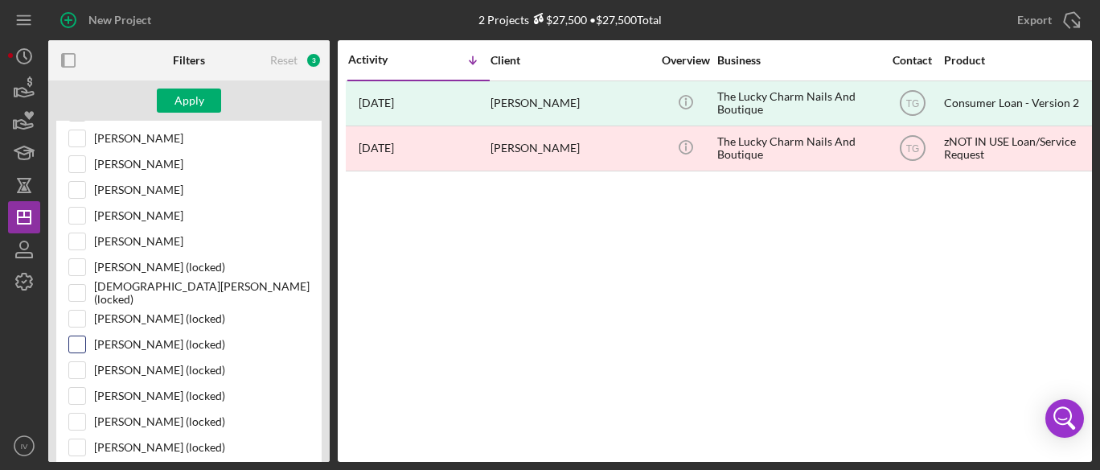
click at [80, 336] on input "[PERSON_NAME] (locked)" at bounding box center [77, 344] width 16 height 16
checkbox input "true"
click at [196, 100] on div "Apply" at bounding box center [190, 100] width 30 height 24
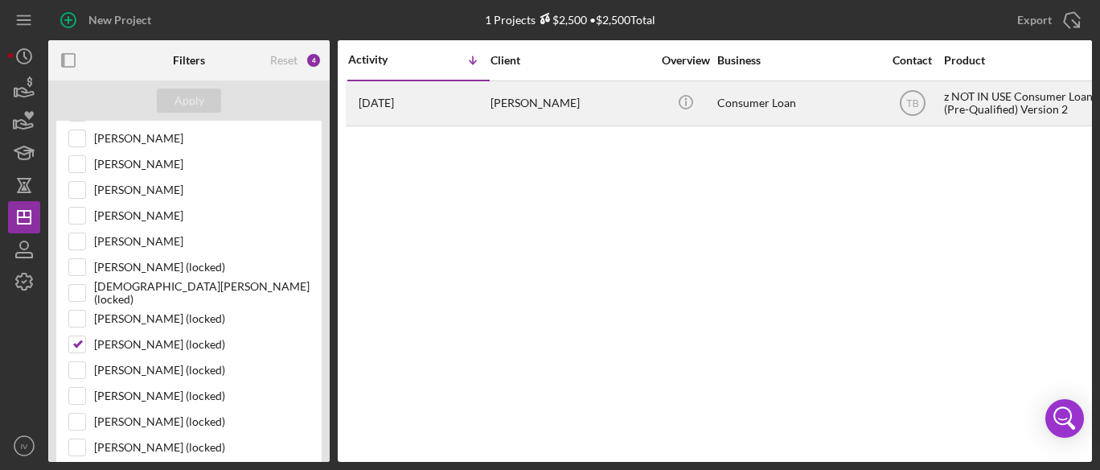
click at [573, 105] on div "[PERSON_NAME]" at bounding box center [571, 103] width 161 height 43
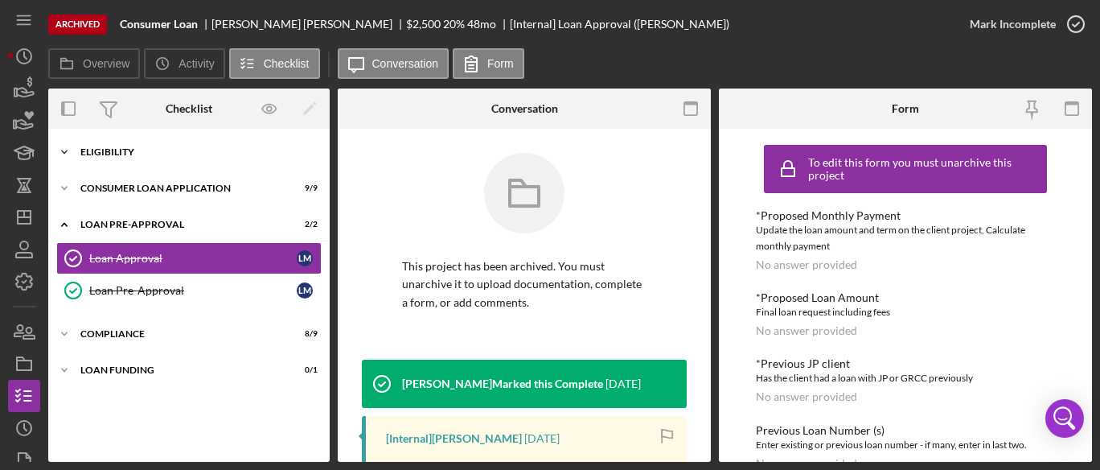
click at [257, 143] on div "Icon/Expander Eligibility 8 / 8" at bounding box center [189, 152] width 282 height 32
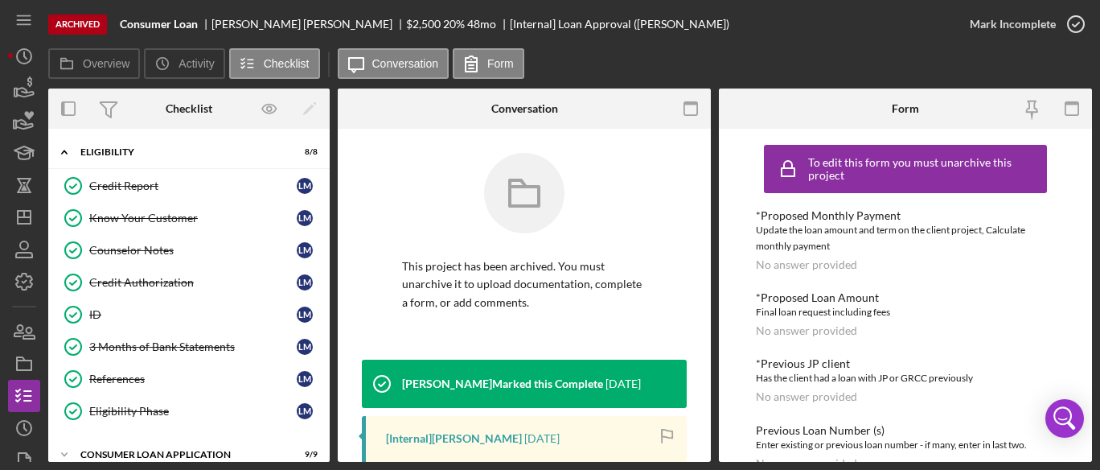
drag, startPoint x: 326, startPoint y: 192, endPoint x: 329, endPoint y: 282, distance: 90.1
click at [329, 282] on div "Icon/Expander Eligibility 8 / 8 Credit Report Credit Report [PERSON_NAME] Know …" at bounding box center [189, 295] width 282 height 333
click at [121, 313] on div "ID" at bounding box center [193, 314] width 208 height 13
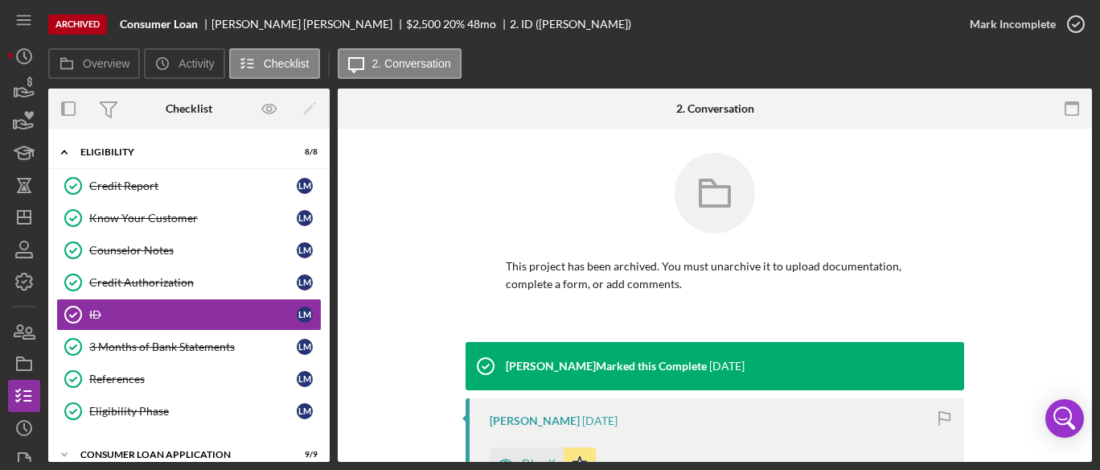
scroll to position [109, 0]
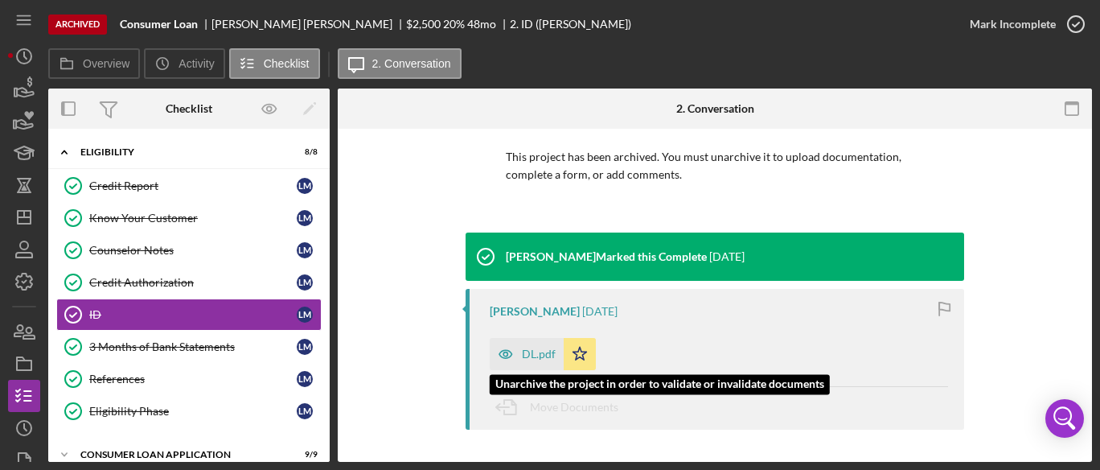
click at [511, 353] on icon "button" at bounding box center [506, 354] width 32 height 32
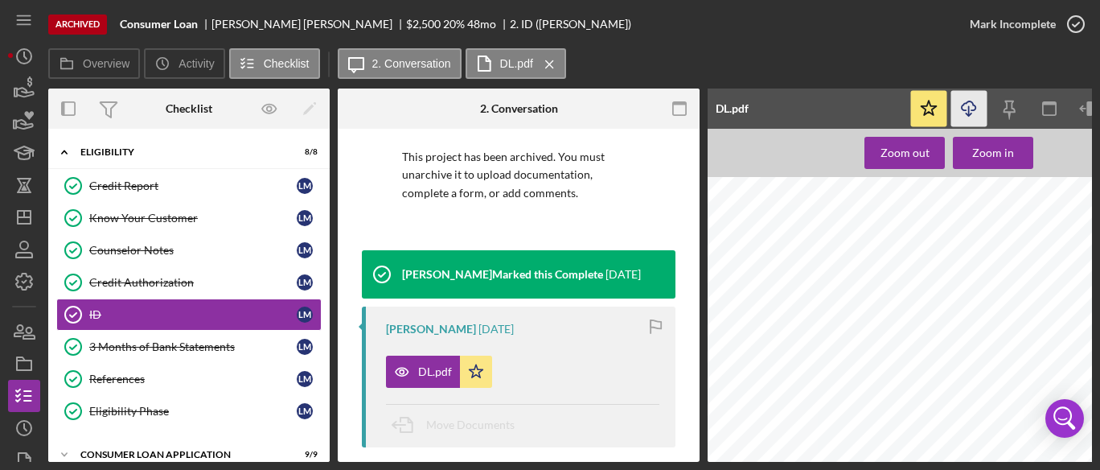
click at [963, 105] on icon "button" at bounding box center [969, 105] width 14 height 9
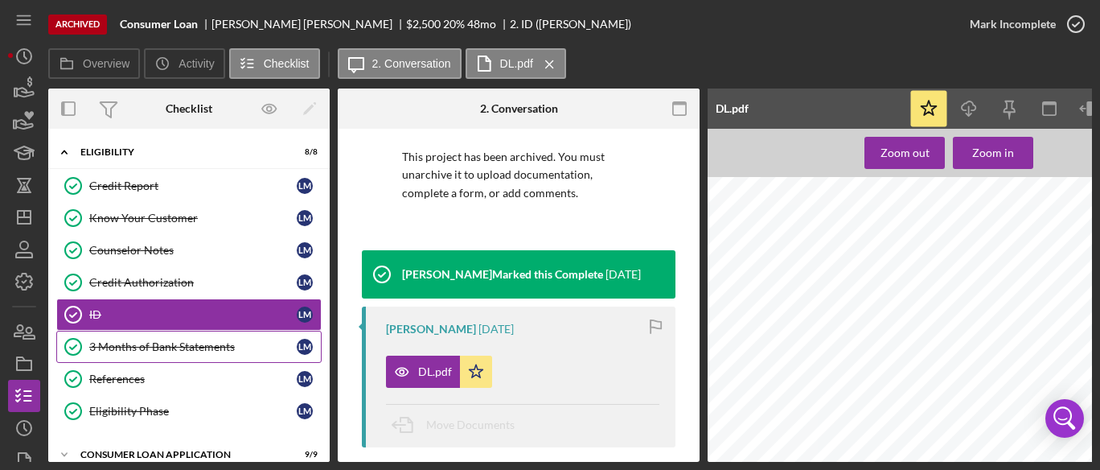
click at [171, 340] on div "3 Months of Bank Statements" at bounding box center [193, 346] width 208 height 13
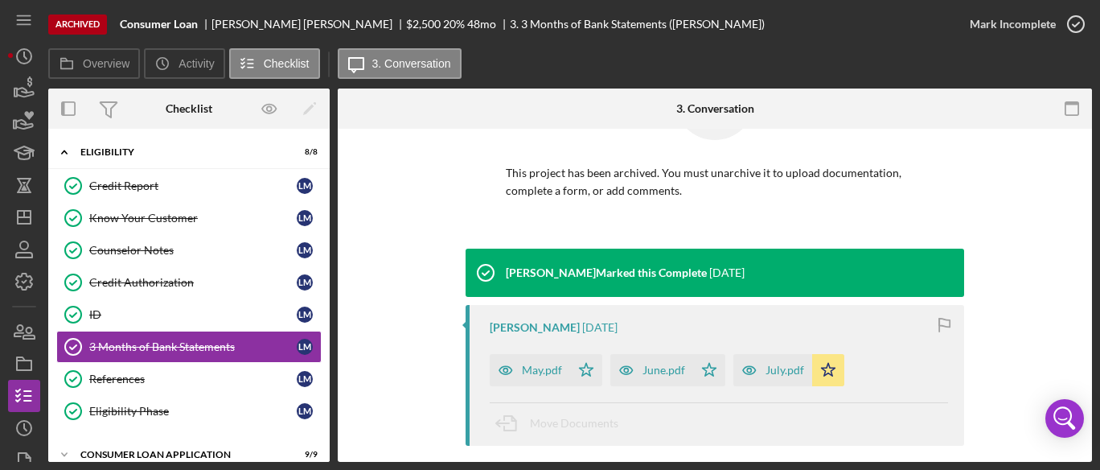
scroll to position [109, 0]
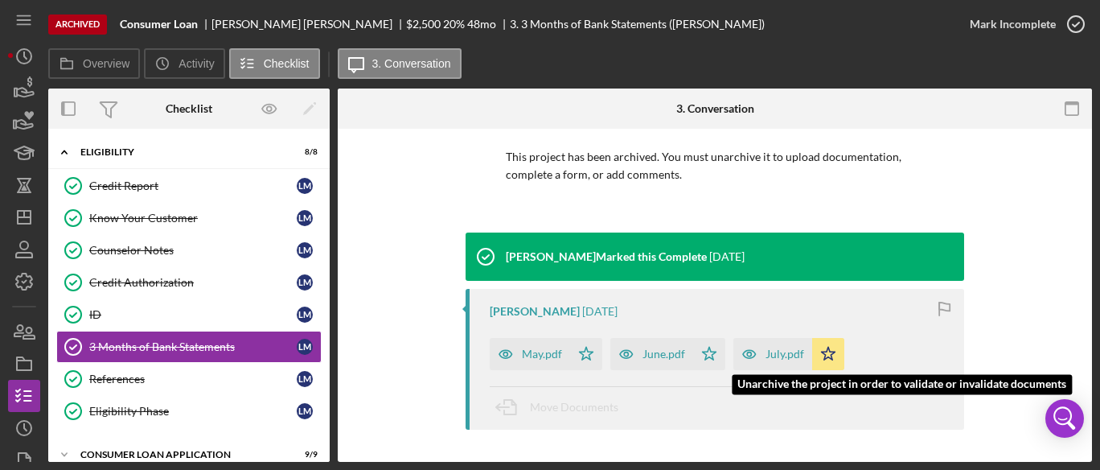
click at [775, 358] on div "July.pdf" at bounding box center [785, 353] width 39 height 13
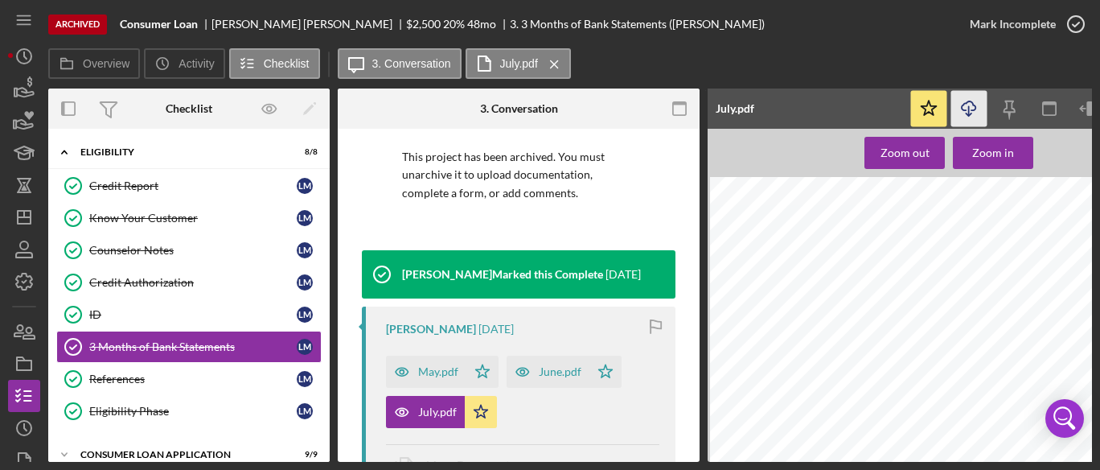
click at [969, 109] on icon "Icon/Download" at bounding box center [970, 109] width 36 height 36
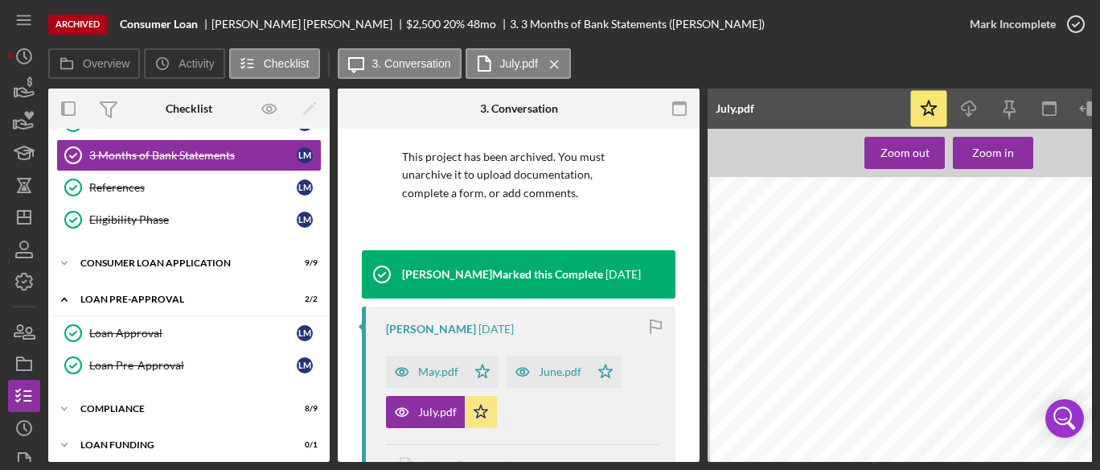
scroll to position [199, 0]
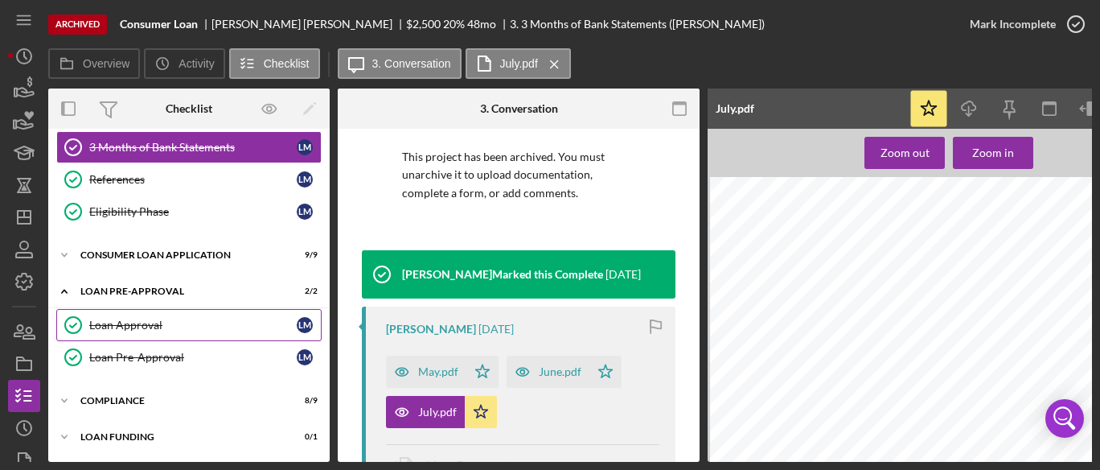
click at [152, 319] on div "Loan Approval" at bounding box center [193, 325] width 208 height 13
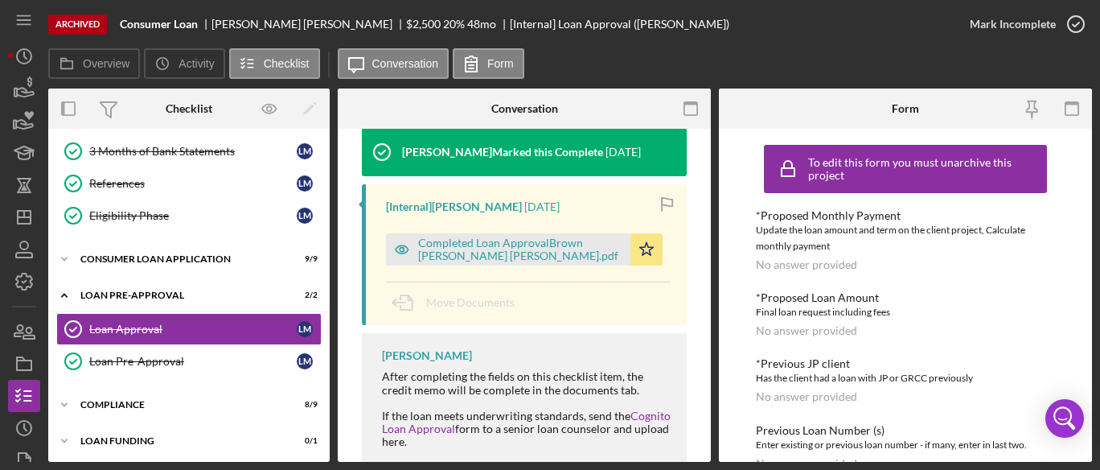
scroll to position [233, 0]
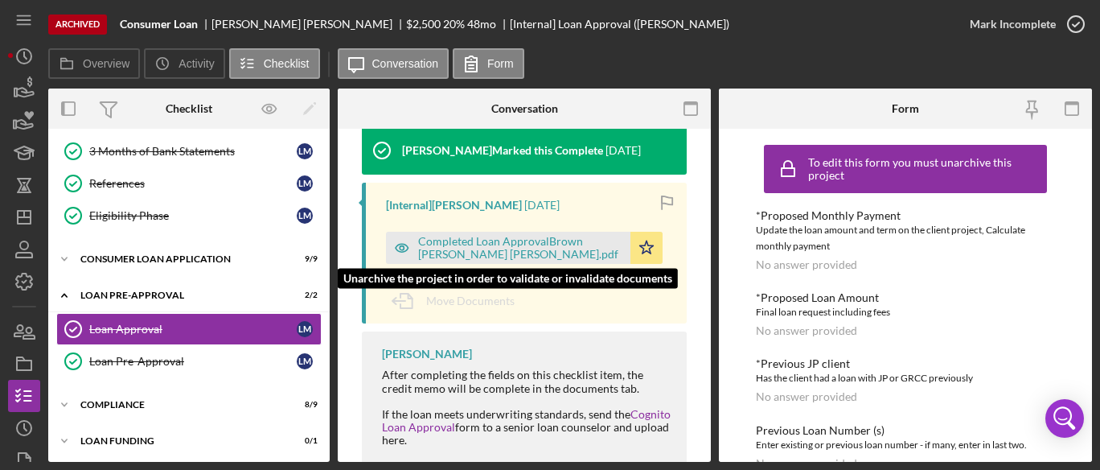
click at [476, 243] on div "Completed Loan ApprovalBrown [PERSON_NAME] [PERSON_NAME].pdf" at bounding box center [520, 248] width 204 height 26
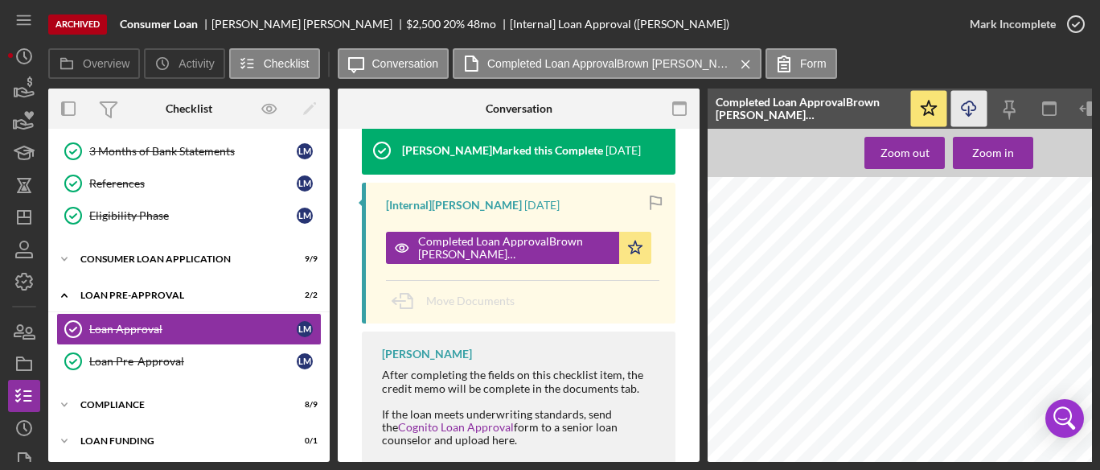
click at [969, 108] on line "button" at bounding box center [969, 110] width 0 height 9
click at [973, 109] on icon "Icon/Download" at bounding box center [970, 109] width 36 height 36
click at [164, 254] on div "Consumer Loan Application" at bounding box center [194, 259] width 229 height 10
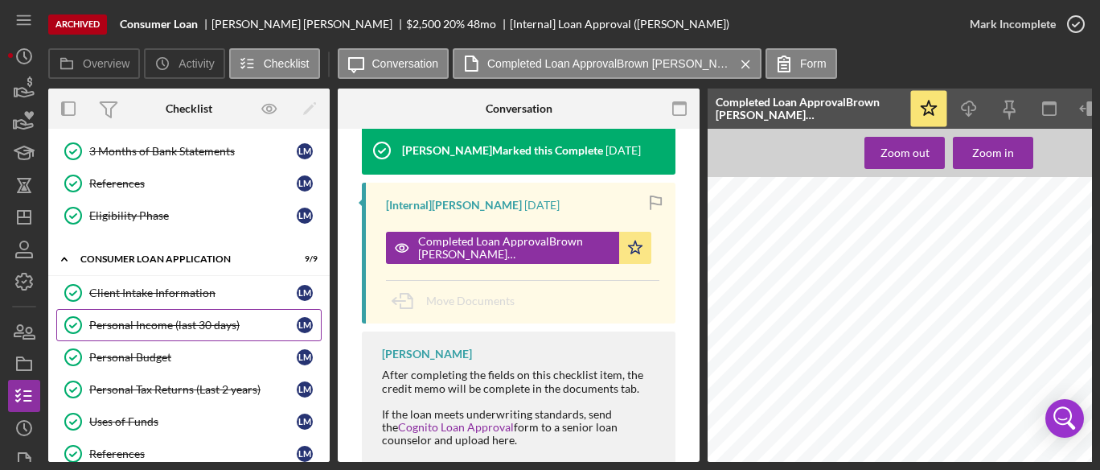
click at [181, 319] on div "Personal Income (last 30 days)" at bounding box center [193, 325] width 208 height 13
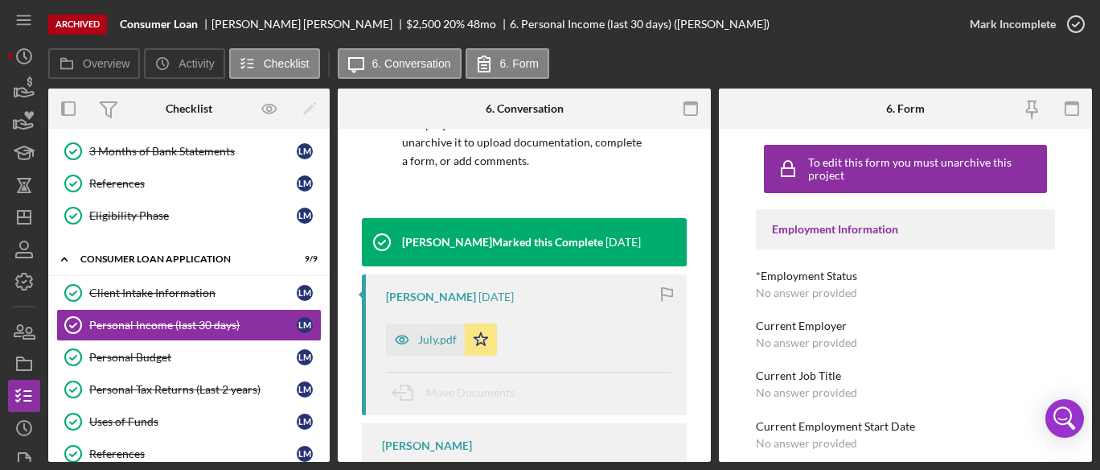
scroll to position [179, 0]
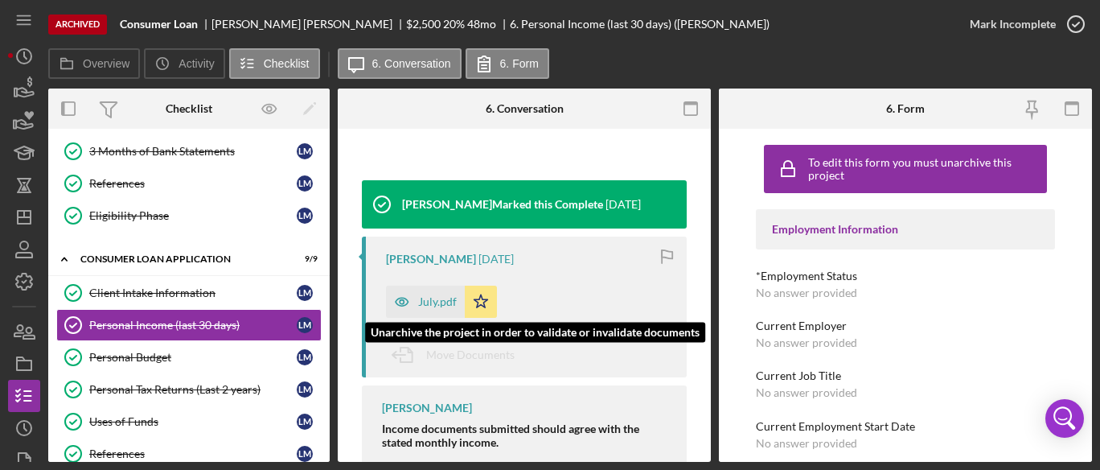
click at [421, 298] on div "July.pdf" at bounding box center [437, 301] width 39 height 13
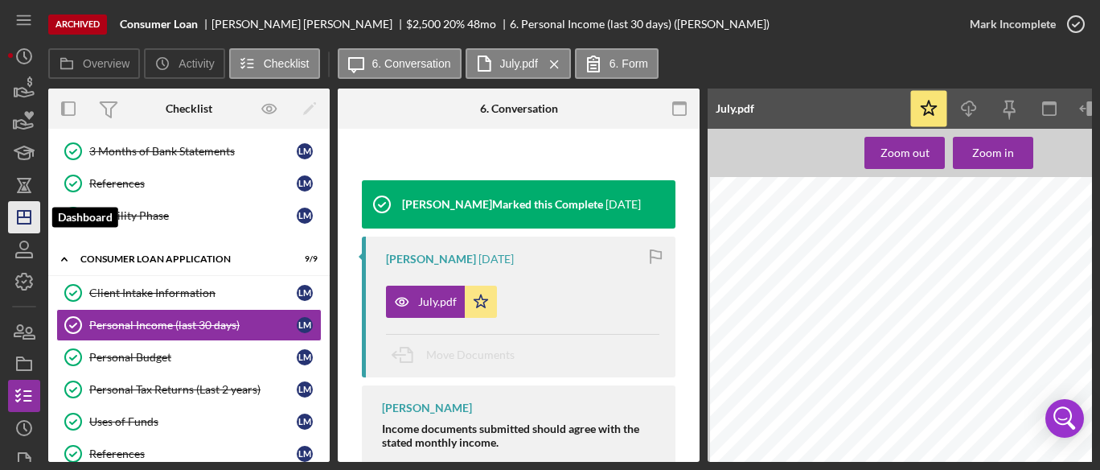
click at [29, 218] on icon "Icon/Dashboard" at bounding box center [24, 217] width 40 height 40
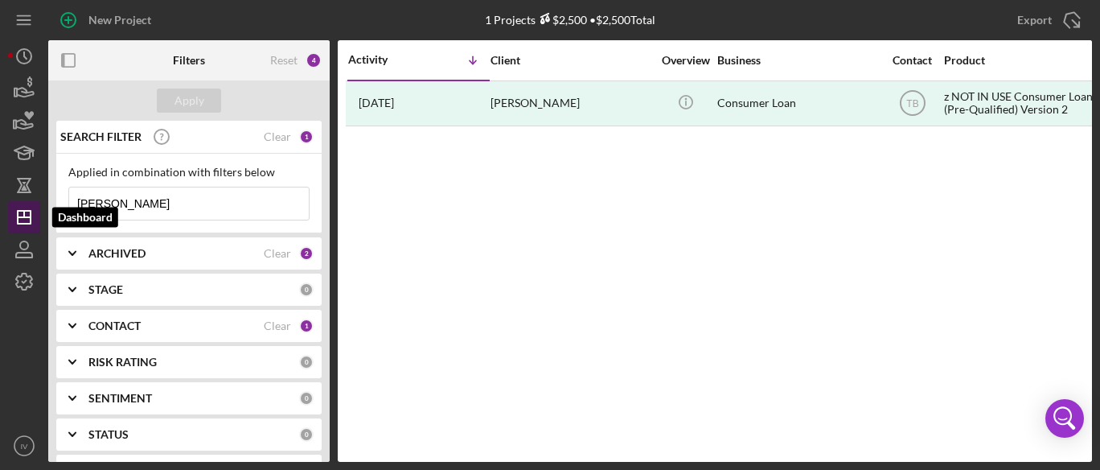
drag, startPoint x: 183, startPoint y: 205, endPoint x: 23, endPoint y: 207, distance: 160.9
click at [23, 207] on div "New Project 1 Projects $2,500 • $2,500 Total [PERSON_NAME] Export Icon/Export F…" at bounding box center [550, 231] width 1084 height 462
paste input "[PERSON_NAME]"
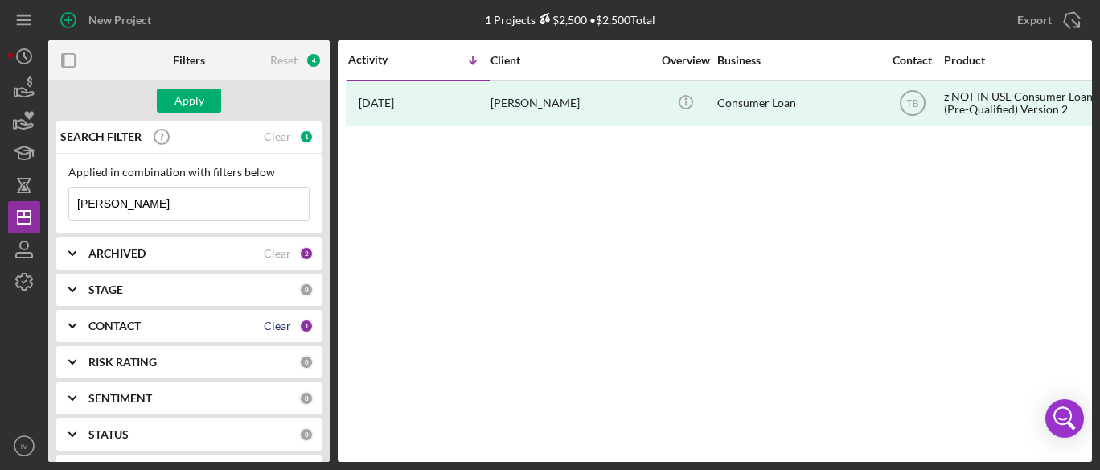
type input "[PERSON_NAME]"
click at [273, 324] on div "Clear" at bounding box center [277, 325] width 27 height 13
click at [81, 318] on icon "Icon/Expander" at bounding box center [72, 326] width 40 height 40
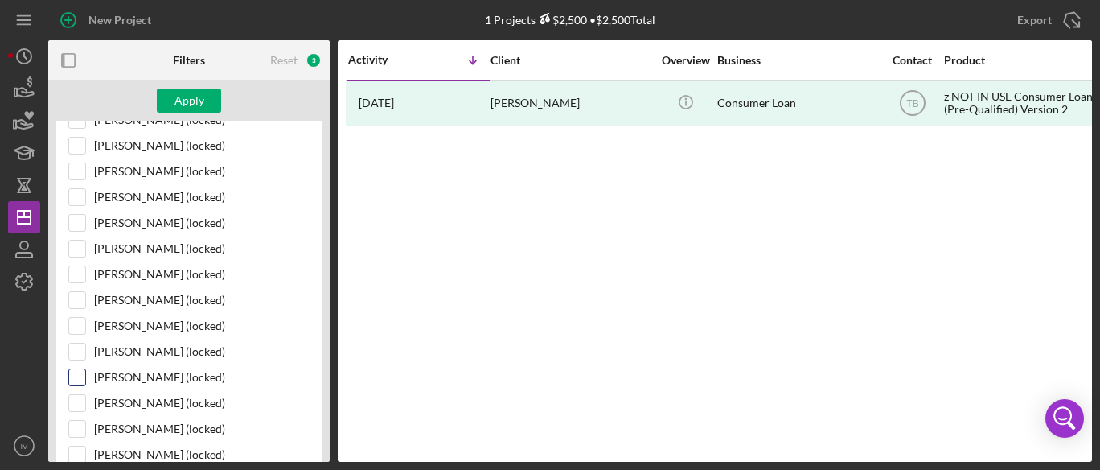
scroll to position [974, 0]
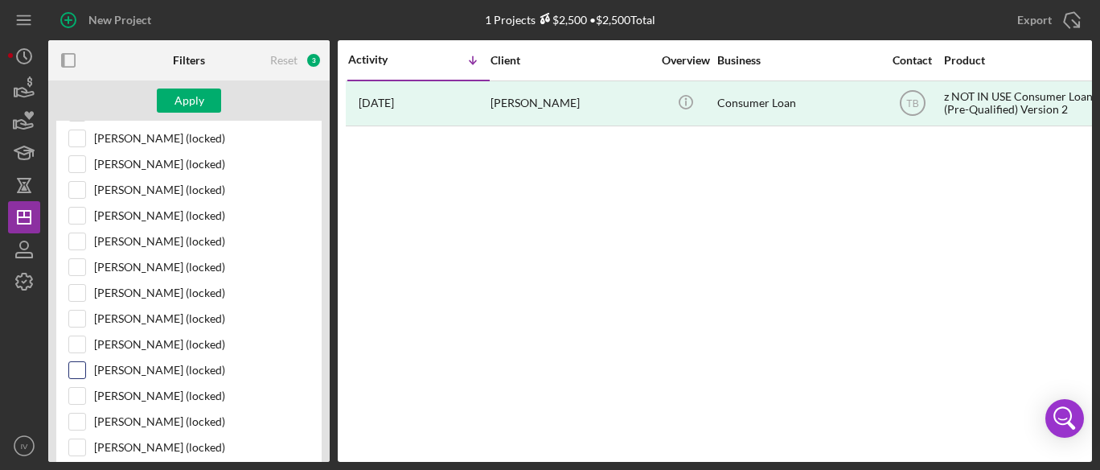
click at [76, 362] on input "[PERSON_NAME] (locked)" at bounding box center [77, 370] width 16 height 16
checkbox input "true"
click at [200, 102] on div "Apply" at bounding box center [190, 100] width 30 height 24
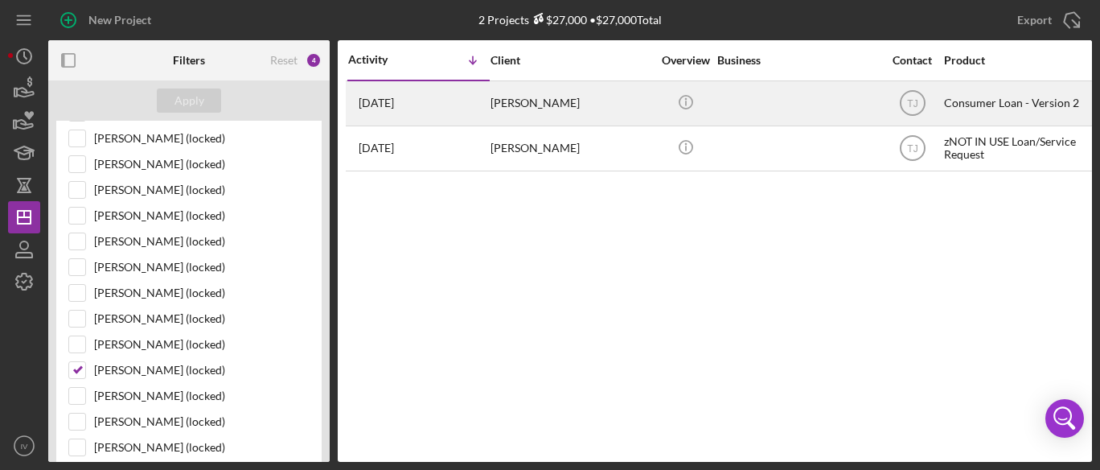
click at [394, 97] on time "[DATE]" at bounding box center [376, 103] width 35 height 13
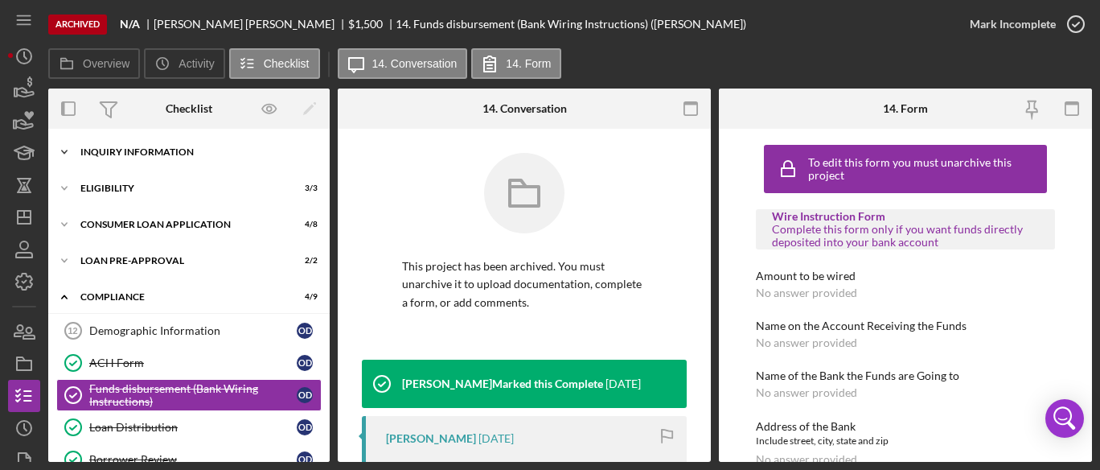
click at [175, 144] on div "Icon/Expander Inquiry Information 3 / 6" at bounding box center [189, 152] width 282 height 32
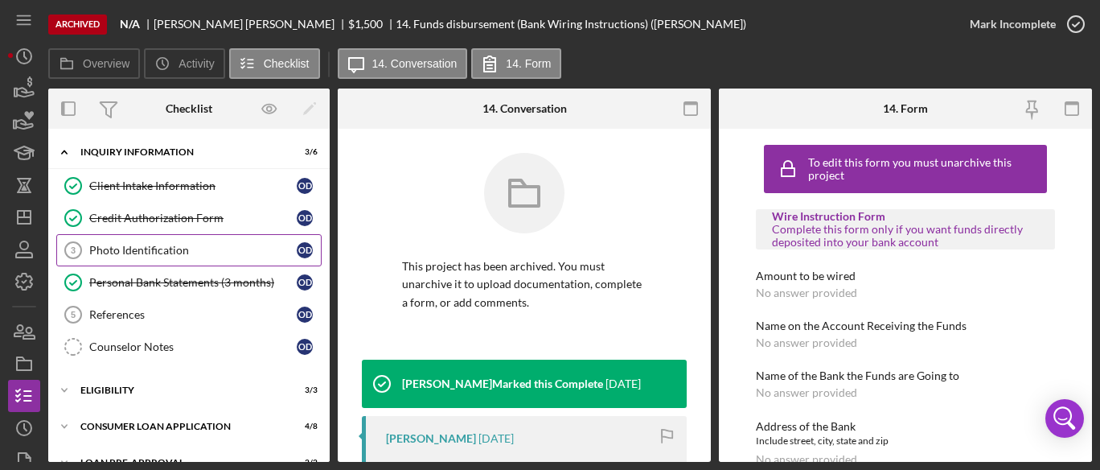
click at [160, 251] on div "Photo Identification" at bounding box center [193, 250] width 208 height 13
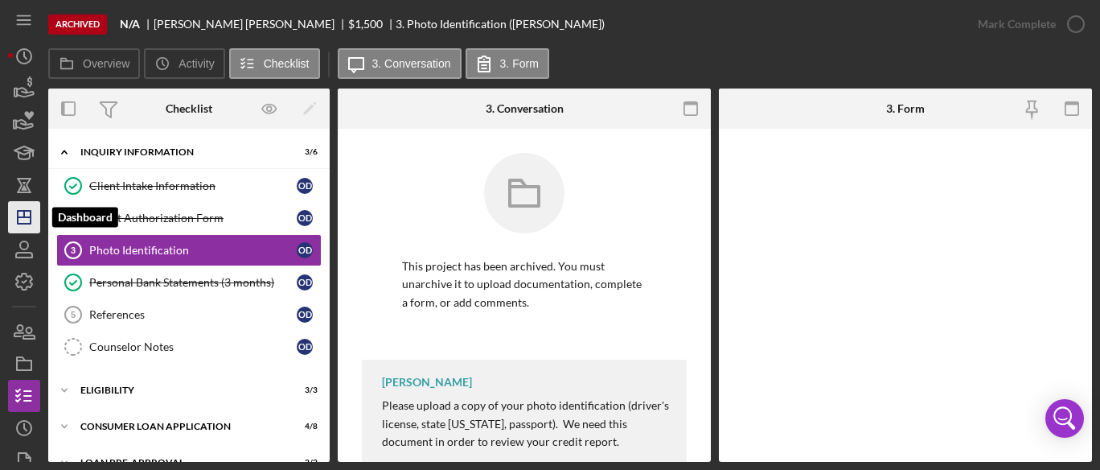
click at [22, 221] on icon "Icon/Dashboard" at bounding box center [24, 217] width 40 height 40
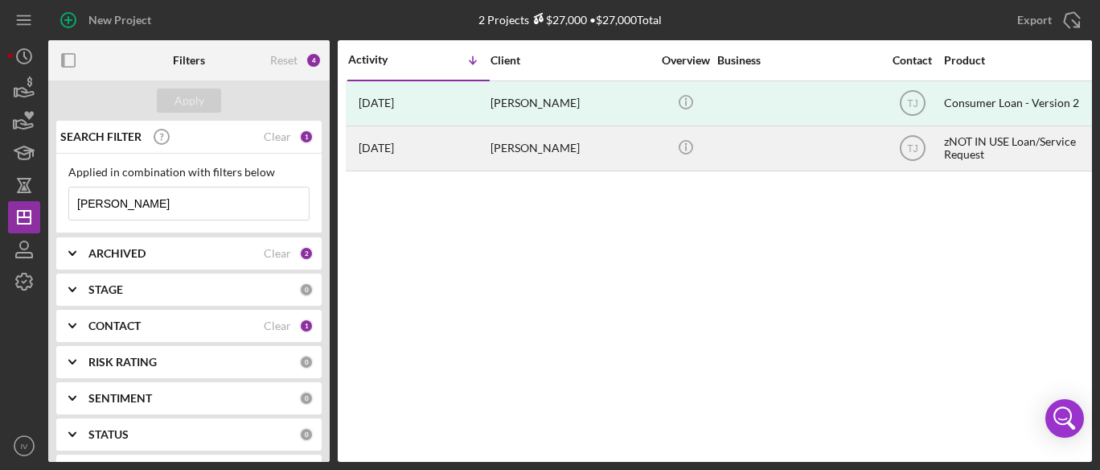
click at [394, 150] on time "[DATE]" at bounding box center [376, 148] width 35 height 13
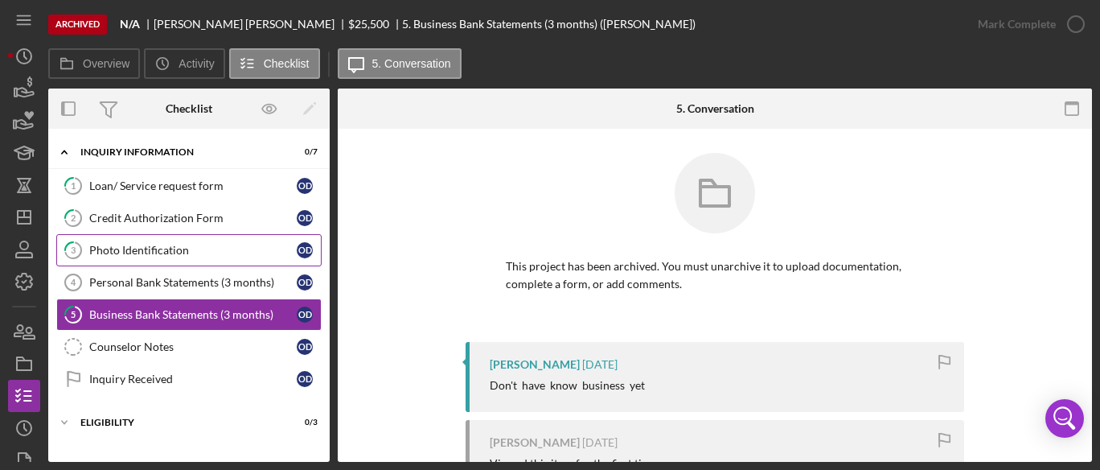
click at [167, 253] on div "Photo Identification" at bounding box center [193, 250] width 208 height 13
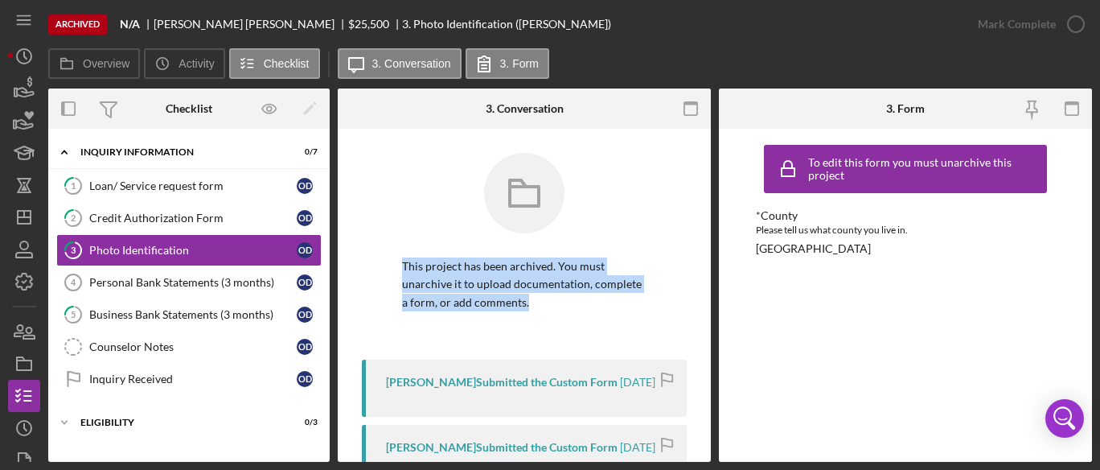
drag, startPoint x: 705, startPoint y: 157, endPoint x: 711, endPoint y: 302, distance: 144.9
click at [708, 307] on div "3 Photo Identification This project has been archived. You must unarchive it to…" at bounding box center [524, 295] width 373 height 333
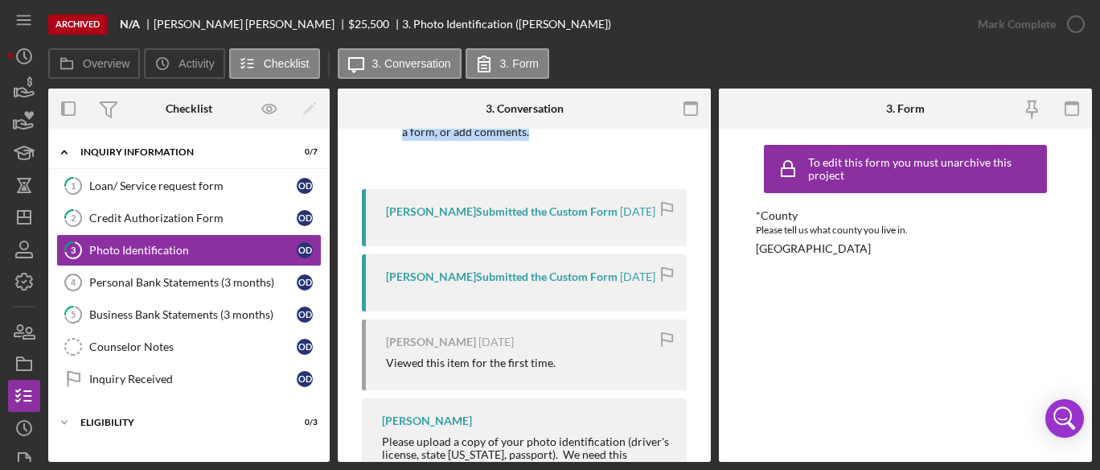
scroll to position [261, 0]
